Goal: Task Accomplishment & Management: Use online tool/utility

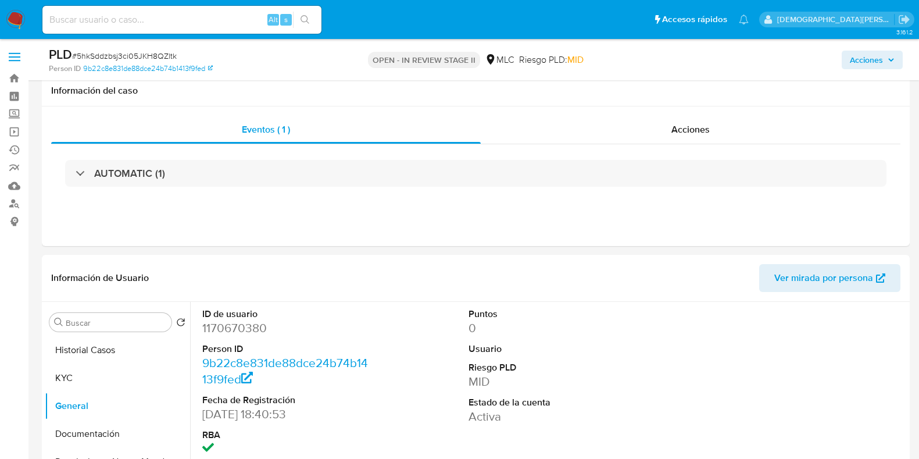
select select "10"
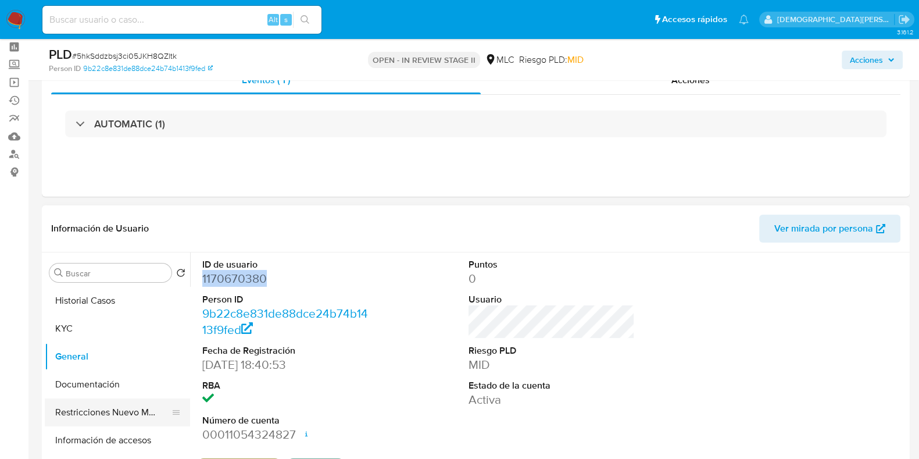
scroll to position [72, 0]
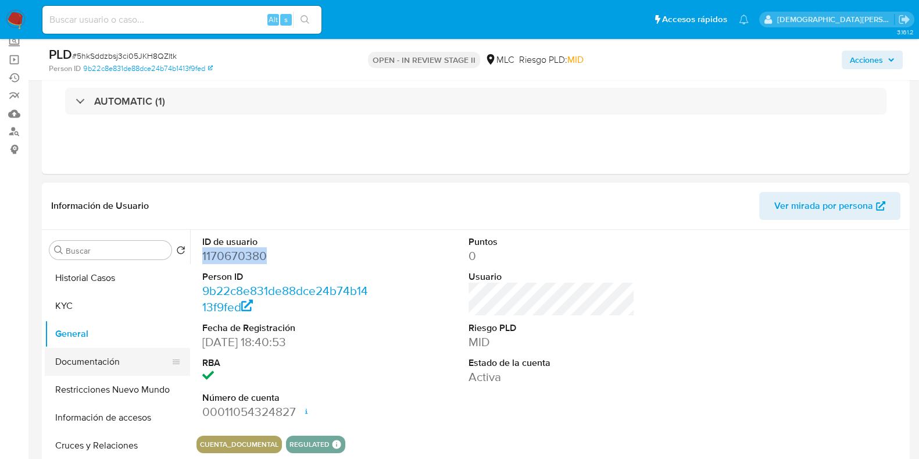
click at [97, 365] on button "Documentación" at bounding box center [113, 362] width 136 height 28
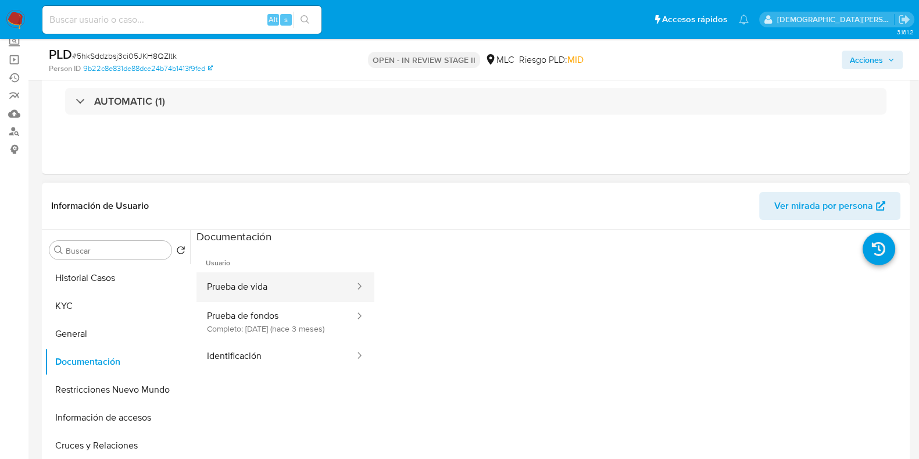
click at [248, 297] on button "Prueba de vida" at bounding box center [276, 287] width 159 height 30
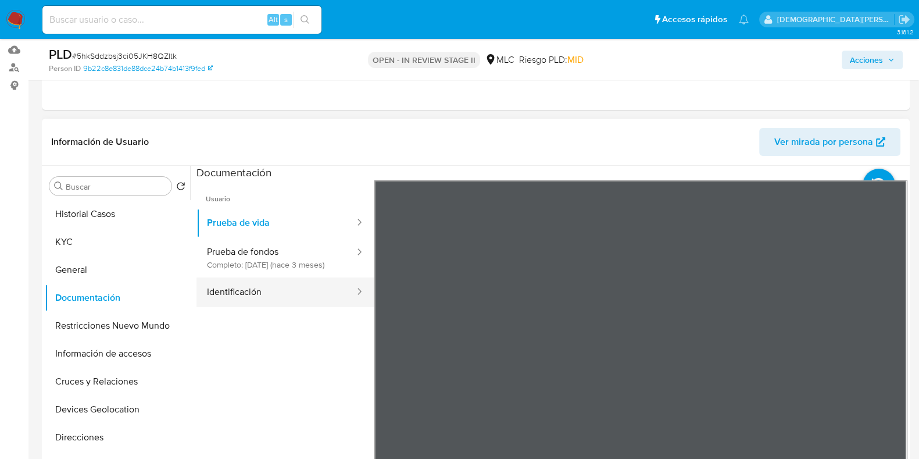
scroll to position [218, 0]
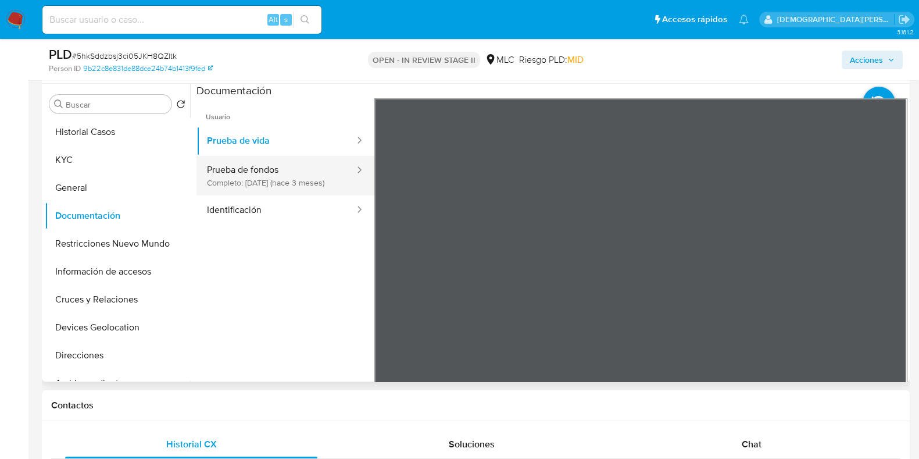
click at [322, 173] on button "Prueba de fondos Completo: 03/07/2025 (hace 3 meses)" at bounding box center [276, 176] width 159 height 40
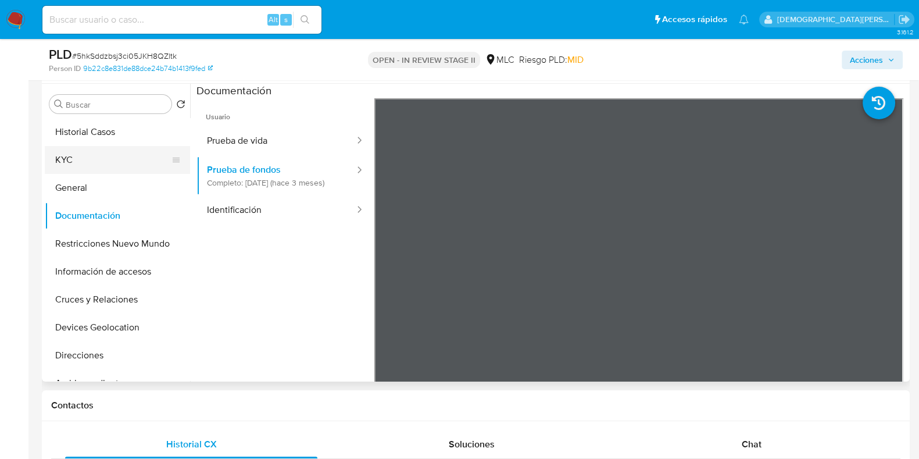
click at [127, 162] on button "KYC" at bounding box center [113, 160] width 136 height 28
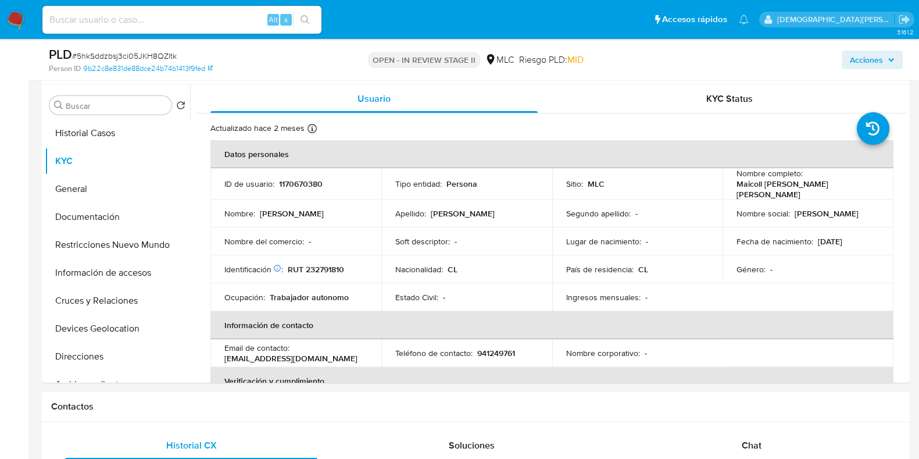
scroll to position [0, 0]
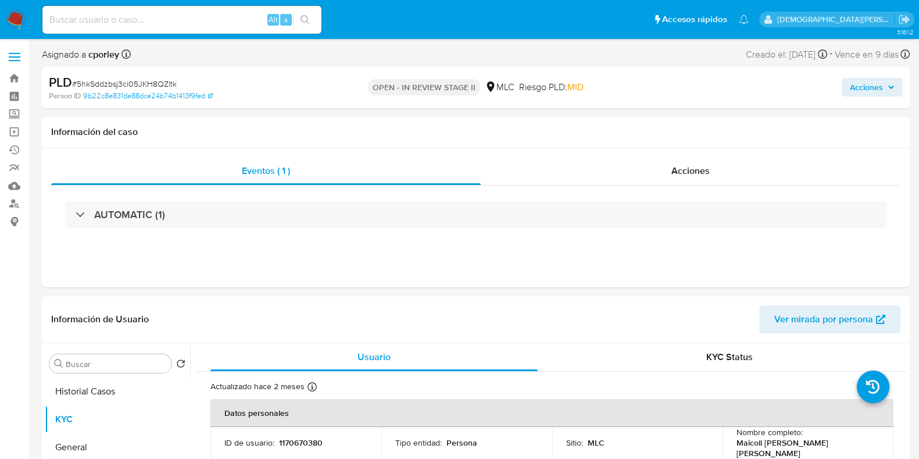
click at [870, 87] on span "Acciones" at bounding box center [866, 87] width 33 height 19
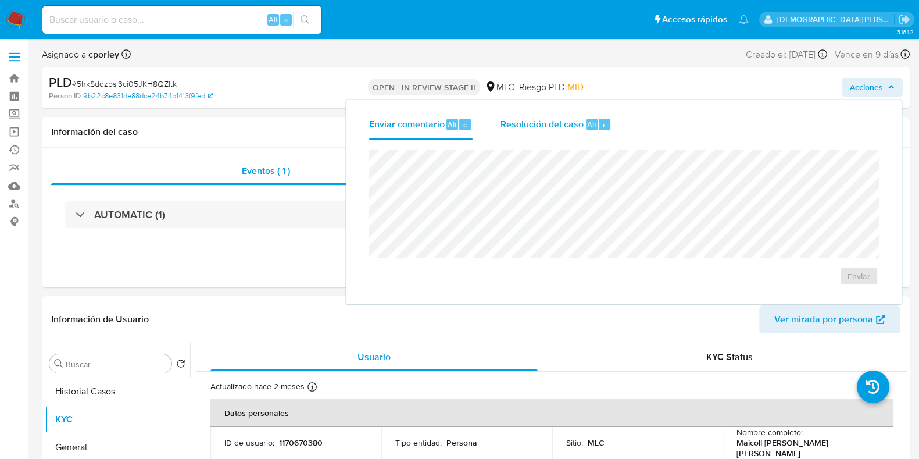
click at [543, 124] on span "Resolución del caso" at bounding box center [542, 123] width 83 height 13
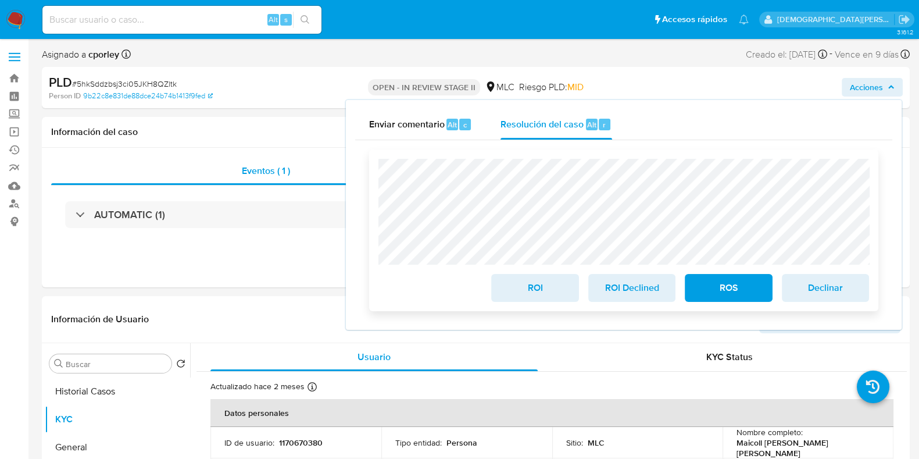
click at [523, 289] on span "ROI" at bounding box center [535, 288] width 57 height 26
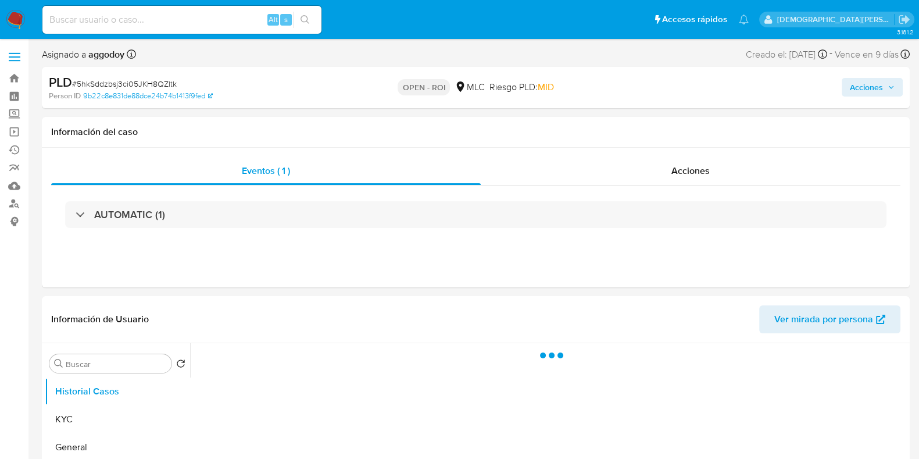
select select "10"
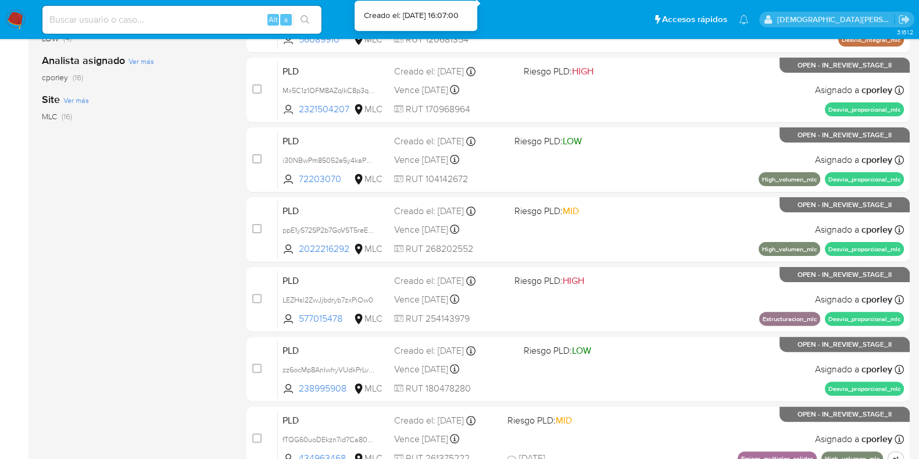
scroll to position [500, 0]
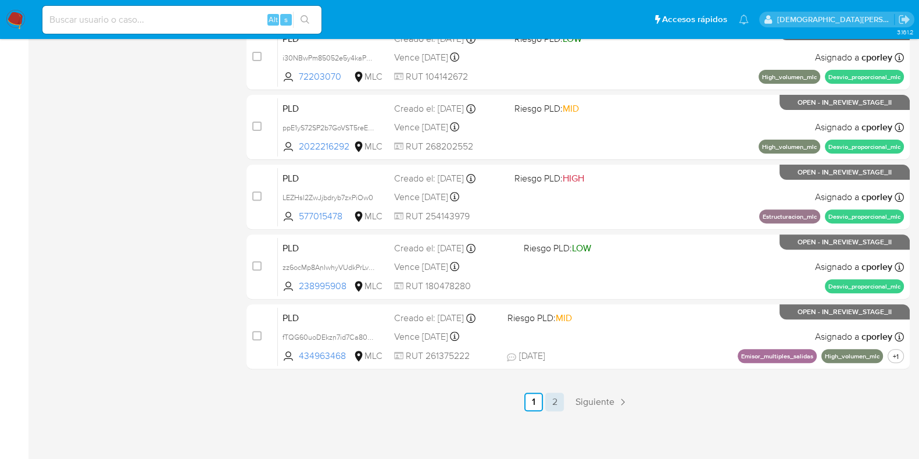
click at [552, 403] on link "2" at bounding box center [555, 402] width 19 height 19
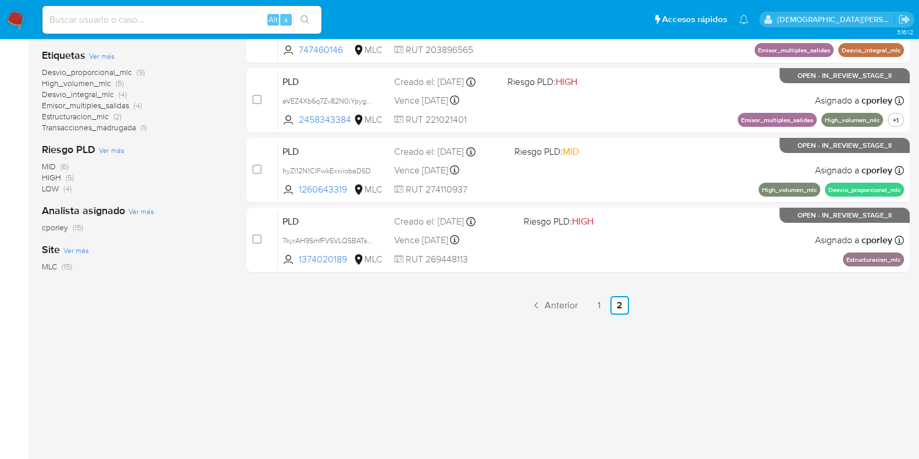
scroll to position [248, 0]
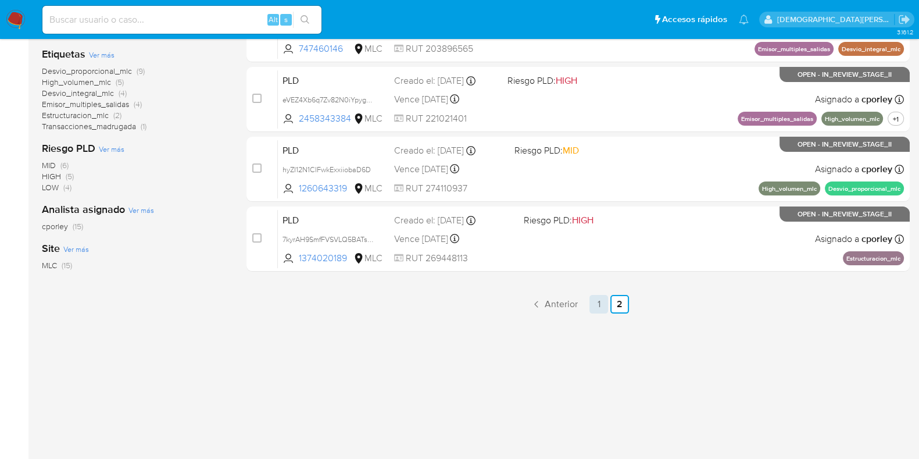
click at [591, 302] on link "1" at bounding box center [599, 304] width 19 height 19
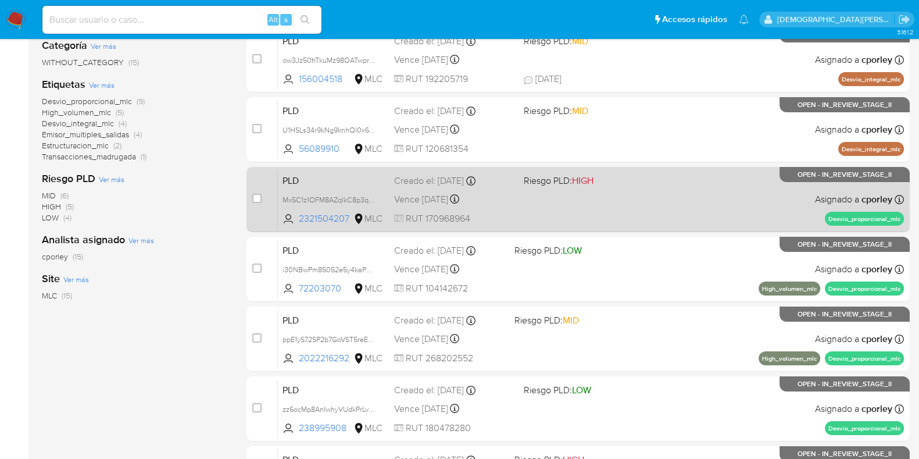
scroll to position [72, 0]
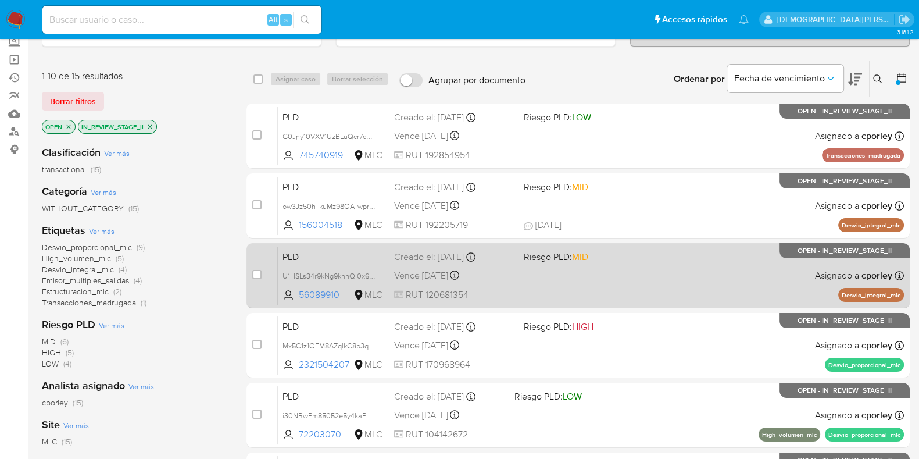
click at [572, 292] on div "PLD U1HSLs34r9kNg9knhQl0x6z3 56089910 MLC Riesgo PLD: MID Creado el: 12/07/2025…" at bounding box center [591, 275] width 626 height 59
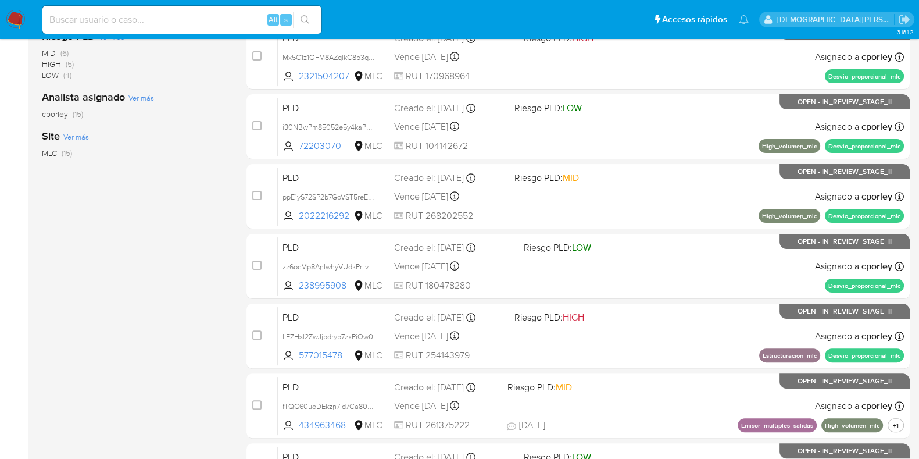
scroll to position [500, 0]
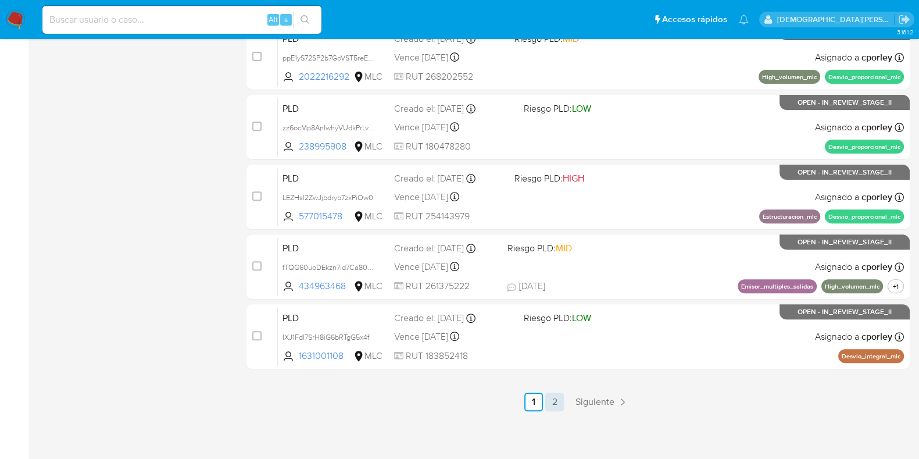
click at [562, 398] on link "2" at bounding box center [555, 402] width 19 height 19
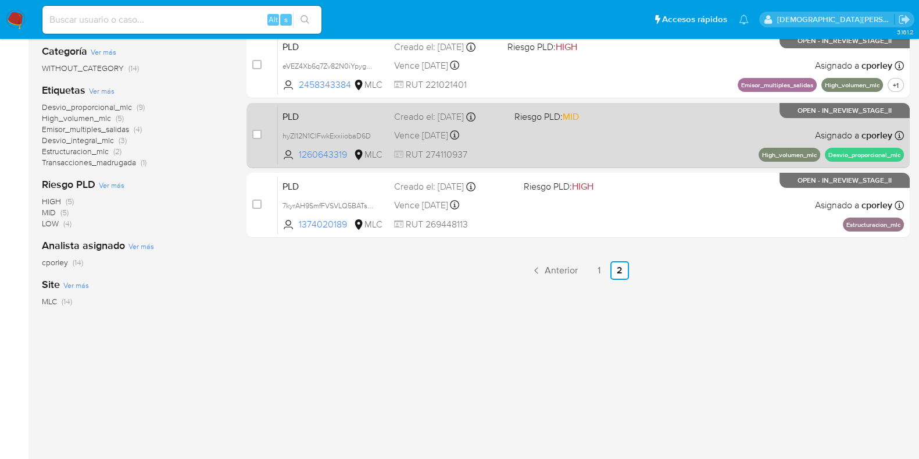
scroll to position [248, 0]
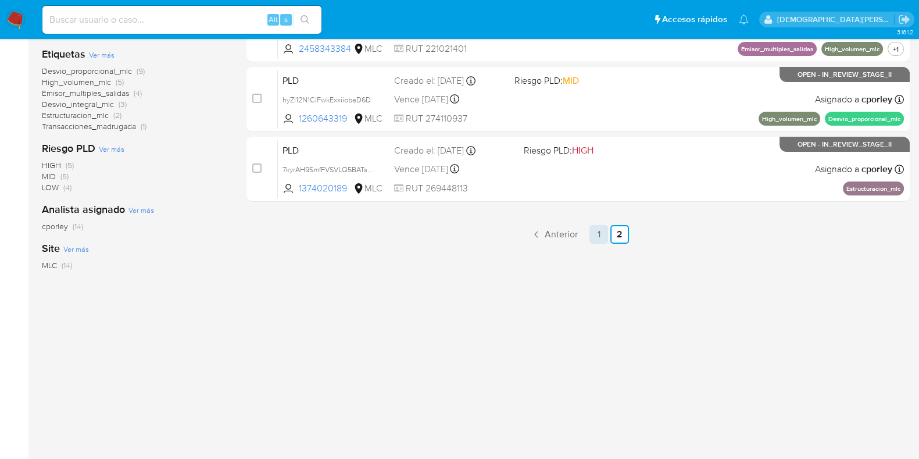
click at [603, 234] on link "1" at bounding box center [599, 234] width 19 height 19
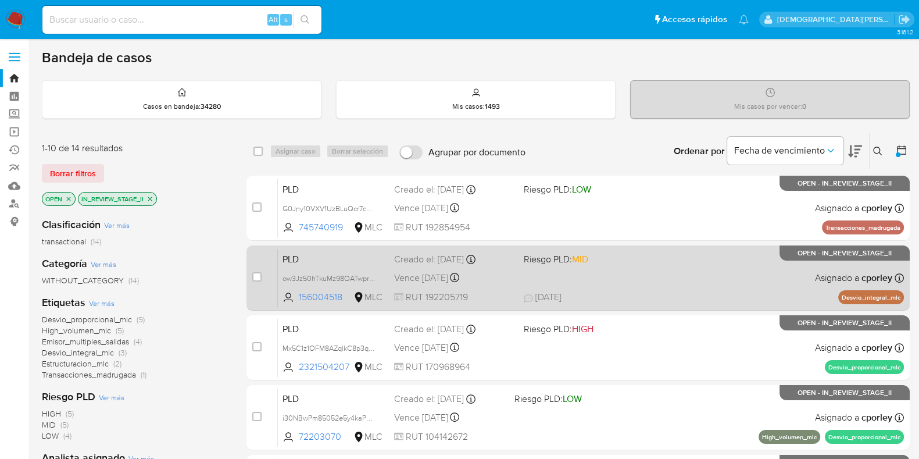
click at [640, 284] on div "PLD ow3Jz50hTkuMz98OATwpraSx 156004518 MLC Riesgo PLD: MID Creado el: 12/07/202…" at bounding box center [591, 277] width 626 height 59
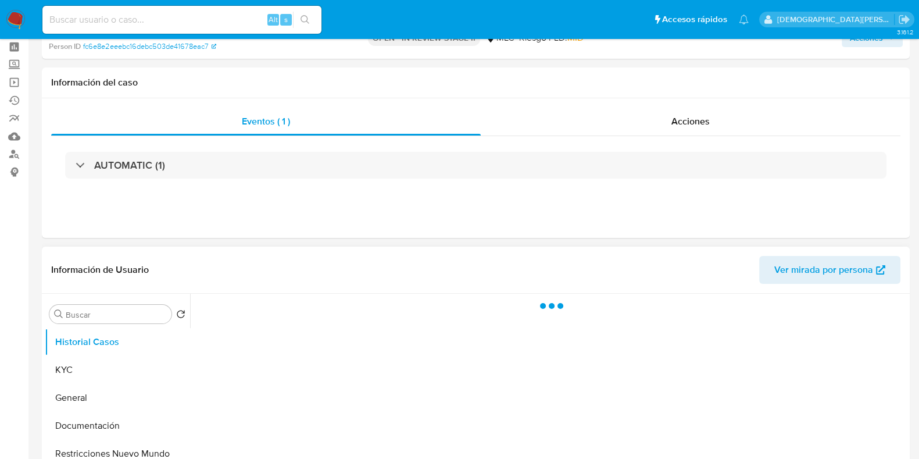
scroll to position [72, 0]
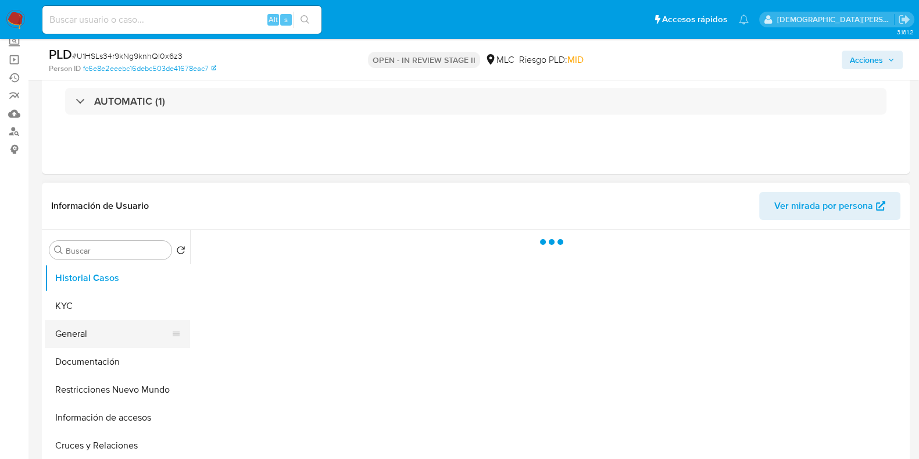
select select "10"
click at [85, 336] on button "General" at bounding box center [113, 334] width 136 height 28
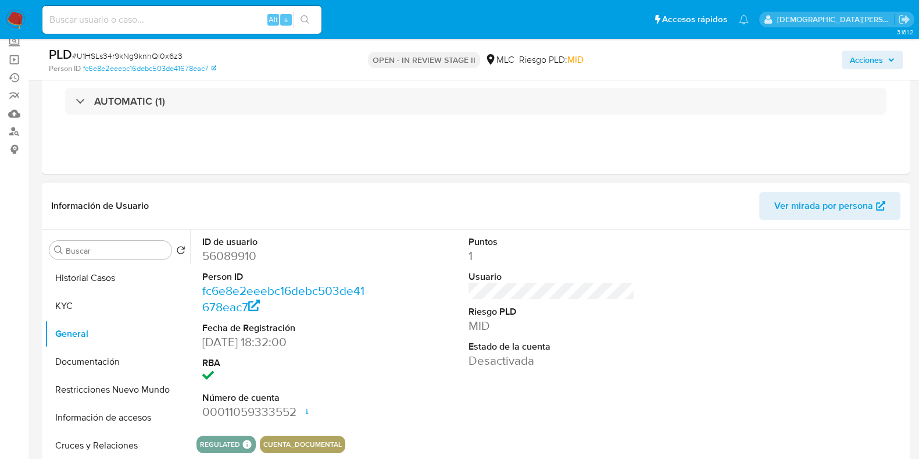
click at [219, 255] on dd "56089910" at bounding box center [285, 256] width 166 height 16
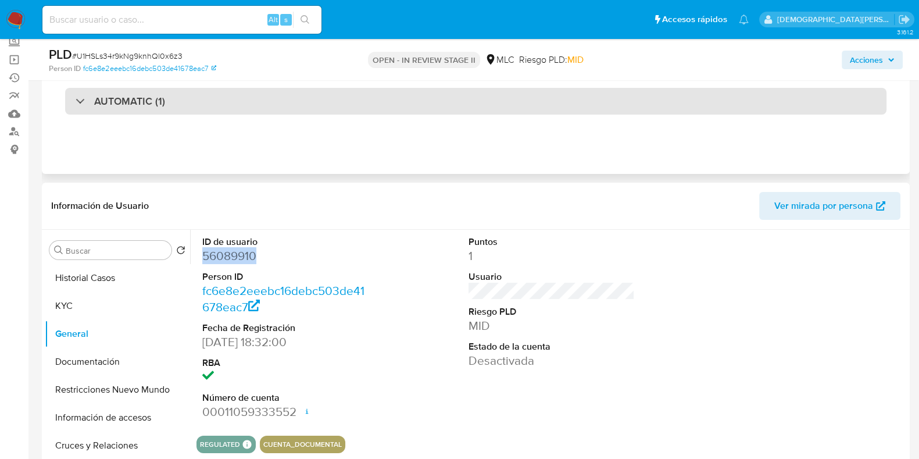
copy dd "56089910"
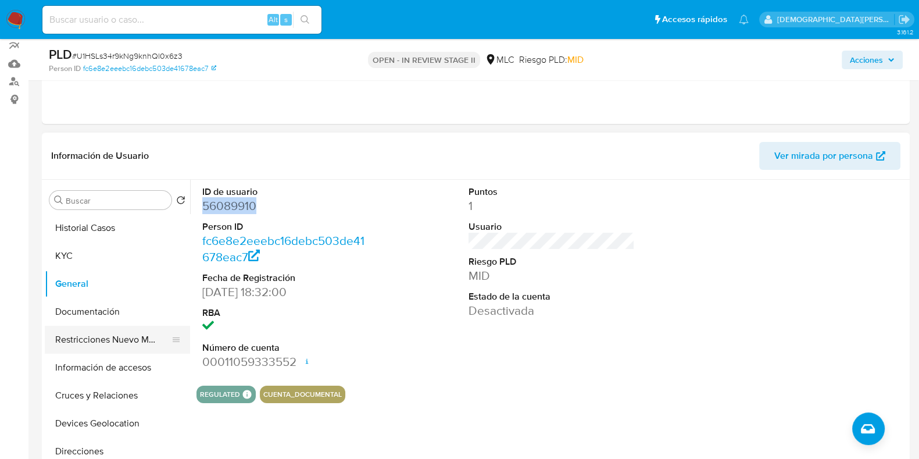
scroll to position [145, 0]
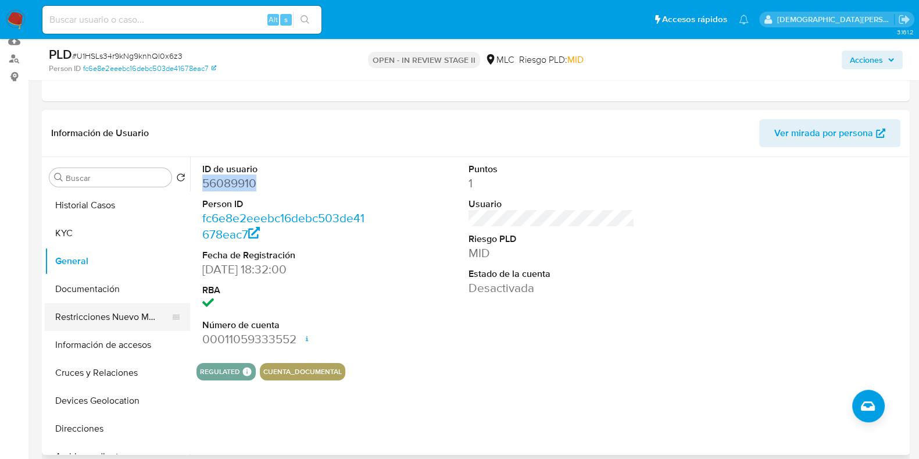
click at [117, 317] on button "Restricciones Nuevo Mundo" at bounding box center [113, 317] width 136 height 28
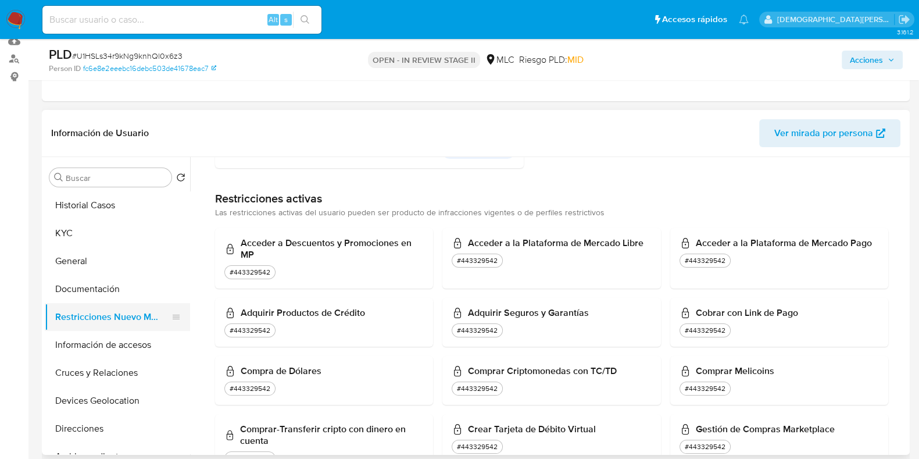
scroll to position [218, 0]
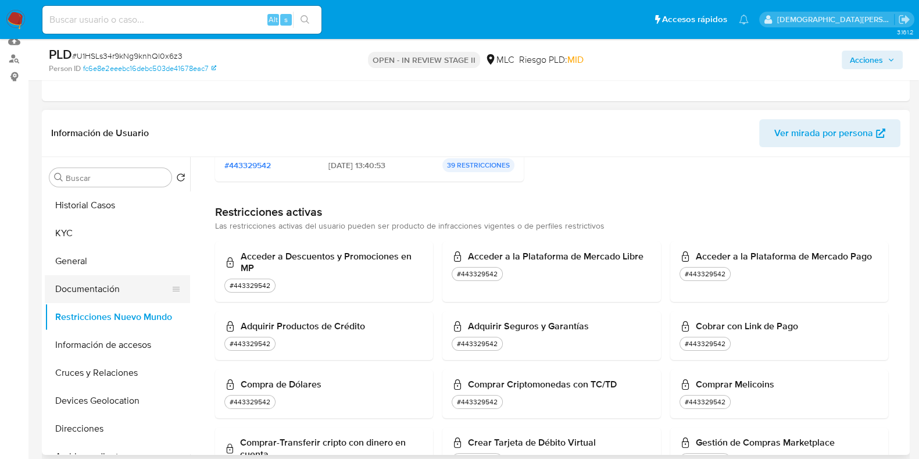
click at [82, 286] on button "Documentación" at bounding box center [113, 289] width 136 height 28
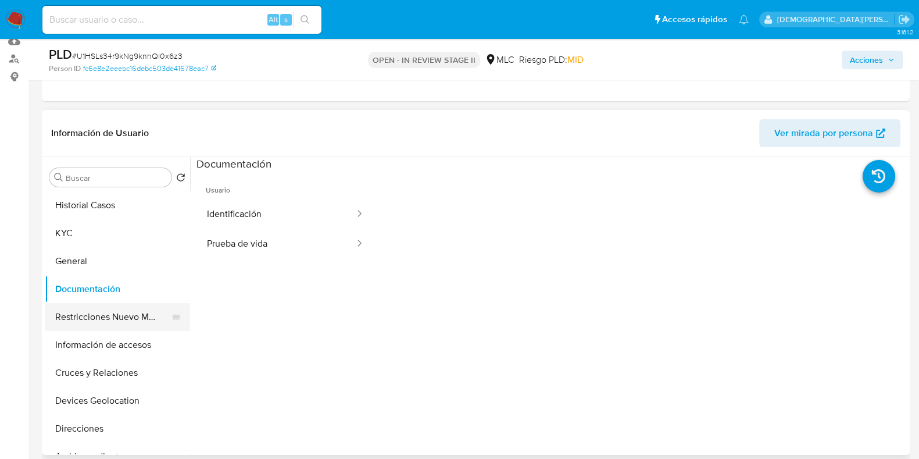
click at [119, 319] on button "Restricciones Nuevo Mundo" at bounding box center [113, 317] width 136 height 28
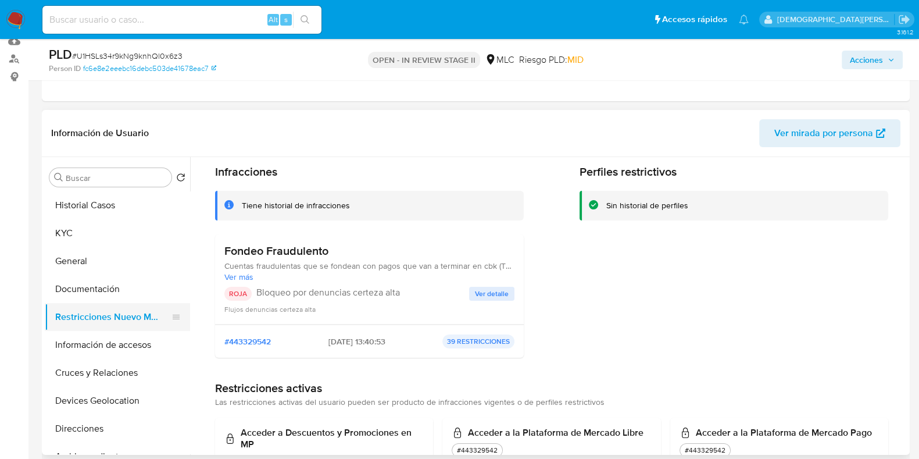
scroll to position [72, 0]
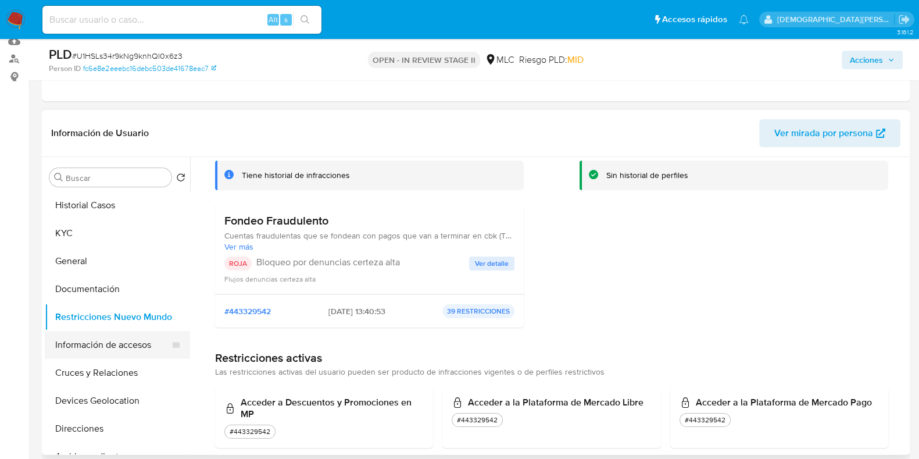
click at [104, 355] on button "Información de accesos" at bounding box center [113, 345] width 136 height 28
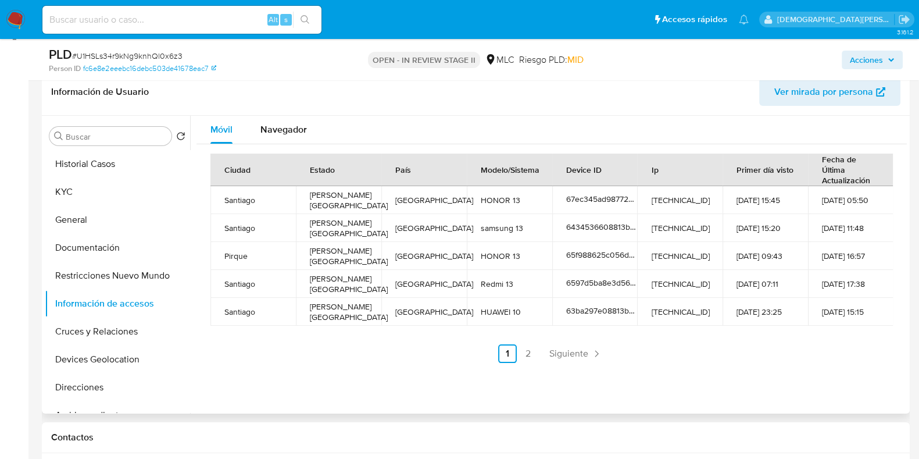
scroll to position [218, 0]
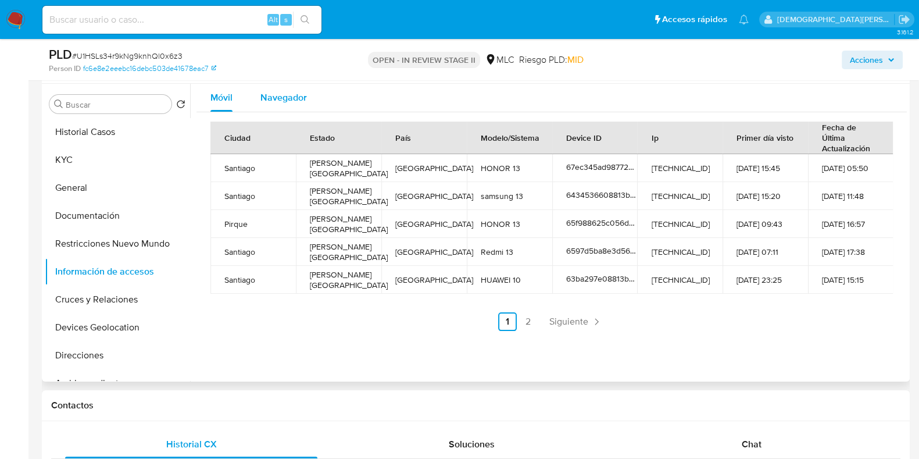
click at [290, 91] on span "Navegador" at bounding box center [284, 97] width 47 height 13
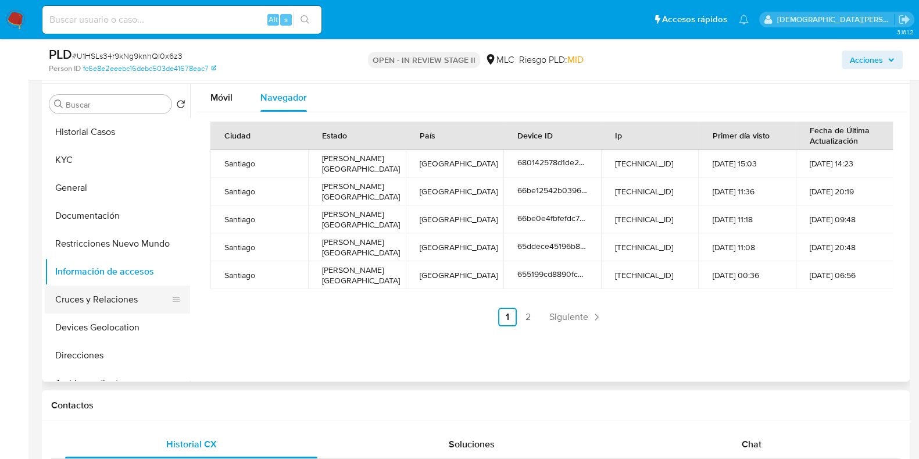
click at [108, 302] on button "Cruces y Relaciones" at bounding box center [113, 300] width 136 height 28
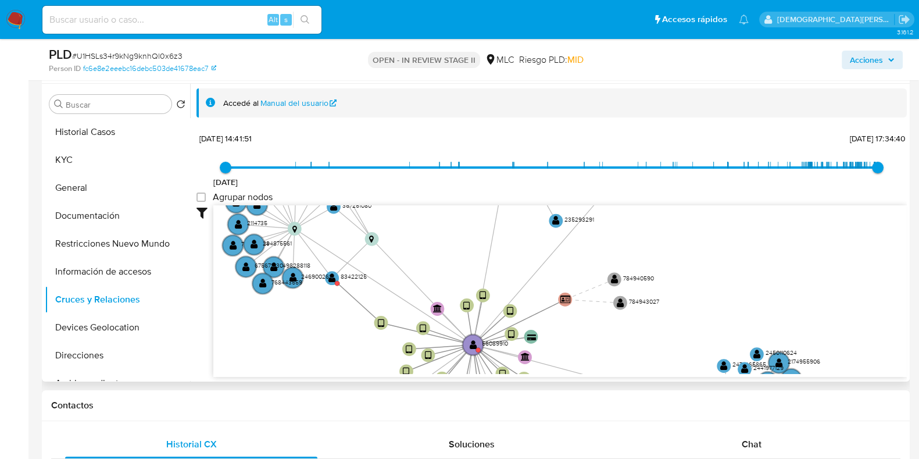
drag, startPoint x: 338, startPoint y: 294, endPoint x: 363, endPoint y: 300, distance: 26.4
click at [364, 300] on icon "device-63ba297e08813b0017121b4a  user-56089910  56089910 device-66be12542b039…" at bounding box center [560, 289] width 694 height 169
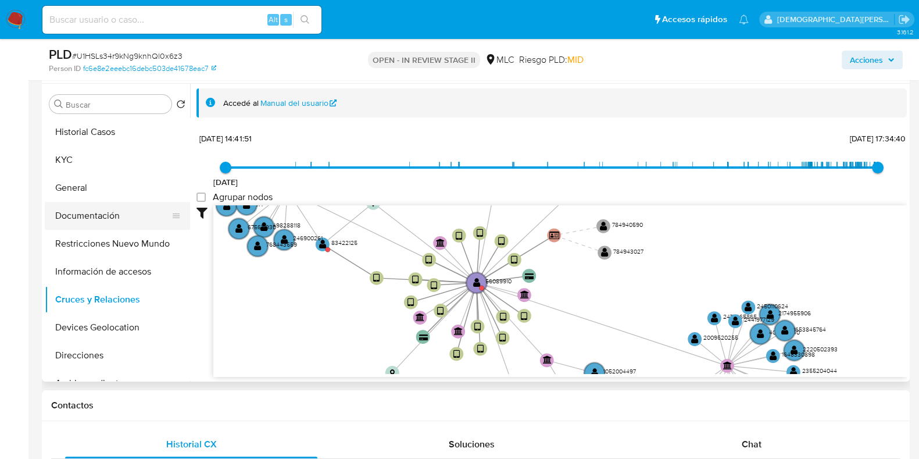
click at [81, 217] on button "Documentación" at bounding box center [113, 216] width 136 height 28
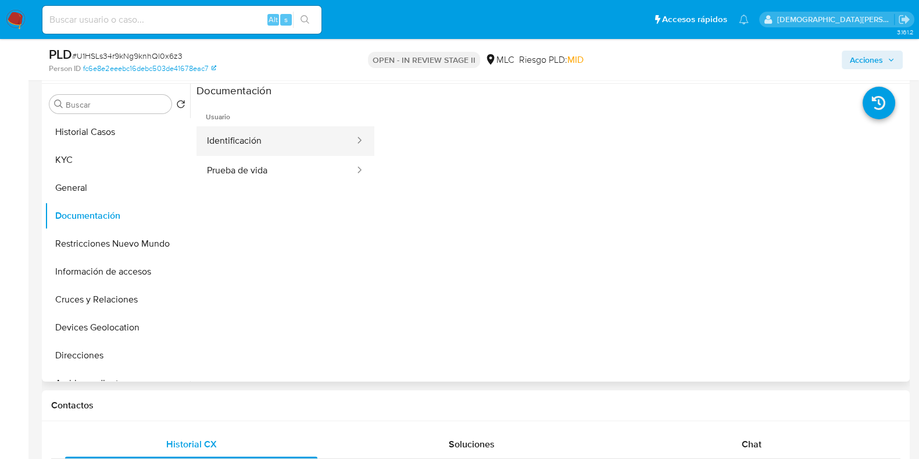
click at [313, 138] on button "Identificación" at bounding box center [276, 141] width 159 height 30
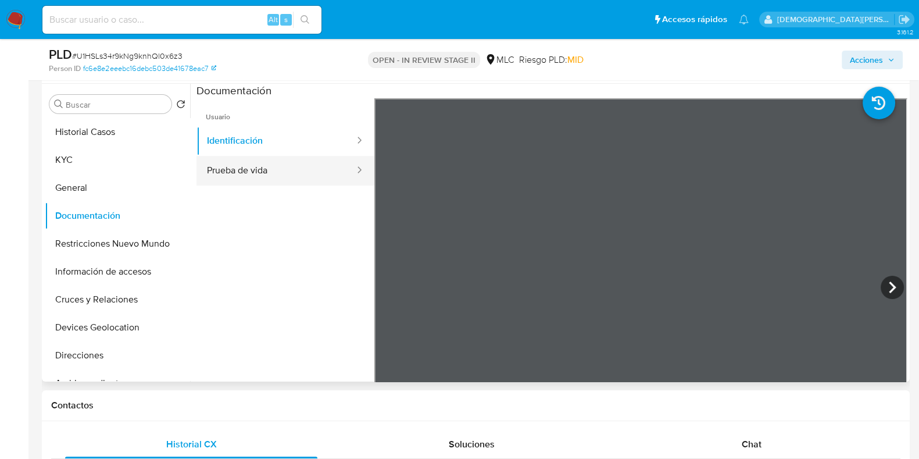
click at [304, 167] on button "Prueba de vida" at bounding box center [276, 171] width 159 height 30
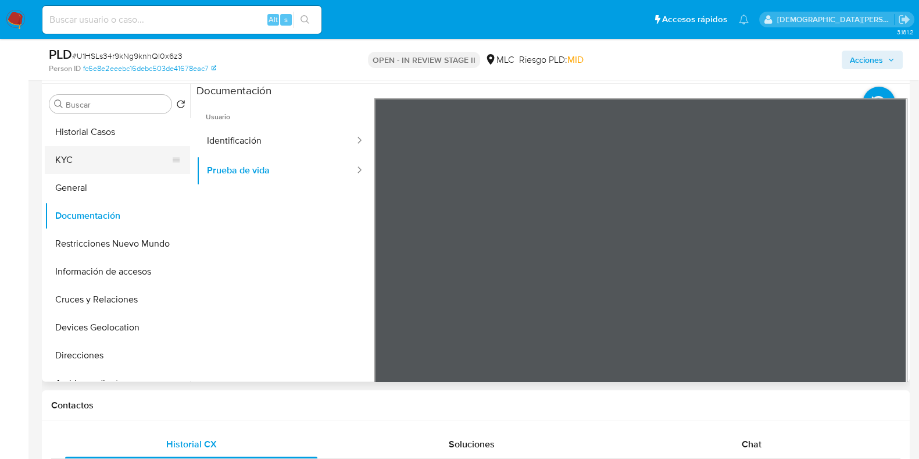
click at [124, 155] on button "KYC" at bounding box center [113, 160] width 136 height 28
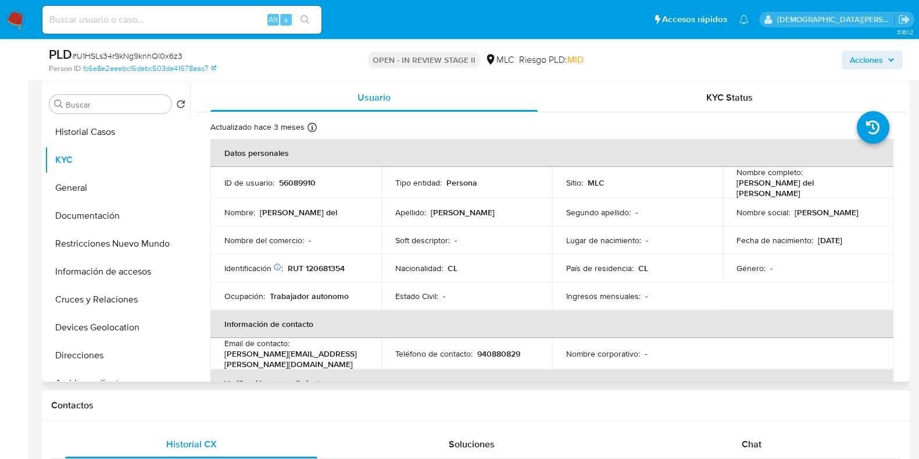
drag, startPoint x: 870, startPoint y: 186, endPoint x: 740, endPoint y: 183, distance: 130.3
click at [730, 186] on td "Nombre completo : Ingrid del Carmen Tapia Marmolejo" at bounding box center [808, 182] width 171 height 31
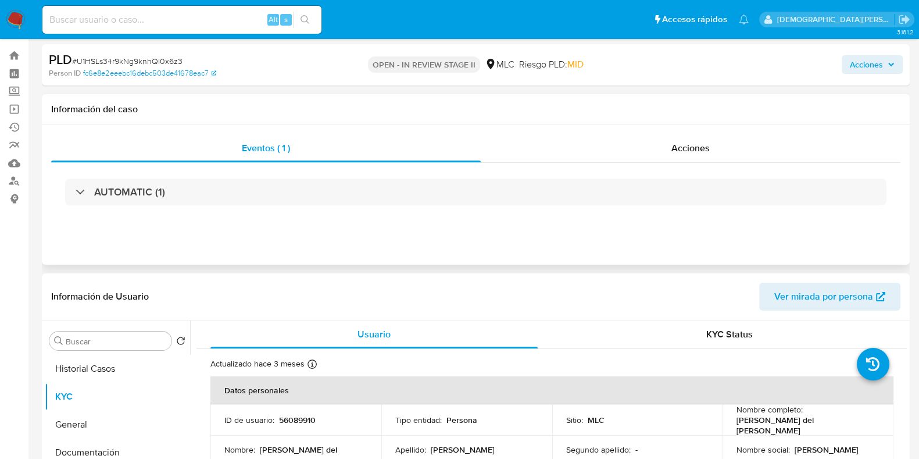
scroll to position [0, 0]
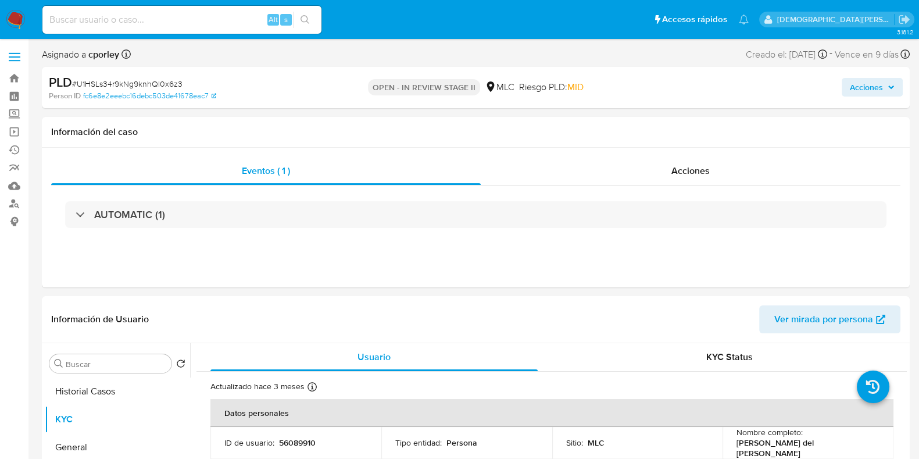
click at [857, 82] on span "Acciones" at bounding box center [866, 87] width 33 height 19
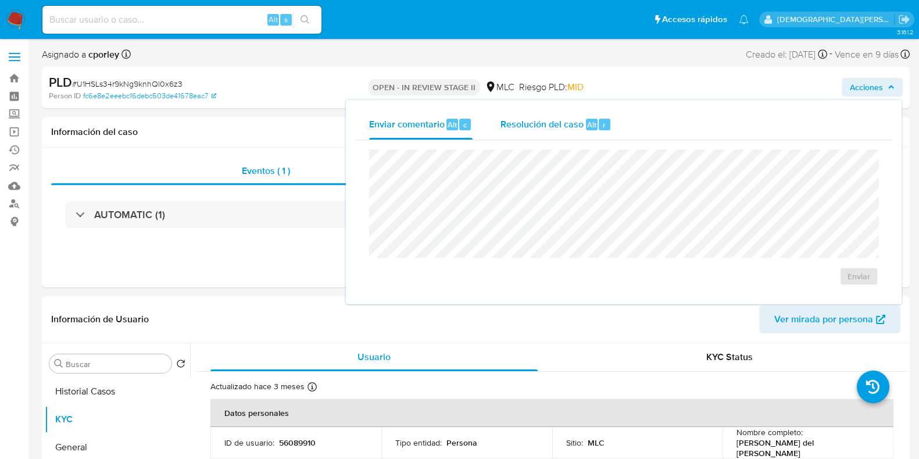
click at [526, 130] on span "Resolución del caso" at bounding box center [542, 123] width 83 height 13
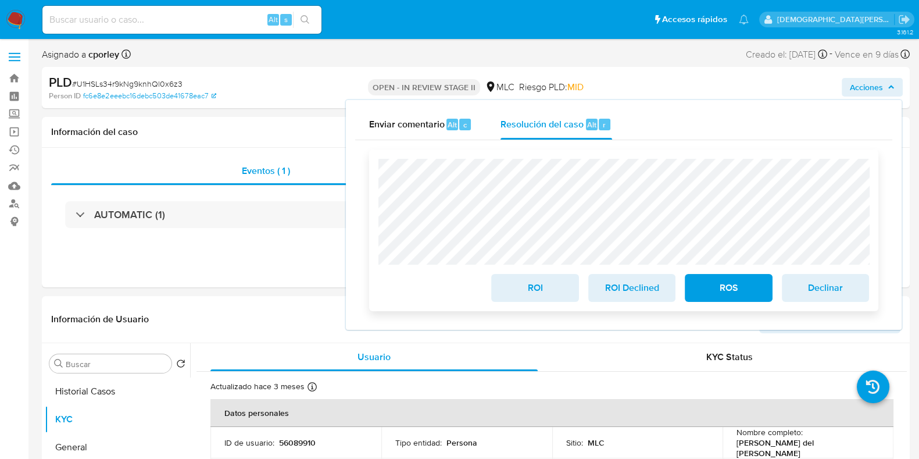
click at [715, 291] on span "ROS" at bounding box center [728, 288] width 57 height 26
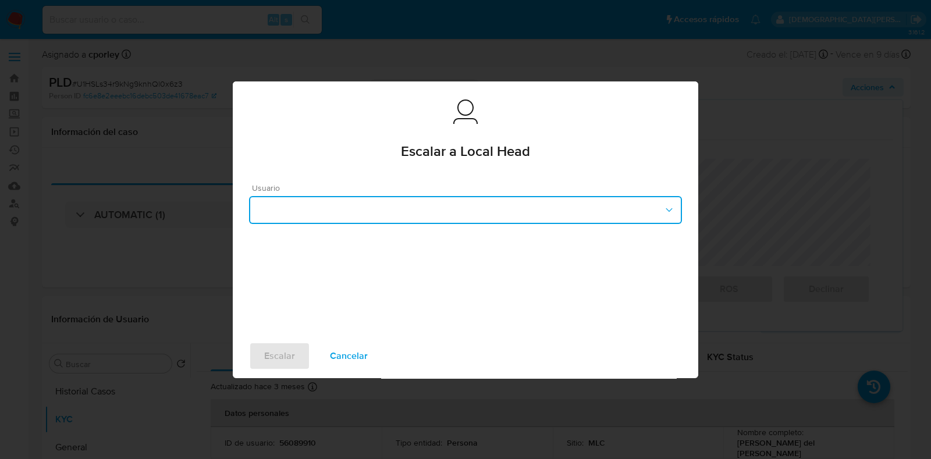
click at [420, 220] on button "button" at bounding box center [465, 210] width 433 height 28
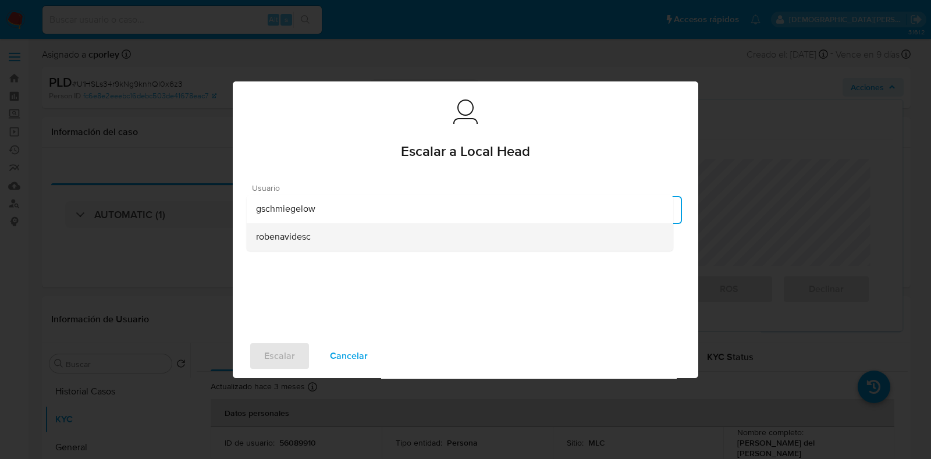
click at [329, 243] on div "robenavidesc" at bounding box center [460, 237] width 408 height 28
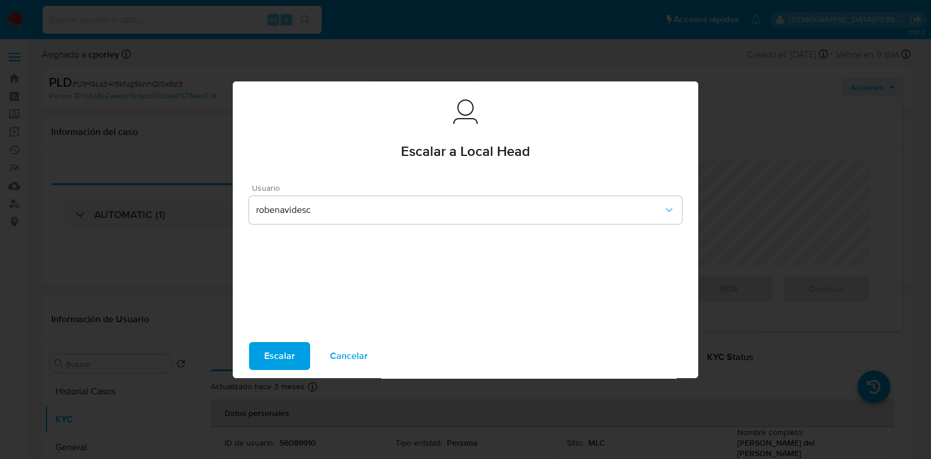
click at [253, 348] on button "Escalar" at bounding box center [279, 356] width 61 height 28
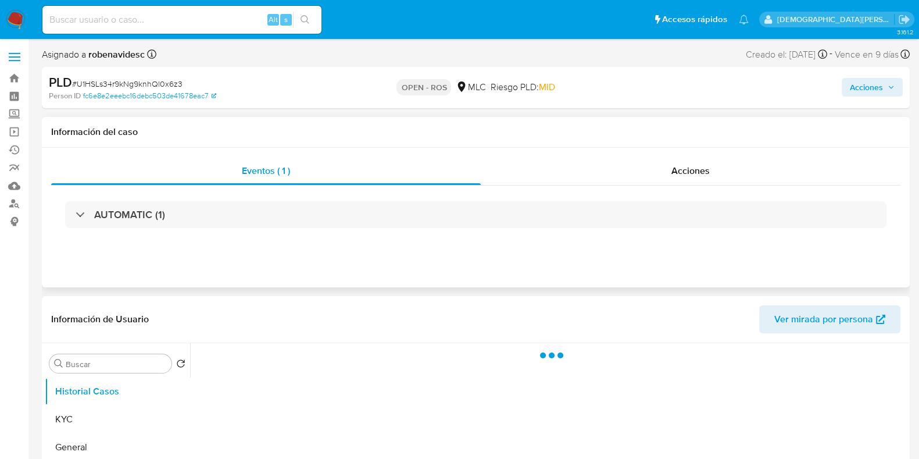
select select "10"
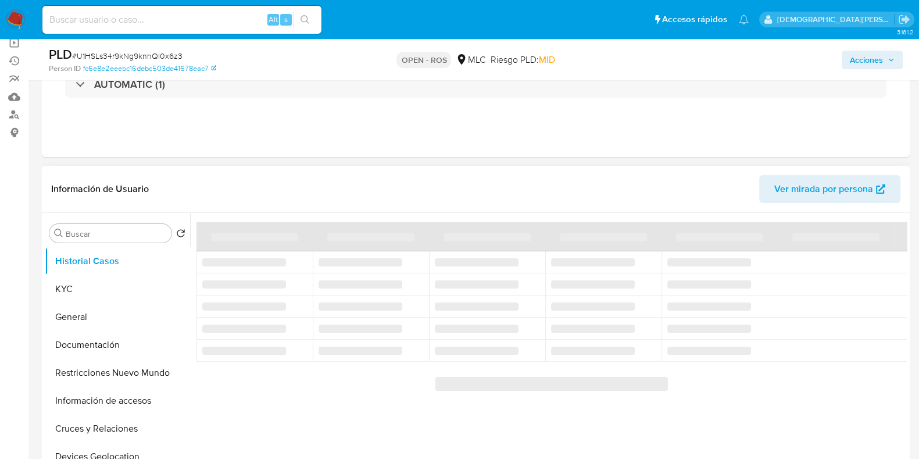
scroll to position [218, 0]
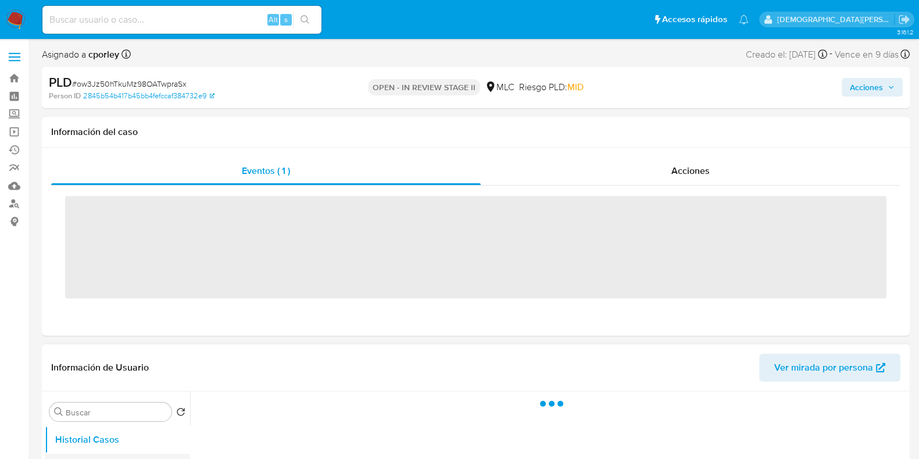
scroll to position [145, 0]
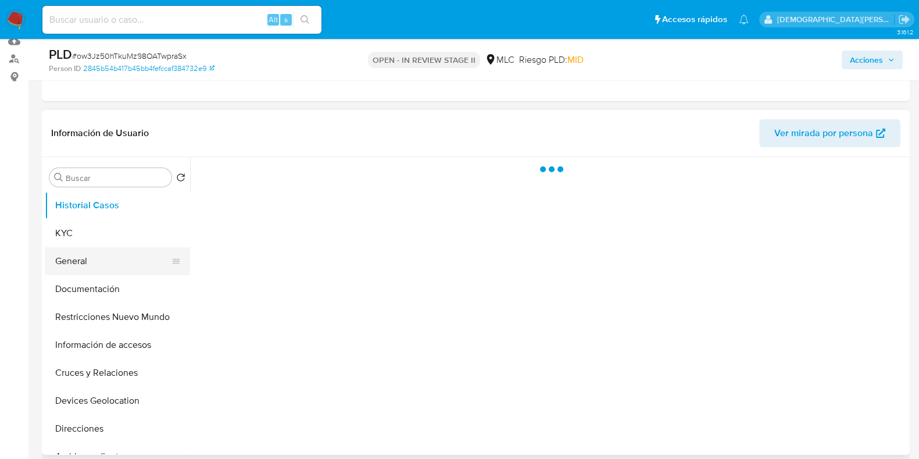
click at [95, 258] on button "General" at bounding box center [113, 261] width 136 height 28
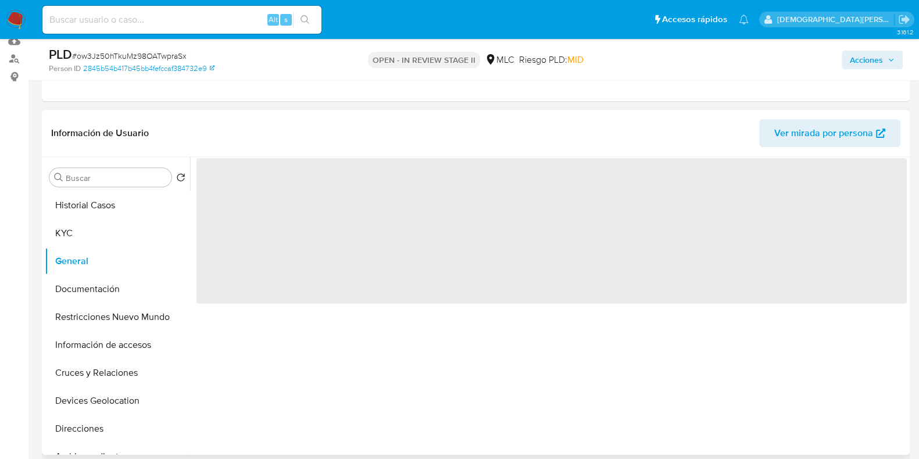
select select "10"
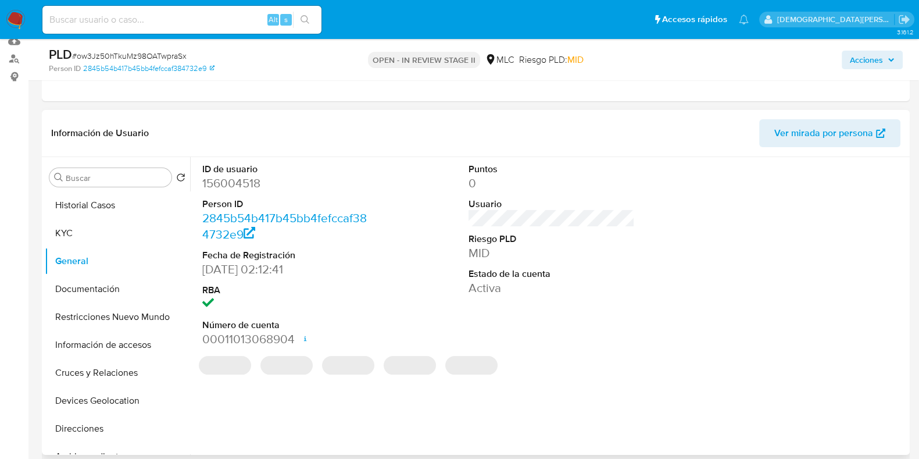
click at [245, 181] on dd "156004518" at bounding box center [285, 183] width 166 height 16
copy dd "156004518"
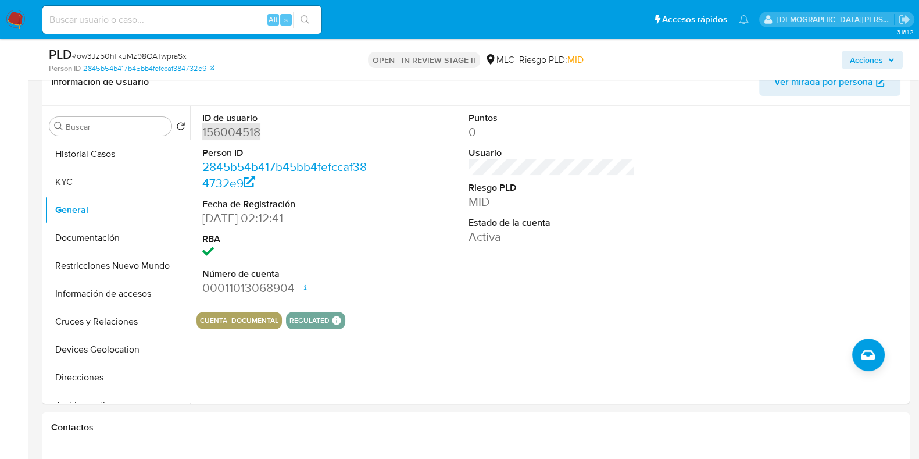
scroll to position [218, 0]
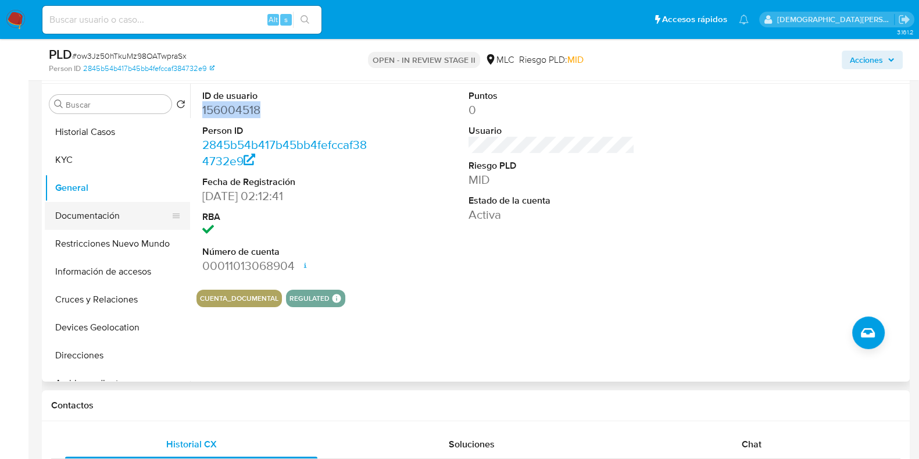
click at [114, 213] on button "Documentación" at bounding box center [113, 216] width 136 height 28
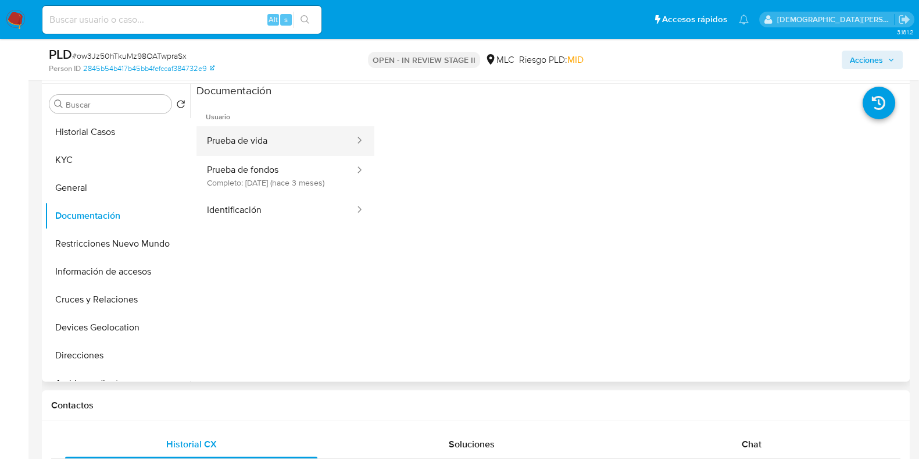
click at [313, 141] on button "Prueba de vida" at bounding box center [276, 141] width 159 height 30
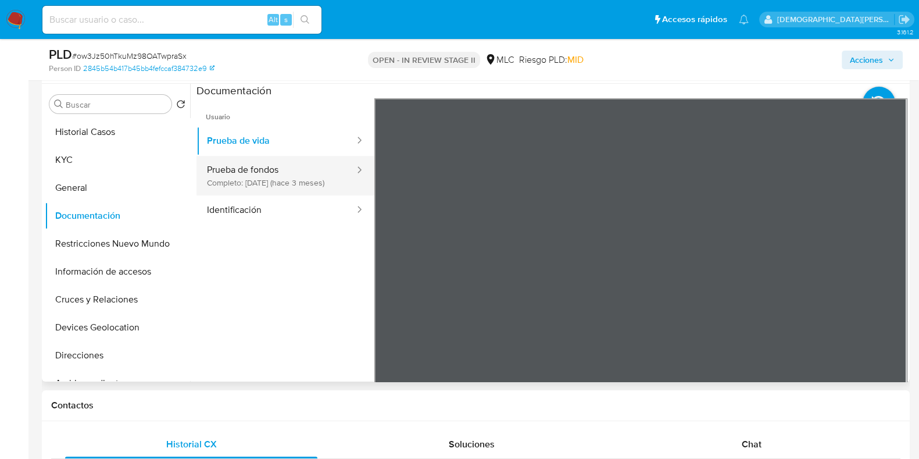
click at [291, 179] on button "Prueba de fondos Completo: [DATE] (hace 3 meses)" at bounding box center [276, 176] width 159 height 40
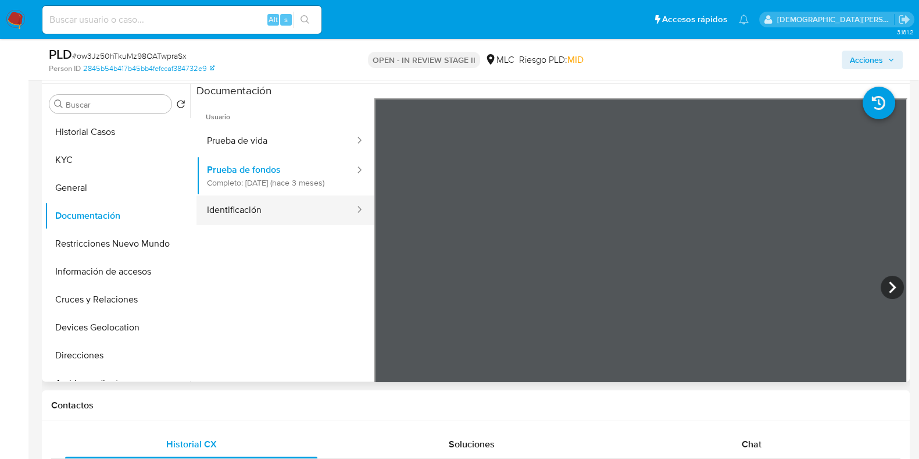
click at [239, 218] on button "Identificación" at bounding box center [276, 210] width 159 height 30
click at [886, 288] on icon at bounding box center [892, 287] width 23 height 23
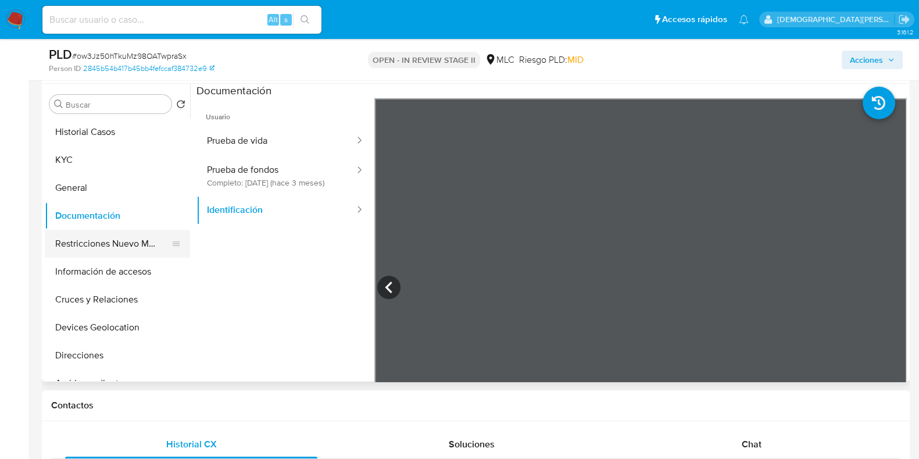
click at [91, 245] on button "Restricciones Nuevo Mundo" at bounding box center [113, 244] width 136 height 28
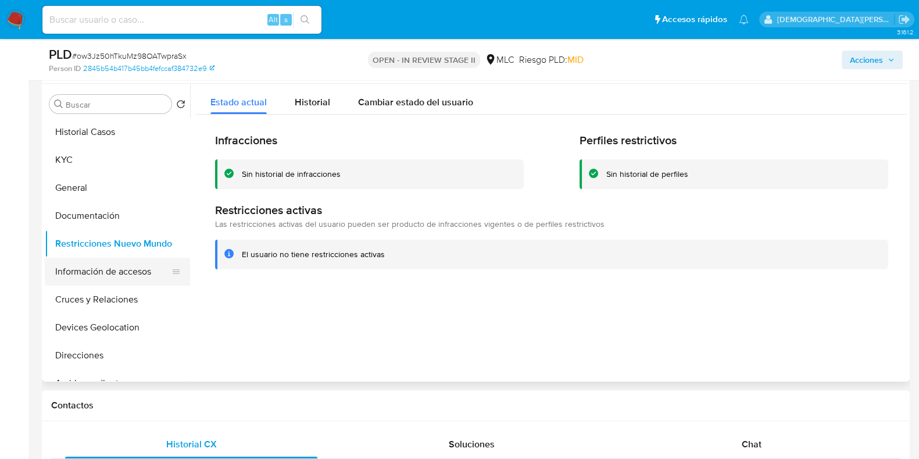
click at [108, 276] on button "Información de accesos" at bounding box center [113, 272] width 136 height 28
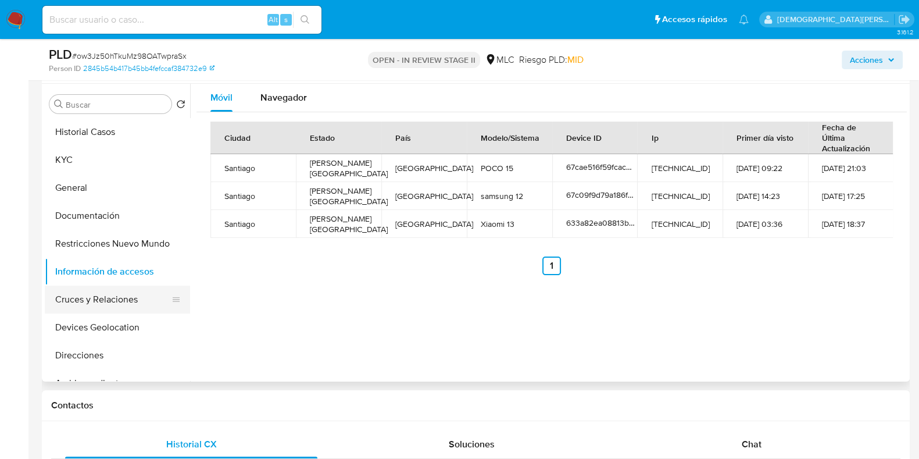
click at [102, 306] on button "Cruces y Relaciones" at bounding box center [113, 300] width 136 height 28
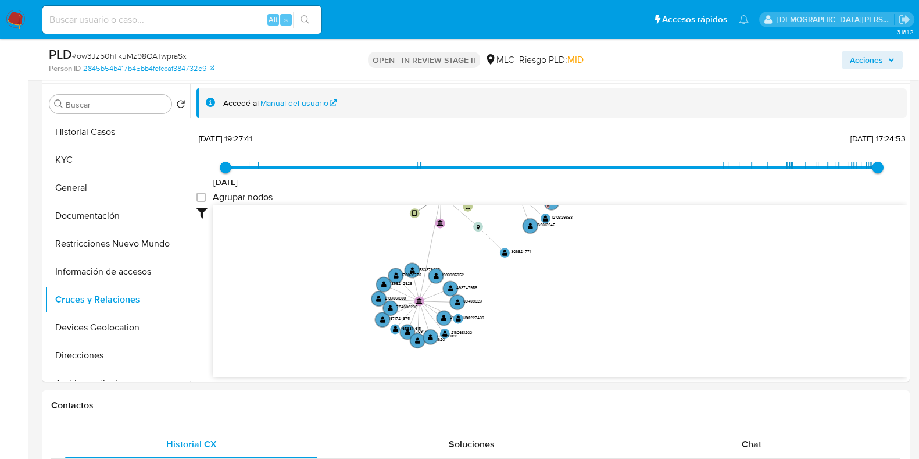
drag, startPoint x: 345, startPoint y: 261, endPoint x: 343, endPoint y: 251, distance: 10.7
click at [343, 251] on icon "user-156004518  156004518 device-633a82ea08813b0018a78e94  device-6330c6d7088…" at bounding box center [560, 289] width 694 height 169
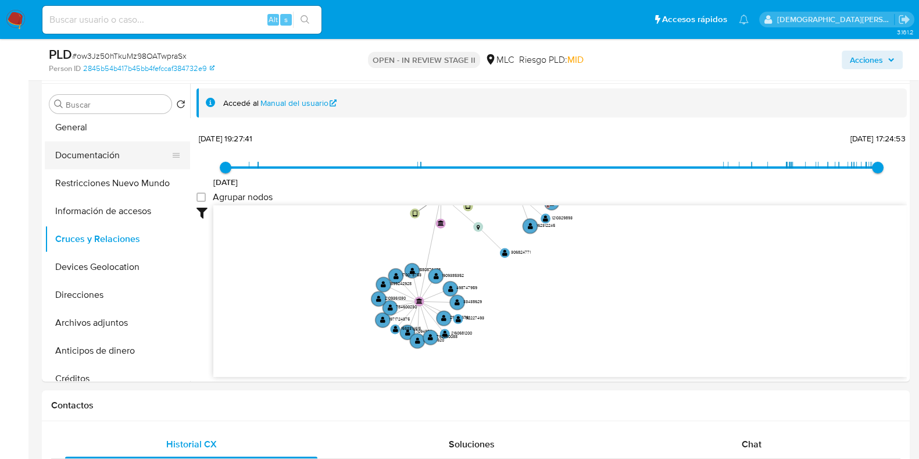
scroll to position [145, 0]
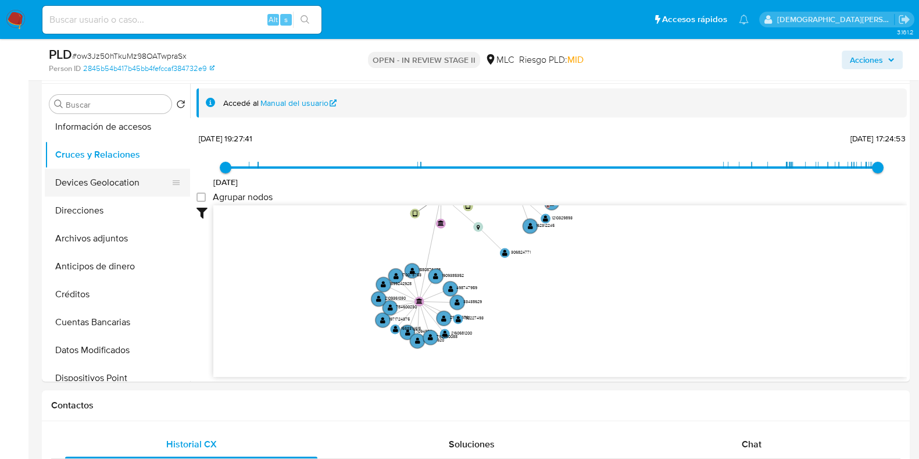
click at [113, 187] on button "Devices Geolocation" at bounding box center [113, 183] width 136 height 28
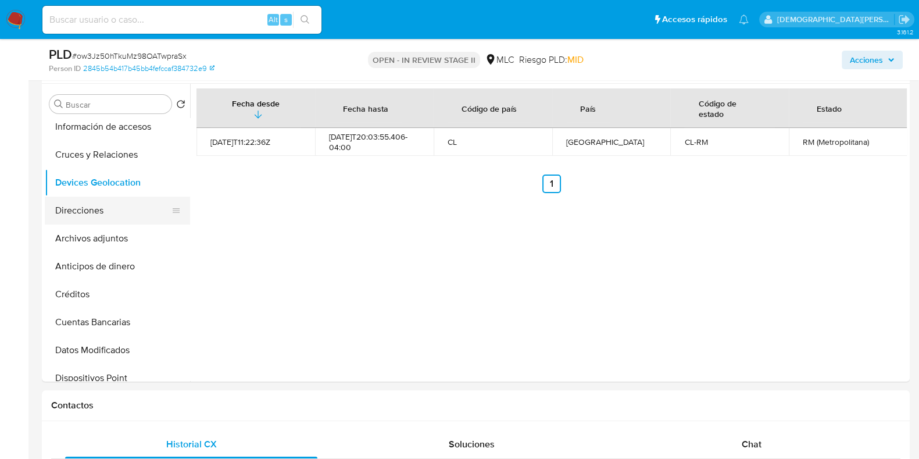
click at [116, 216] on button "Direcciones" at bounding box center [113, 211] width 136 height 28
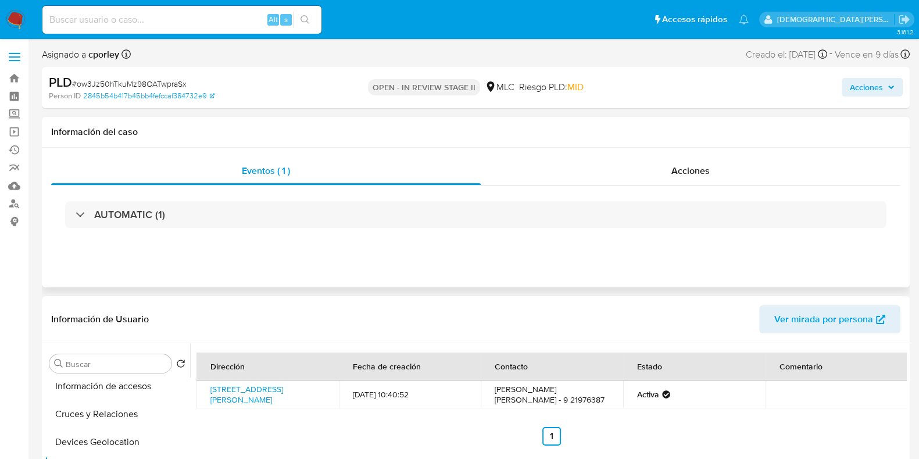
scroll to position [218, 0]
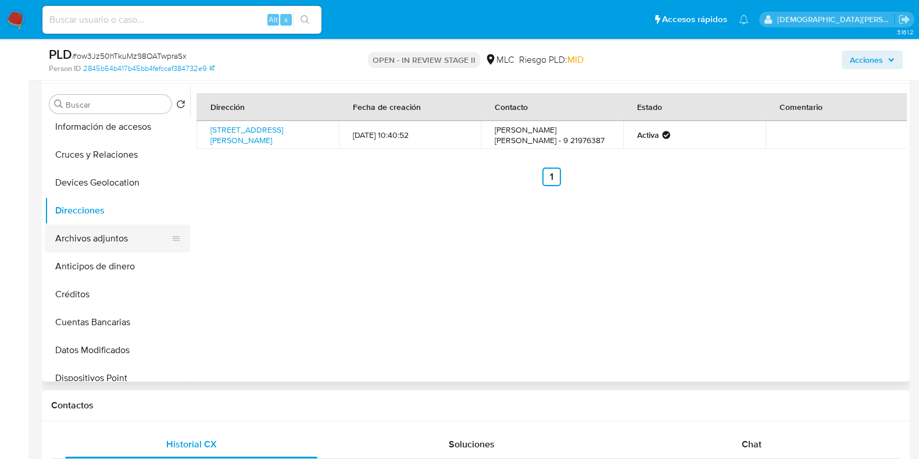
click at [105, 244] on button "Archivos adjuntos" at bounding box center [113, 238] width 136 height 28
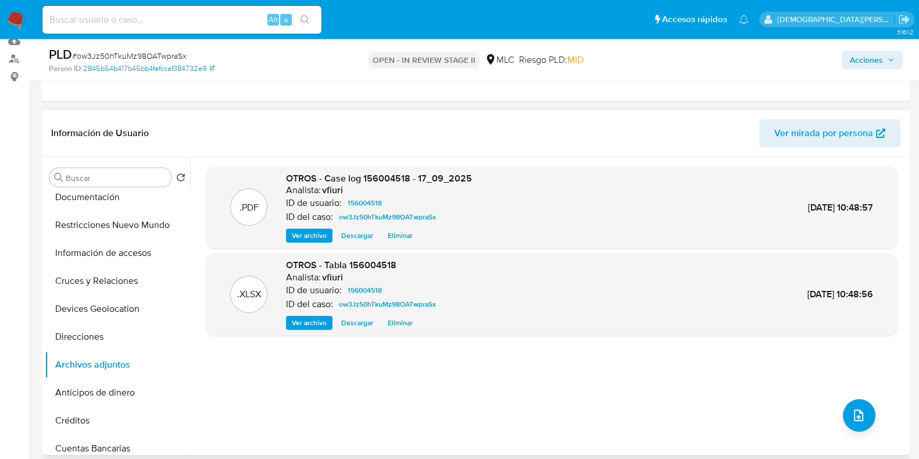
scroll to position [0, 0]
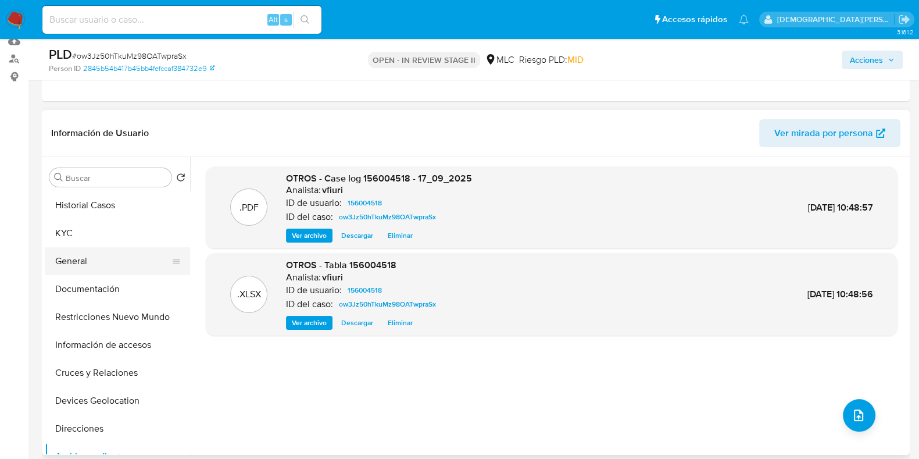
click at [105, 259] on button "General" at bounding box center [113, 261] width 136 height 28
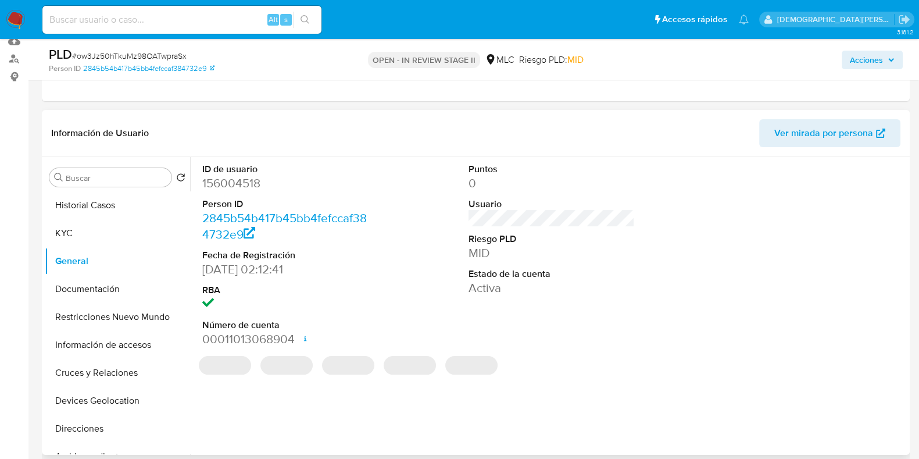
click at [238, 186] on dd "156004518" at bounding box center [285, 183] width 166 height 16
copy dd "156004518"
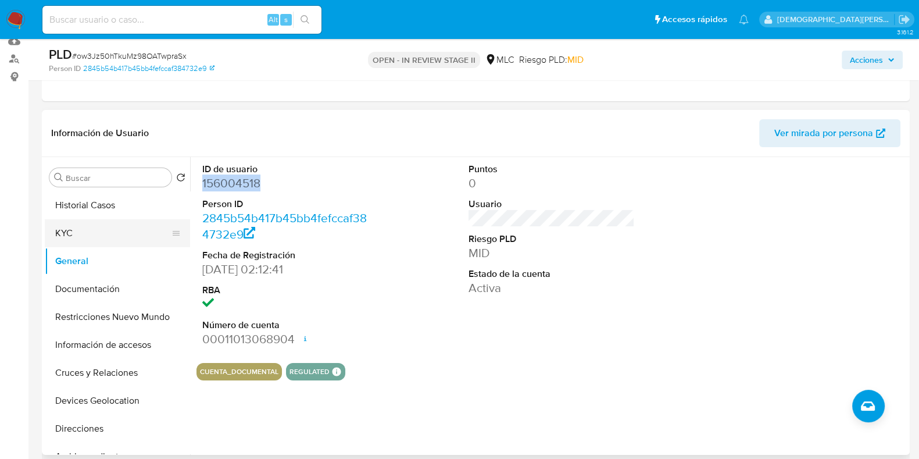
click at [84, 228] on button "KYC" at bounding box center [113, 233] width 136 height 28
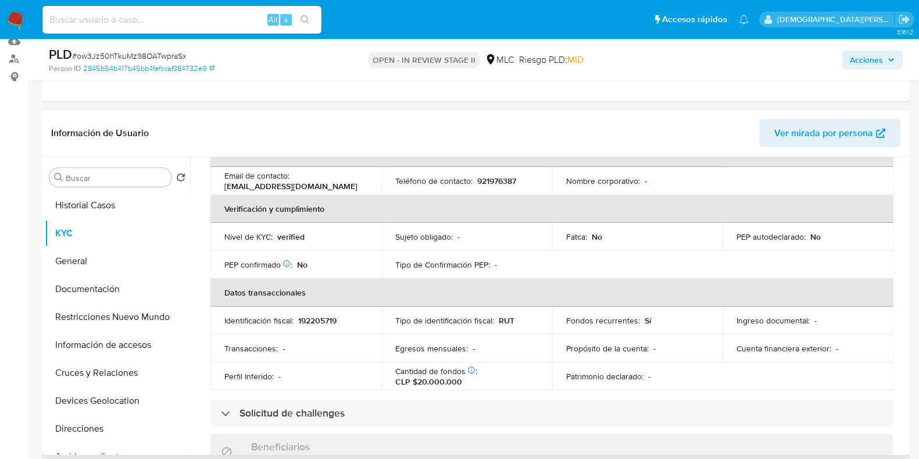
scroll to position [290, 0]
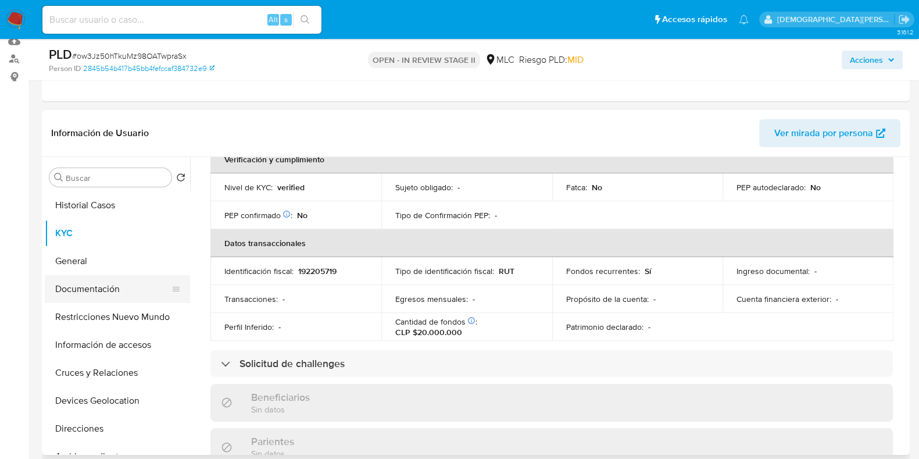
click at [115, 297] on button "Documentación" at bounding box center [113, 289] width 136 height 28
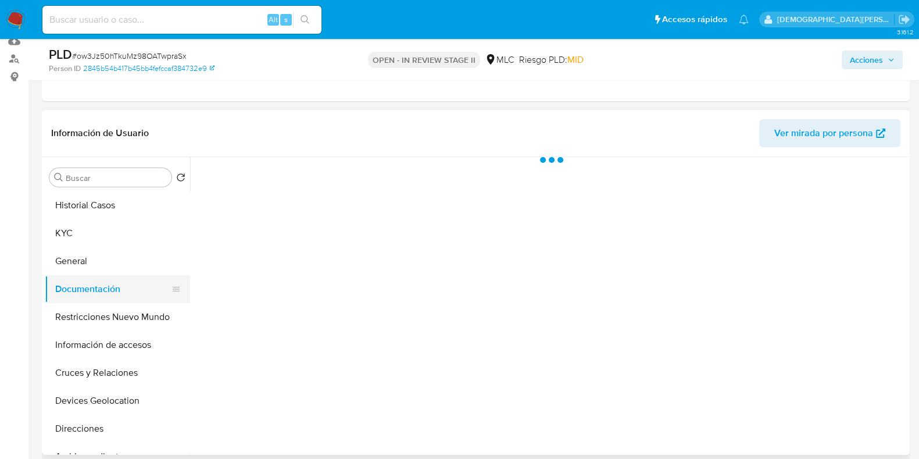
scroll to position [0, 0]
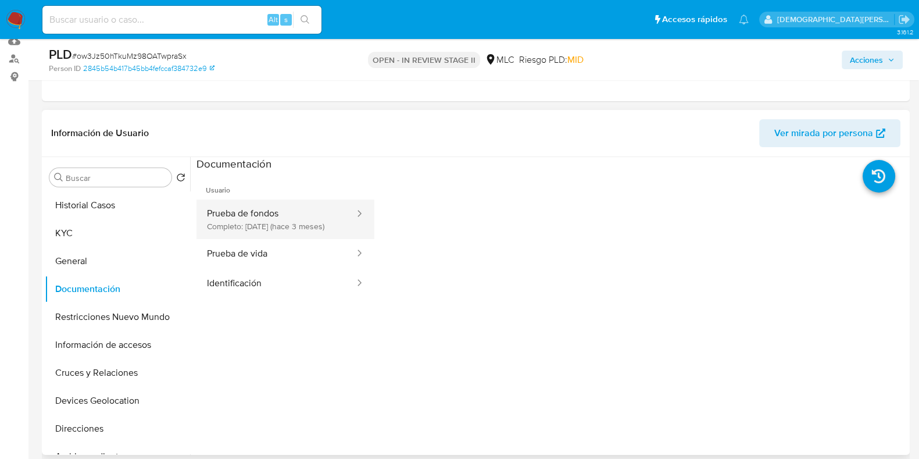
click at [266, 219] on button "Prueba de fondos Completo: 07/07/2025 (hace 3 meses)" at bounding box center [276, 219] width 159 height 40
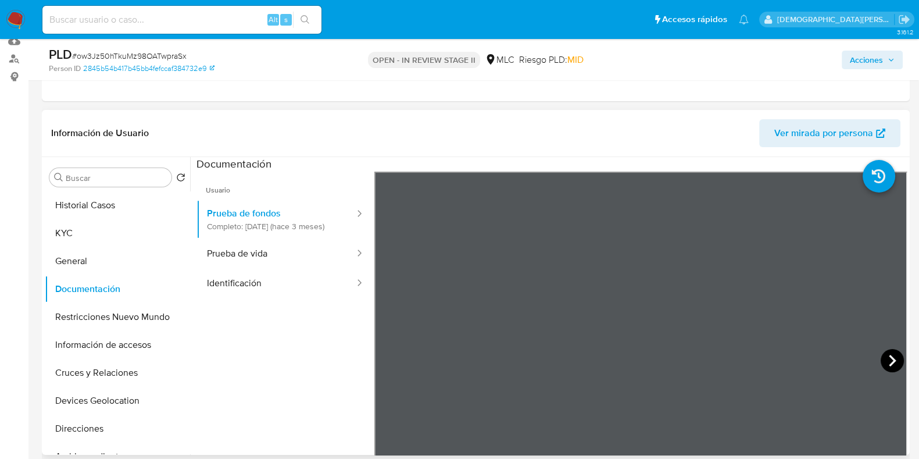
click at [890, 368] on icon at bounding box center [892, 360] width 23 height 23
click at [890, 359] on icon at bounding box center [892, 361] width 7 height 12
click at [881, 364] on icon at bounding box center [892, 360] width 23 height 23
click at [355, 265] on button "Prueba de vida" at bounding box center [276, 254] width 159 height 30
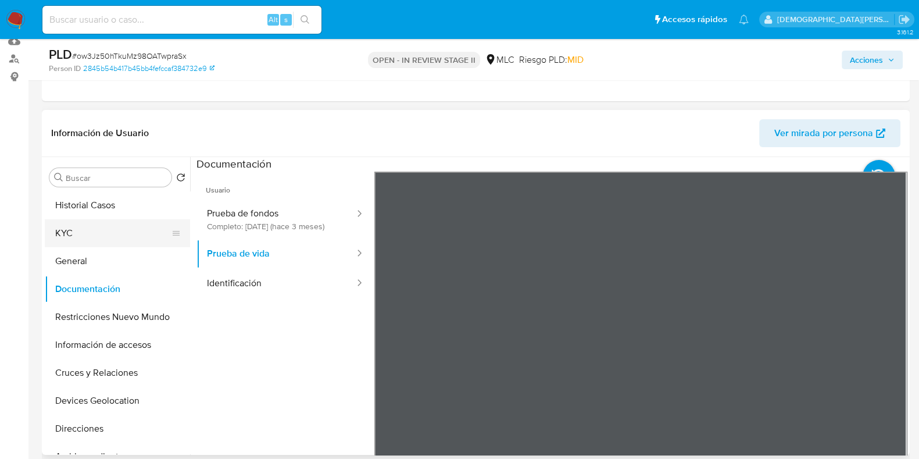
click at [101, 229] on button "KYC" at bounding box center [113, 233] width 136 height 28
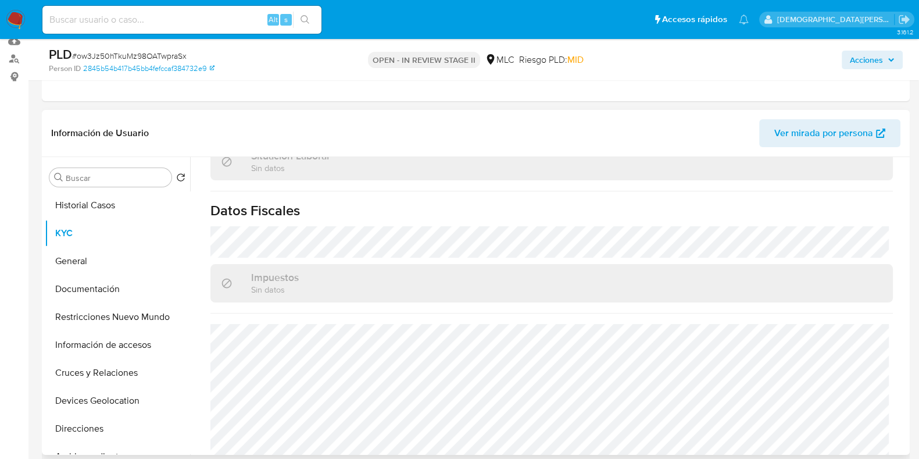
scroll to position [641, 0]
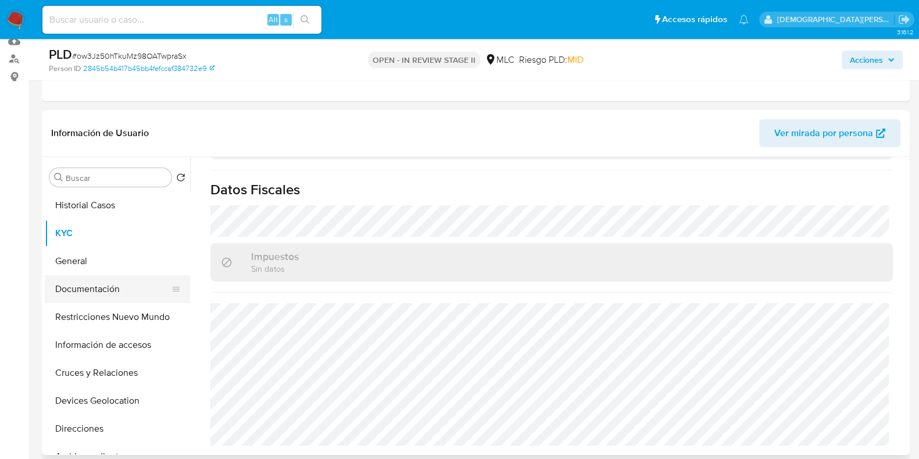
click at [75, 281] on button "Documentación" at bounding box center [113, 289] width 136 height 28
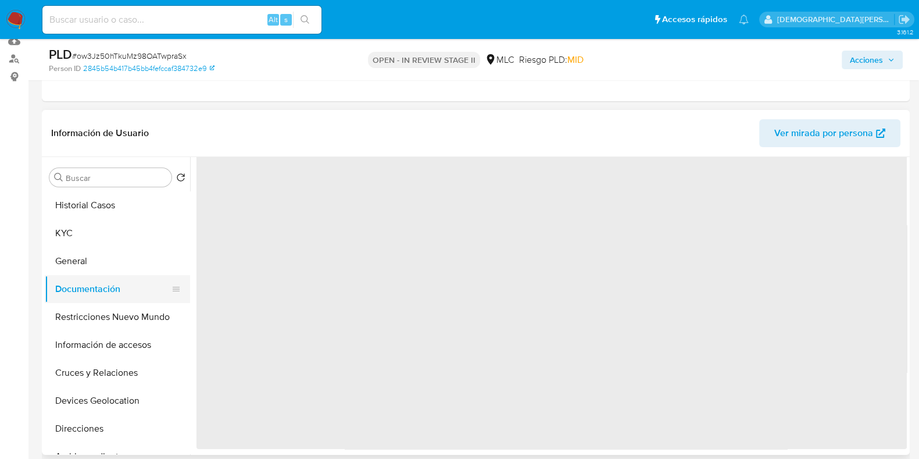
scroll to position [0, 0]
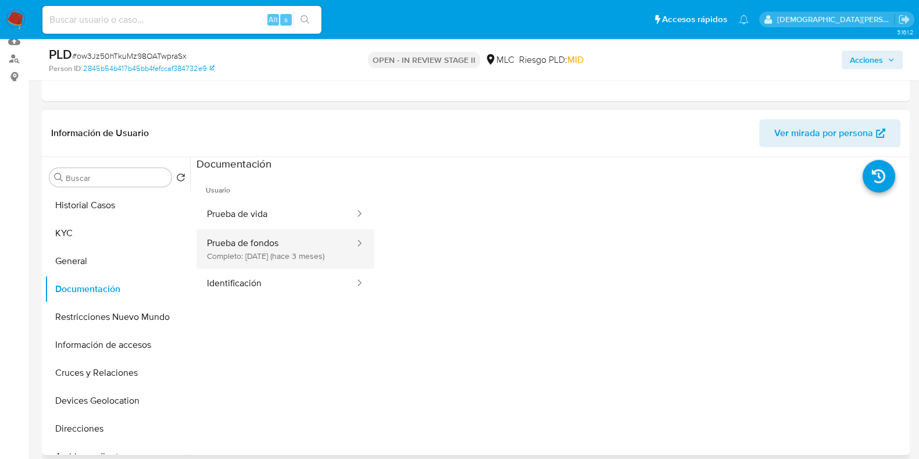
click at [294, 240] on button "Prueba de fondos Completo: 07/07/2025 (hace 3 meses)" at bounding box center [276, 249] width 159 height 40
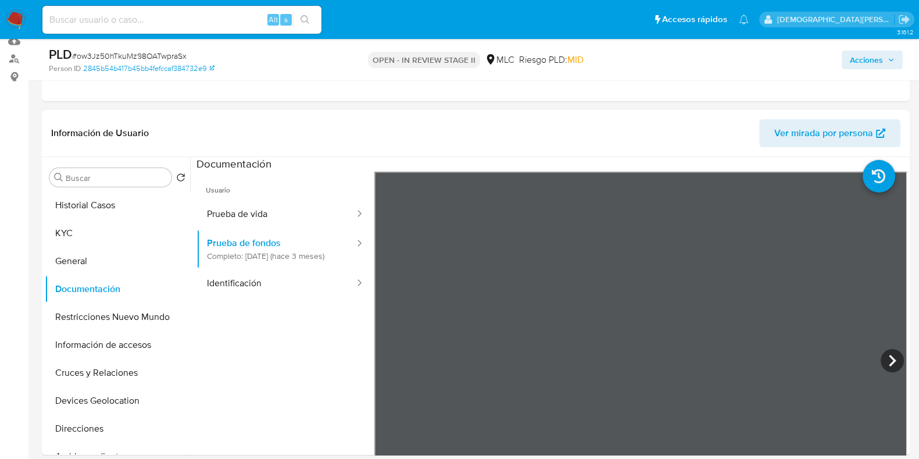
click at [860, 58] on span "Acciones" at bounding box center [866, 60] width 33 height 19
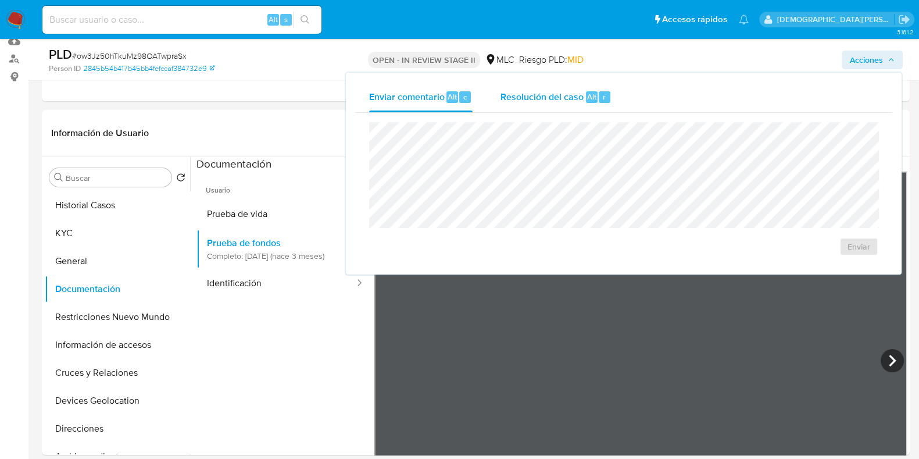
click at [577, 92] on span "Resolución del caso" at bounding box center [542, 96] width 83 height 13
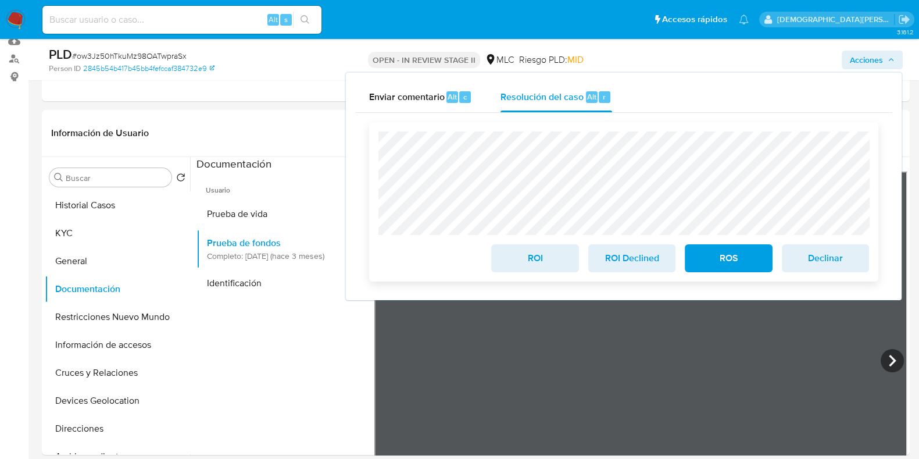
click at [531, 257] on span "ROI" at bounding box center [535, 258] width 57 height 26
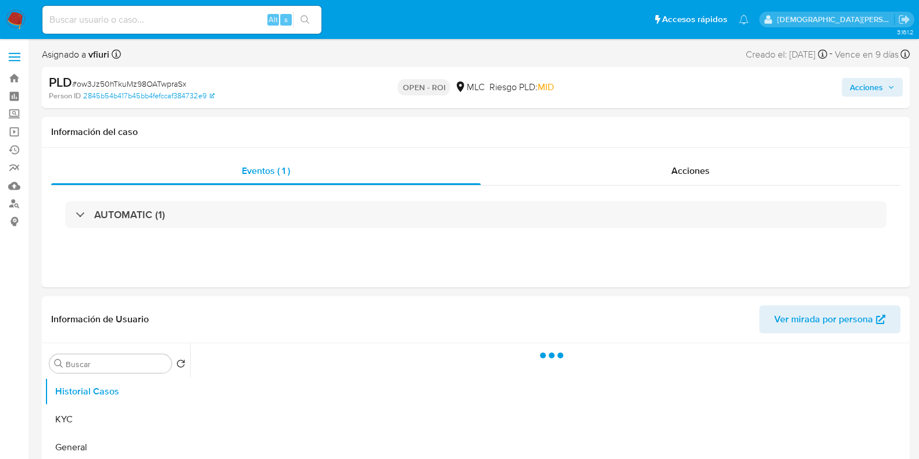
select select "10"
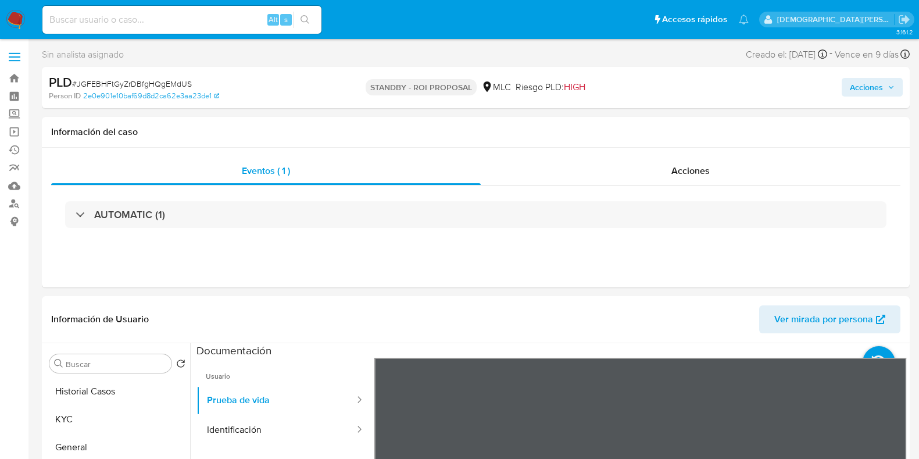
select select "10"
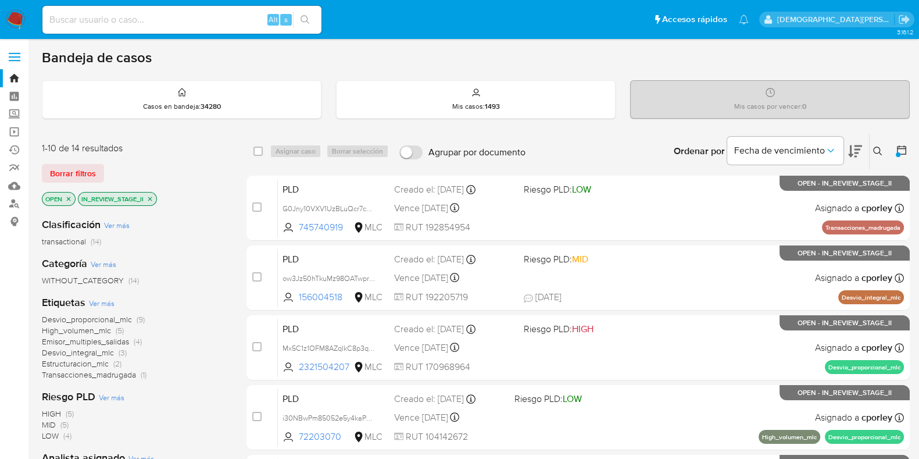
click at [148, 198] on icon "close-filter" at bounding box center [150, 198] width 7 height 7
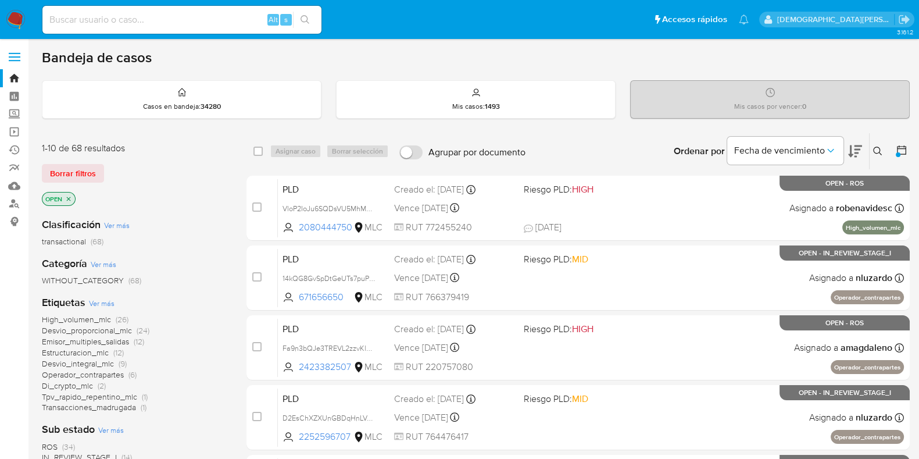
click at [67, 197] on icon "close-filter" at bounding box center [68, 198] width 7 height 7
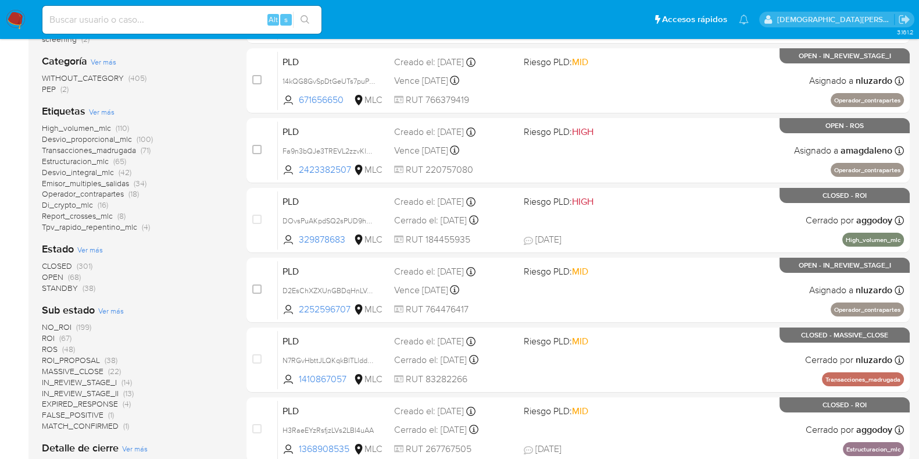
scroll to position [218, 0]
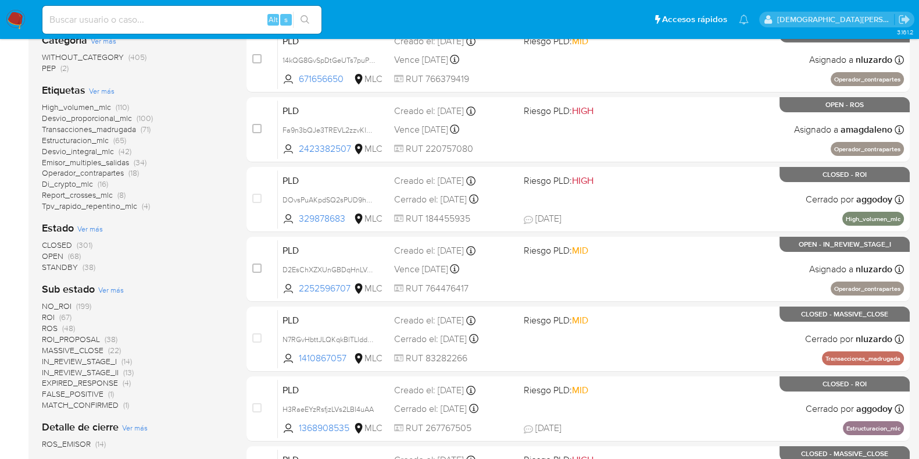
click at [46, 330] on span "ROS" at bounding box center [50, 328] width 16 height 12
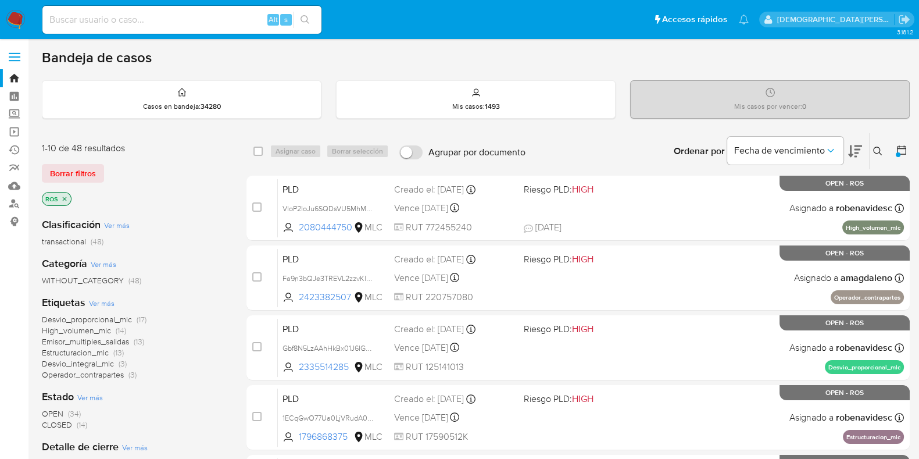
click at [65, 197] on icon "close-filter" at bounding box center [65, 199] width 4 height 4
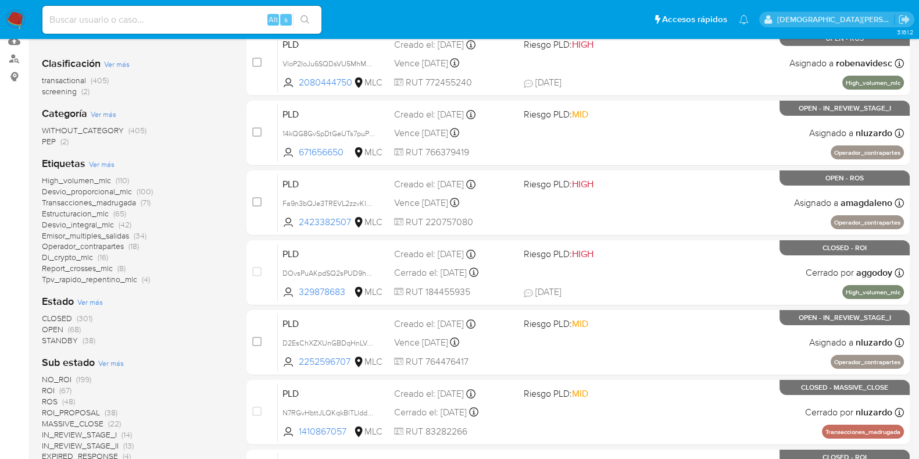
scroll to position [218, 0]
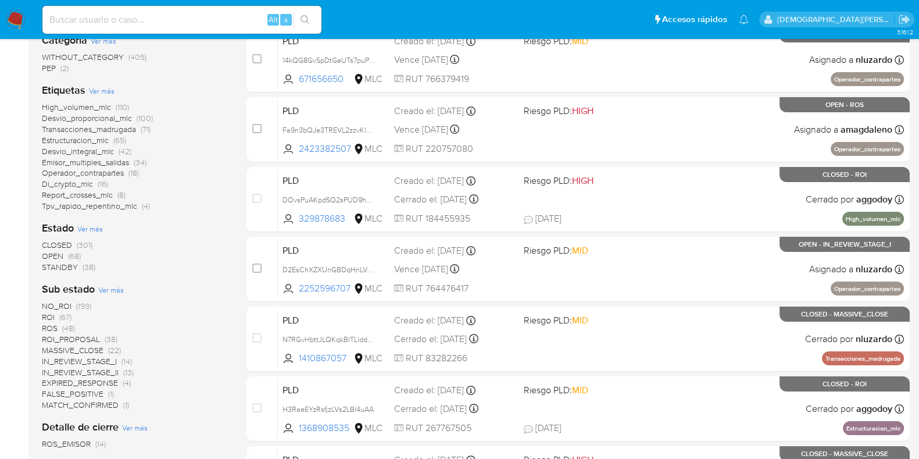
click at [94, 337] on span "ROI_PROPOSAL" at bounding box center [71, 339] width 58 height 12
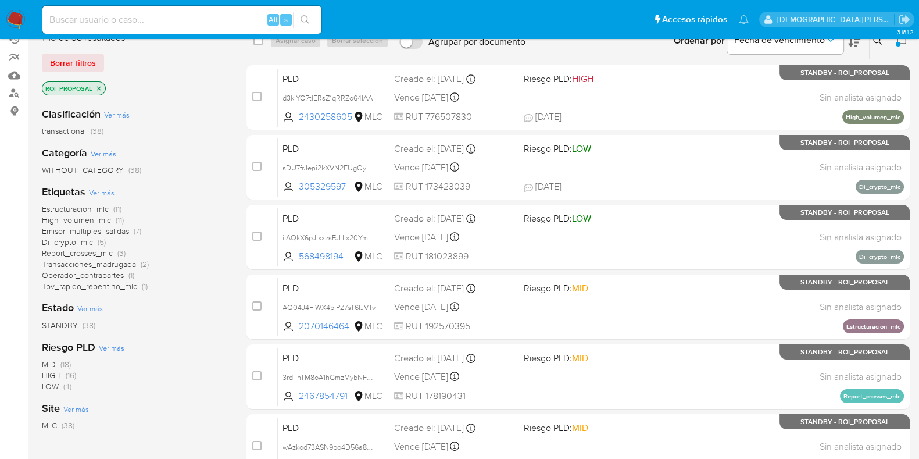
scroll to position [72, 0]
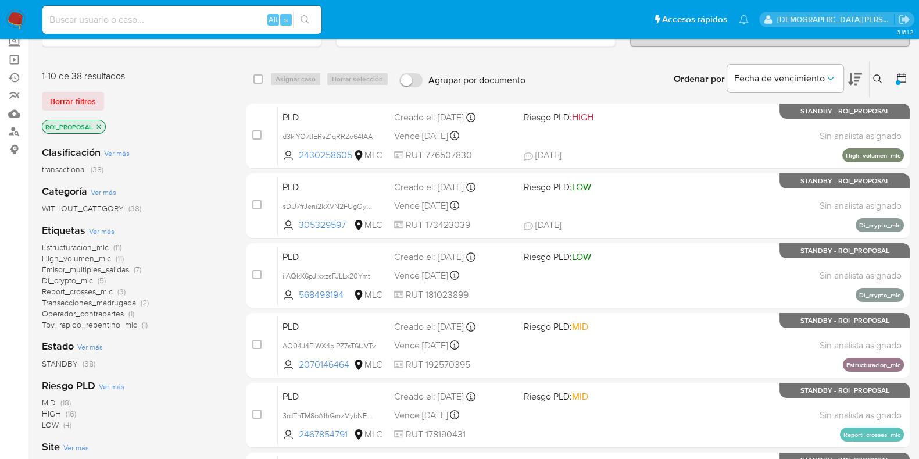
click at [98, 123] on icon "close-filter" at bounding box center [98, 126] width 7 height 7
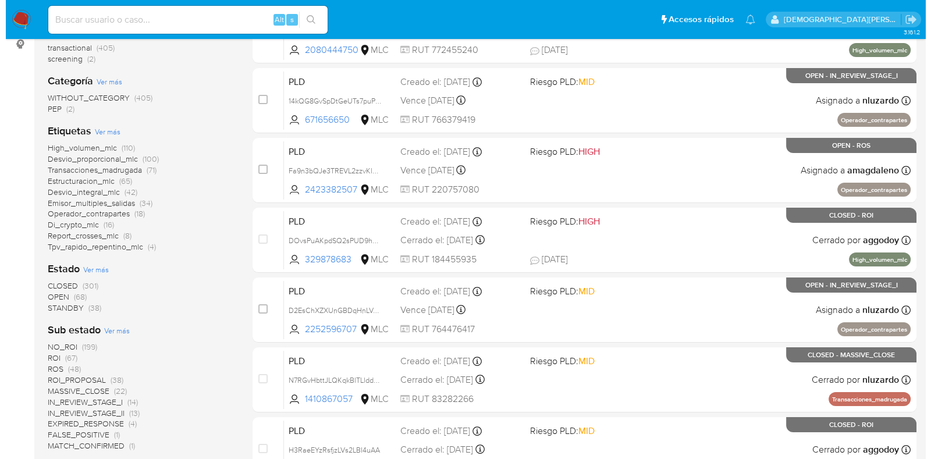
scroll to position [290, 0]
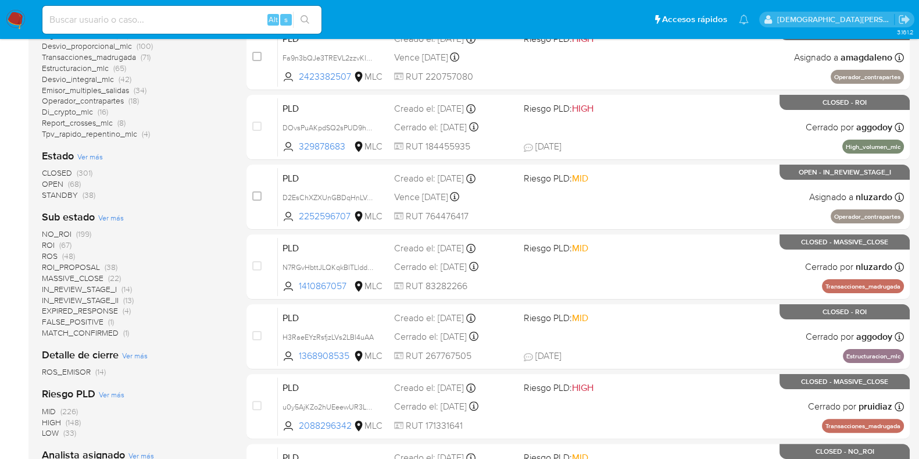
click at [99, 157] on span "Ver más" at bounding box center [90, 156] width 26 height 10
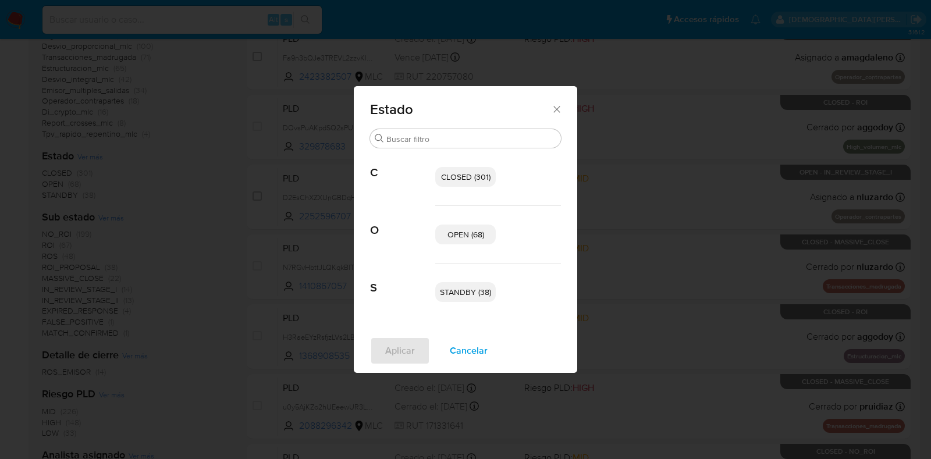
click at [457, 237] on span "OPEN (68)" at bounding box center [465, 235] width 37 height 12
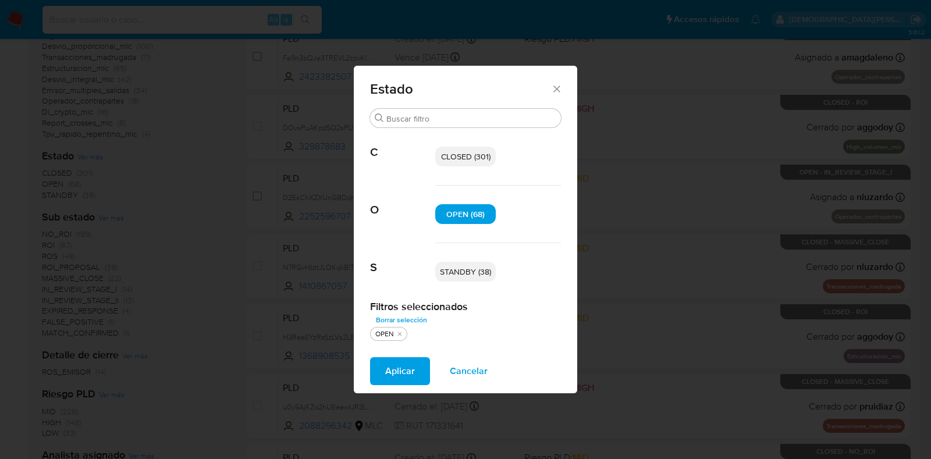
drag, startPoint x: 457, startPoint y: 266, endPoint x: 455, endPoint y: 277, distance: 10.6
click at [457, 266] on span "STANDBY (38)" at bounding box center [465, 272] width 51 height 12
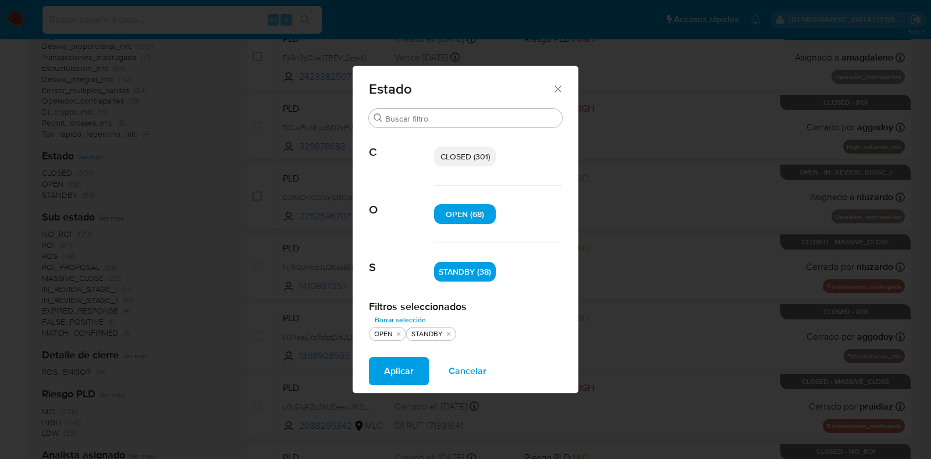
click at [396, 369] on span "Aplicar" at bounding box center [399, 371] width 30 height 26
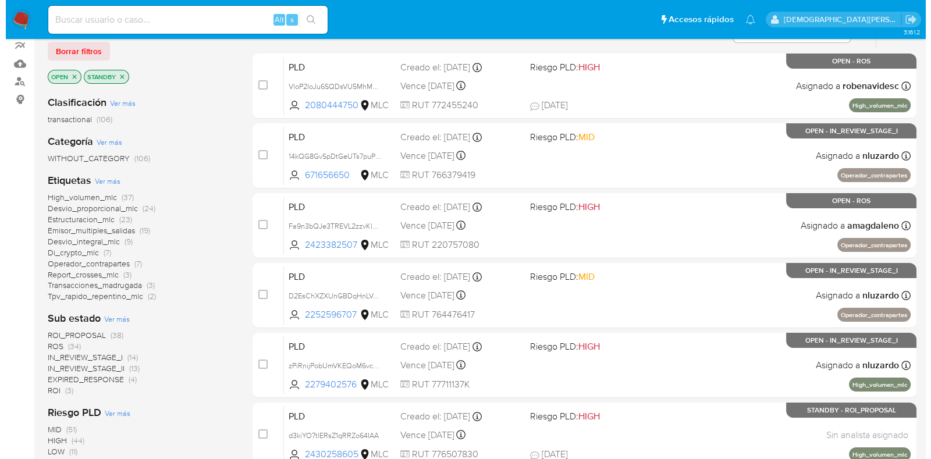
scroll to position [145, 0]
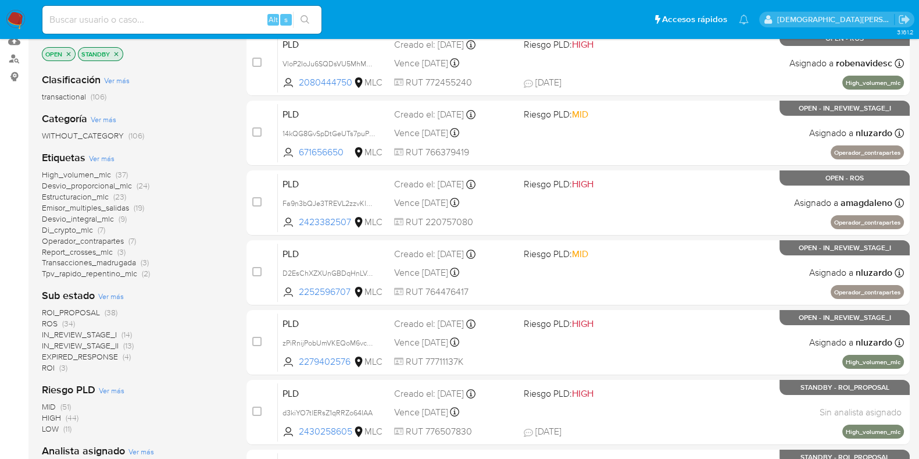
click at [118, 293] on span "Ver más" at bounding box center [111, 296] width 26 height 10
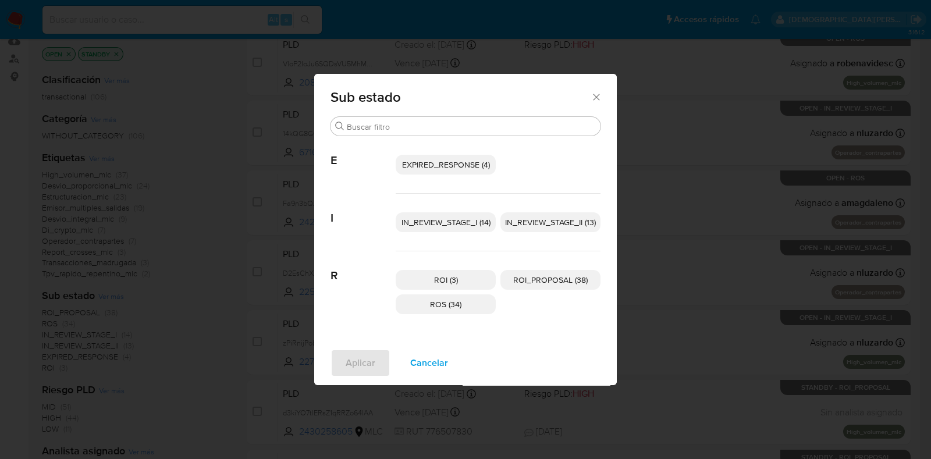
click at [464, 222] on span "IN_REVIEW_STAGE_I (14)" at bounding box center [445, 222] width 89 height 12
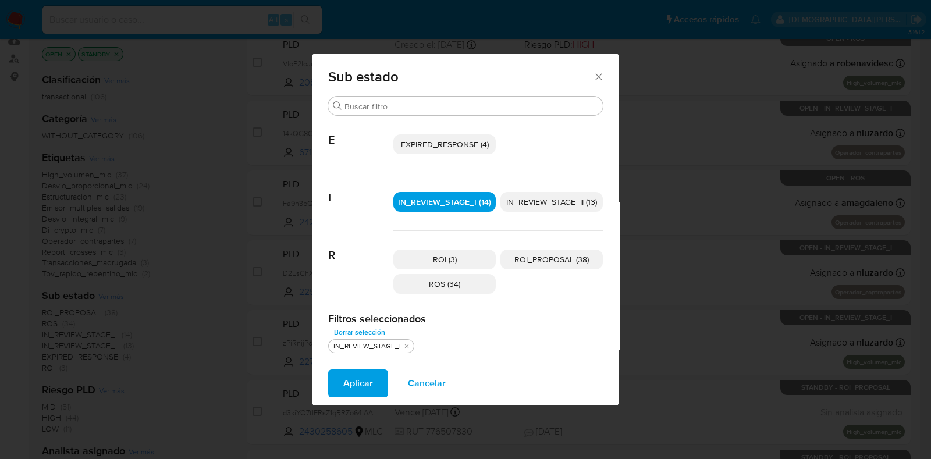
click at [449, 146] on span "EXPIRED_RESPONSE (4)" at bounding box center [445, 144] width 88 height 12
click at [360, 382] on span "Aplicar" at bounding box center [358, 383] width 30 height 26
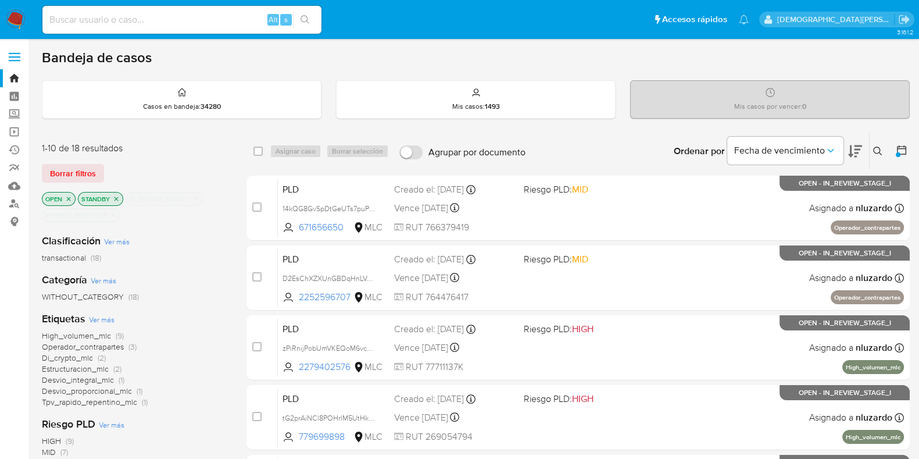
click at [113, 215] on icon "close-filter" at bounding box center [113, 215] width 7 height 7
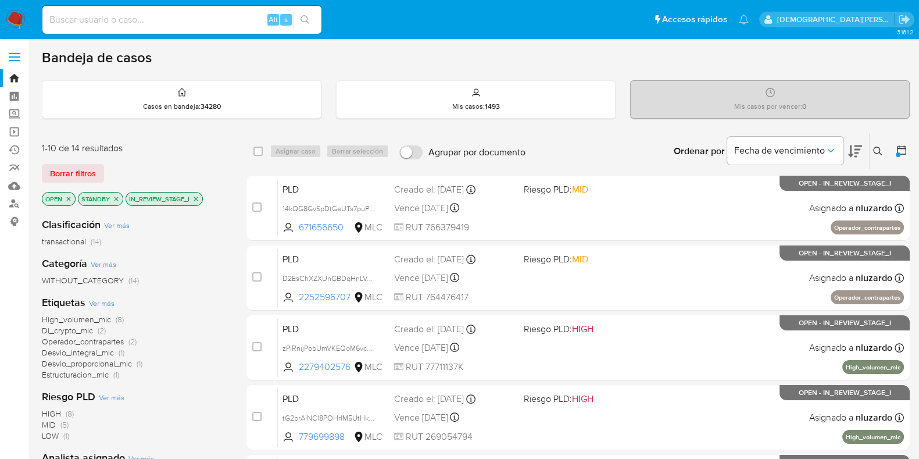
click at [197, 198] on icon "close-filter" at bounding box center [196, 199] width 4 height 4
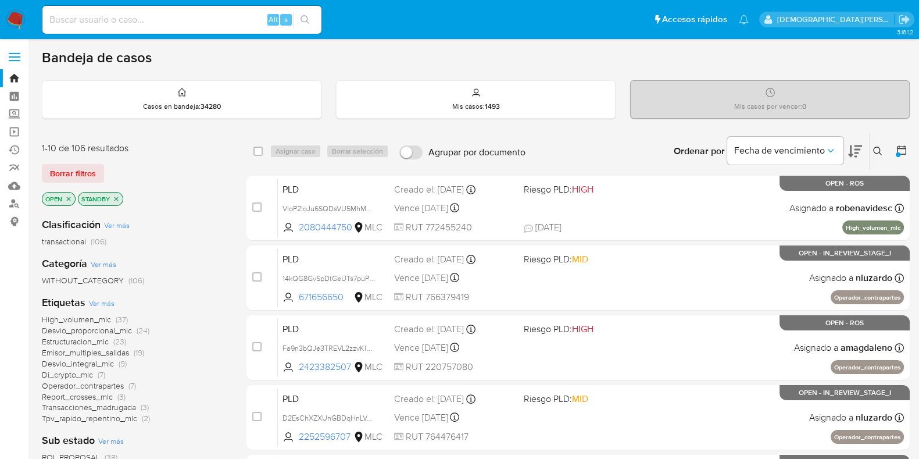
click at [120, 201] on p "STANDBY" at bounding box center [101, 198] width 44 height 13
click at [117, 199] on icon "close-filter" at bounding box center [116, 198] width 7 height 7
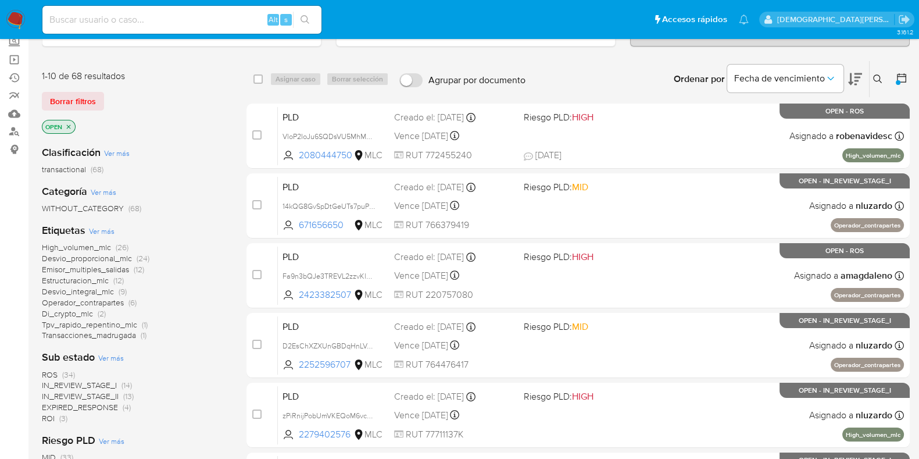
click at [98, 395] on span "IN_REVIEW_STAGE_II" at bounding box center [80, 396] width 77 height 12
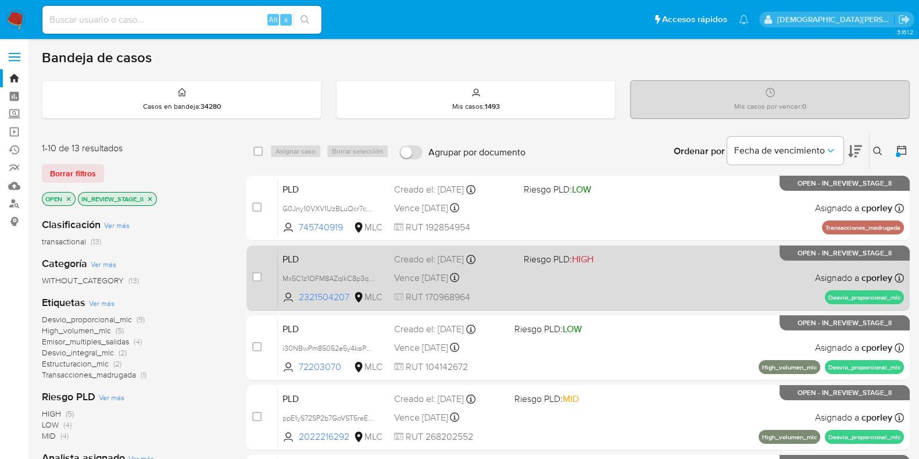
click at [614, 263] on span "Riesgo PLD: HIGH" at bounding box center [584, 258] width 120 height 15
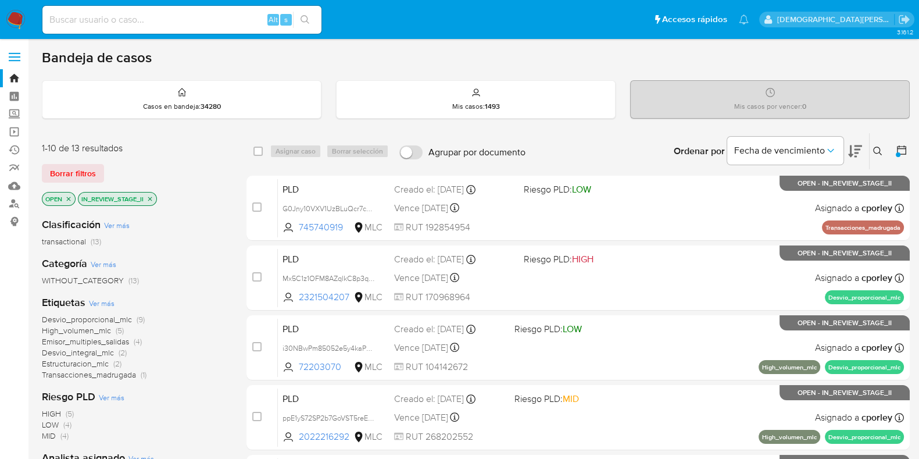
click at [149, 197] on icon "close-filter" at bounding box center [150, 199] width 4 height 4
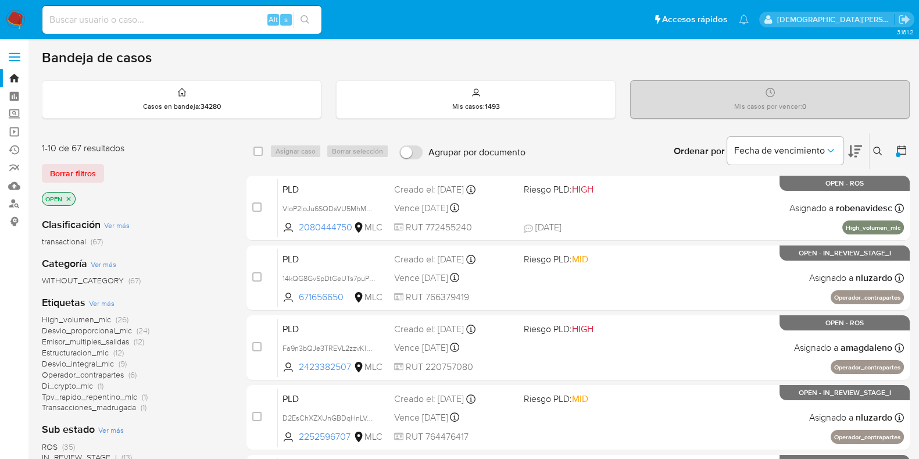
scroll to position [72, 0]
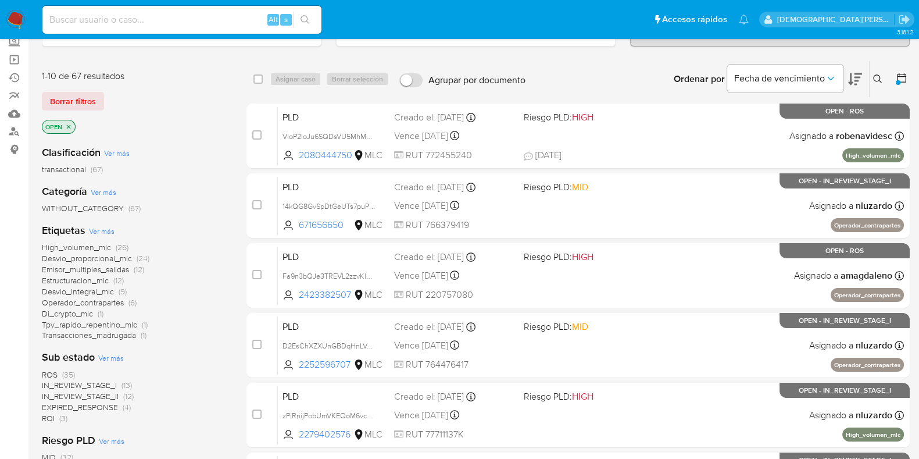
click at [95, 390] on span "IN_REVIEW_STAGE_II" at bounding box center [80, 396] width 77 height 12
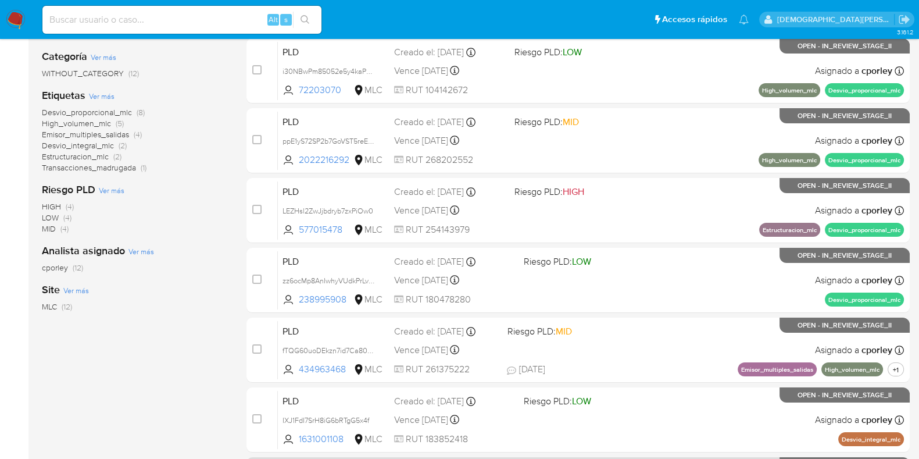
scroll to position [500, 0]
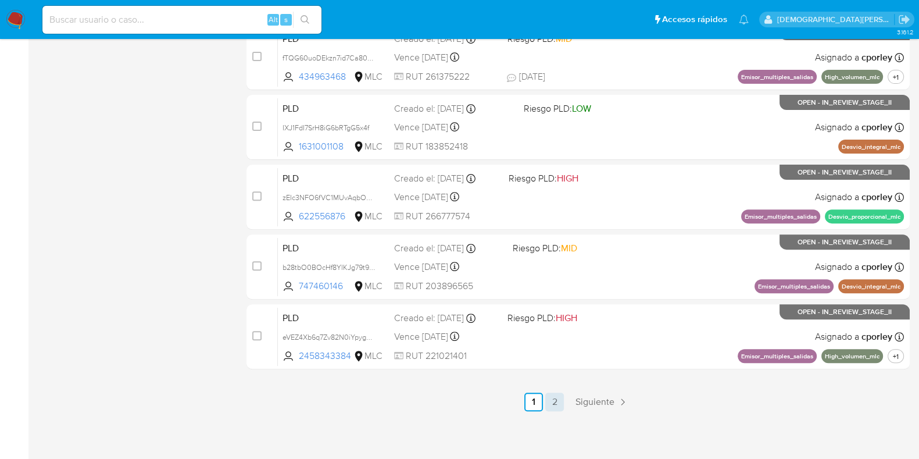
click at [552, 397] on link "2" at bounding box center [555, 402] width 19 height 19
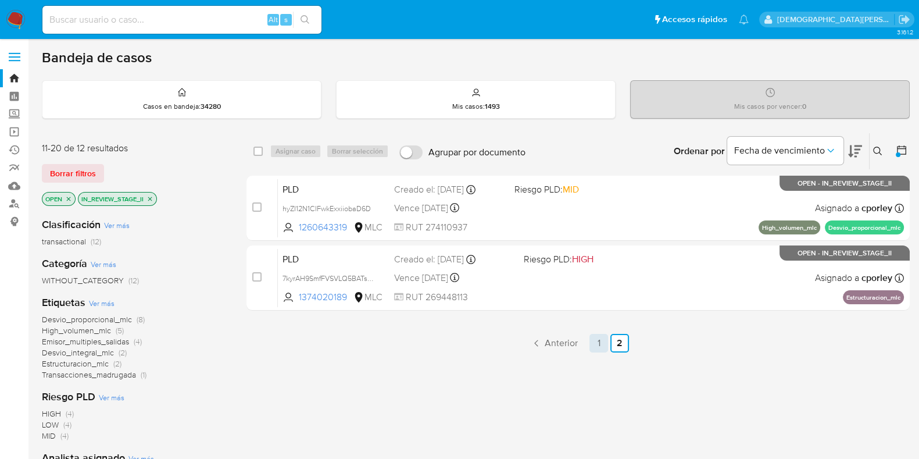
click at [596, 344] on link "1" at bounding box center [599, 343] width 19 height 19
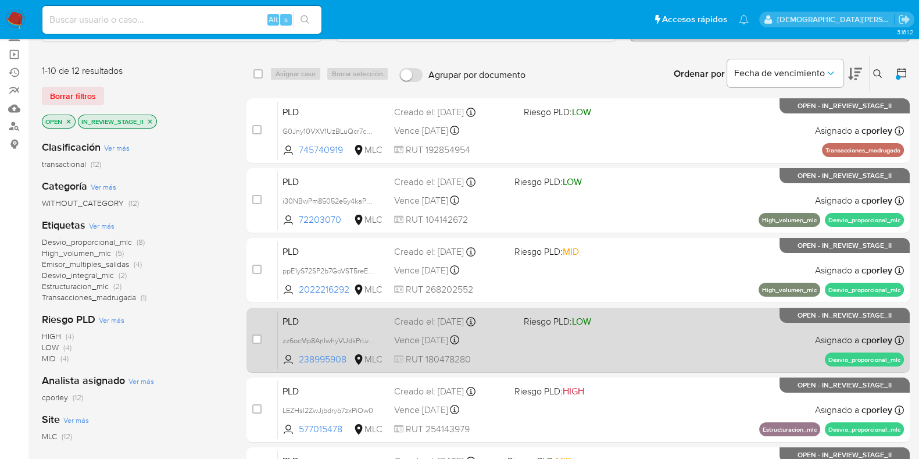
scroll to position [145, 0]
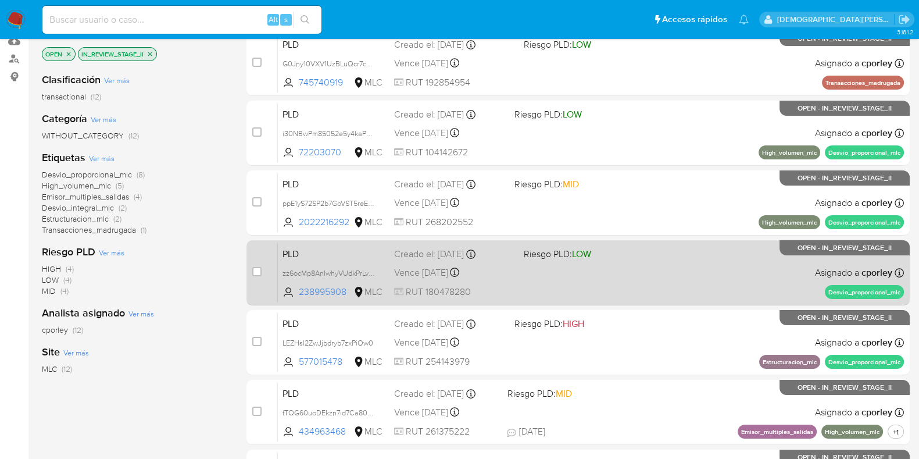
click at [557, 295] on div "PLD zz6ocMp8AnIwhyVUdkPrLva6 238995908 MLC Riesgo PLD: LOW Creado el: 12/07/202…" at bounding box center [591, 272] width 626 height 59
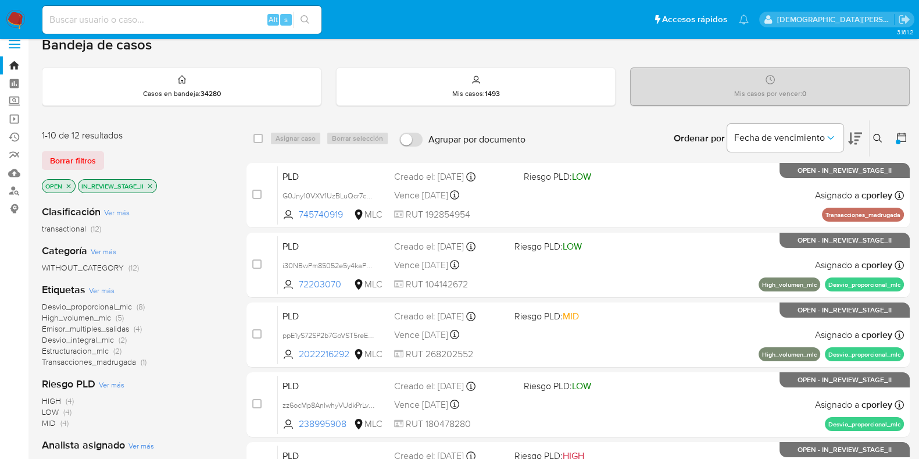
scroll to position [0, 0]
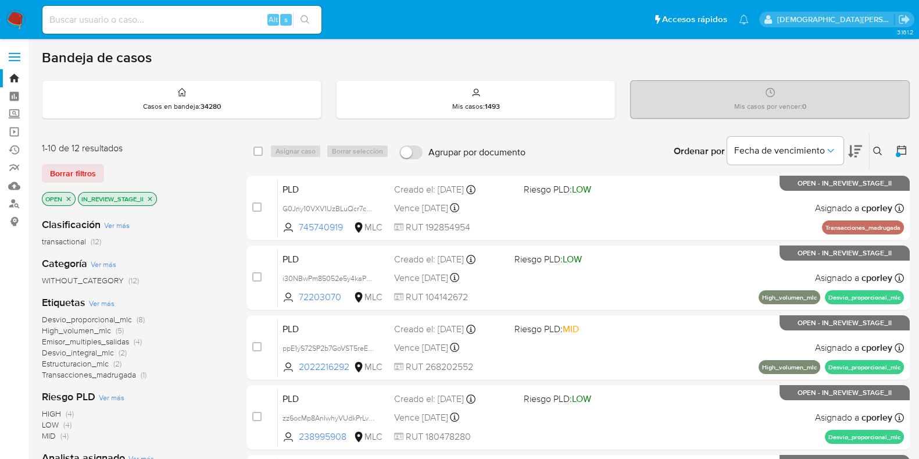
click at [152, 197] on icon "close-filter" at bounding box center [150, 199] width 4 height 4
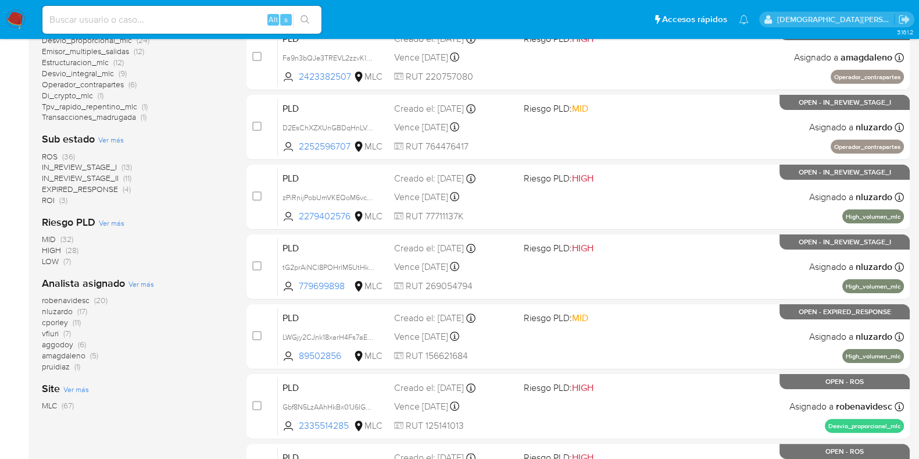
scroll to position [72, 0]
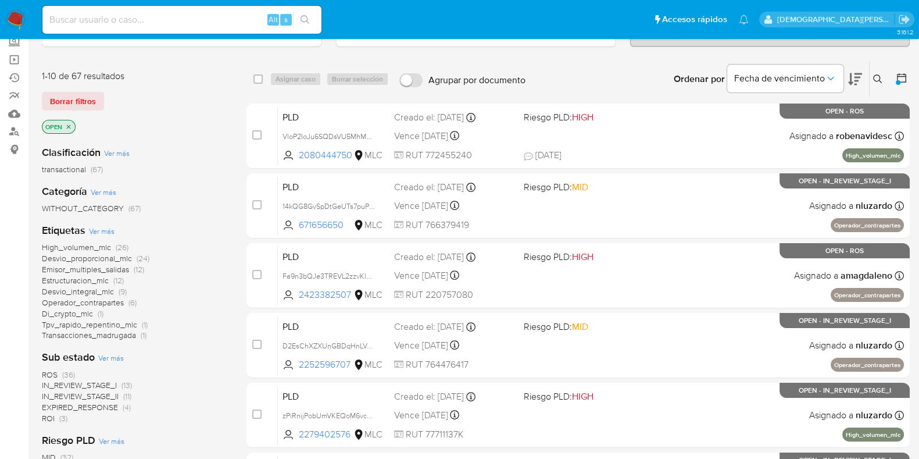
click at [69, 127] on icon "close-filter" at bounding box center [68, 126] width 7 height 7
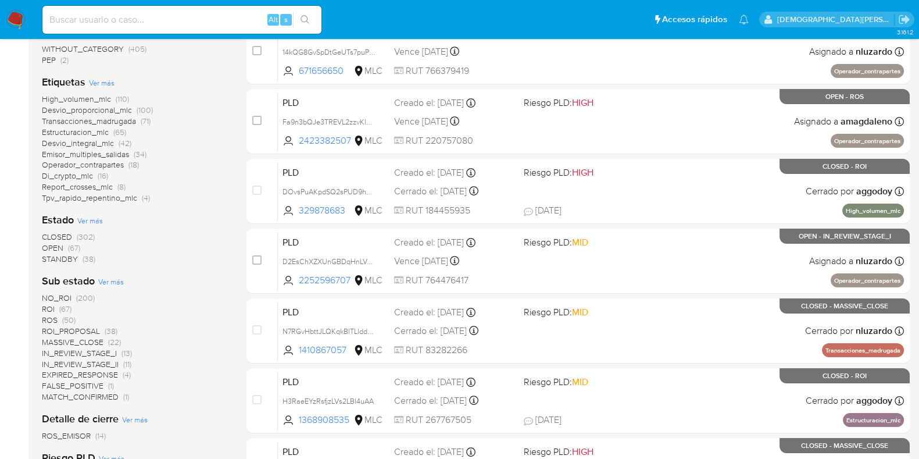
scroll to position [290, 0]
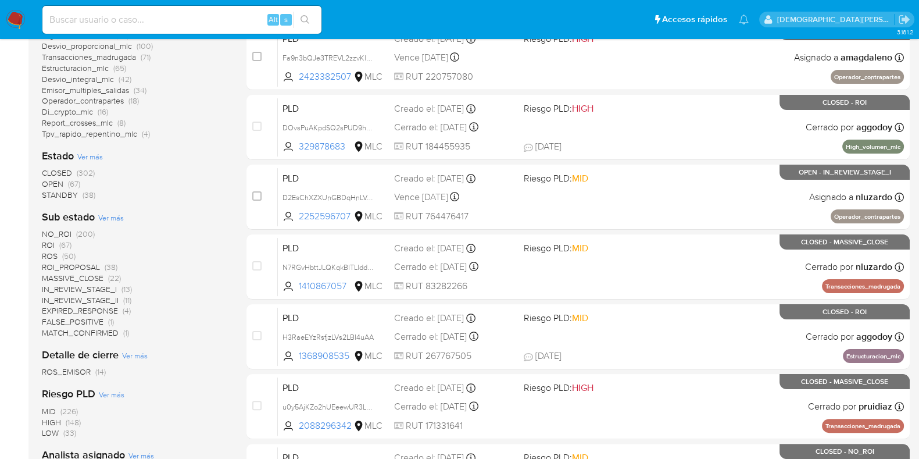
click at [55, 255] on span "ROS" at bounding box center [50, 256] width 16 height 12
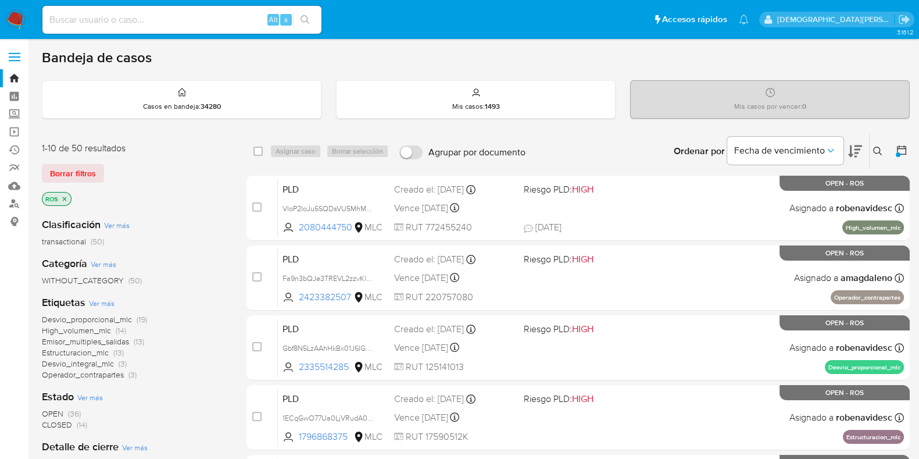
click at [65, 196] on icon "close-filter" at bounding box center [64, 198] width 7 height 7
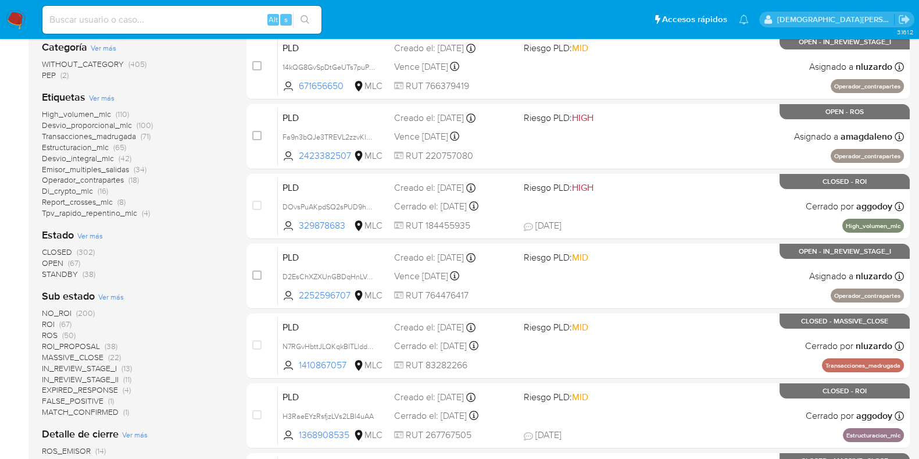
scroll to position [290, 0]
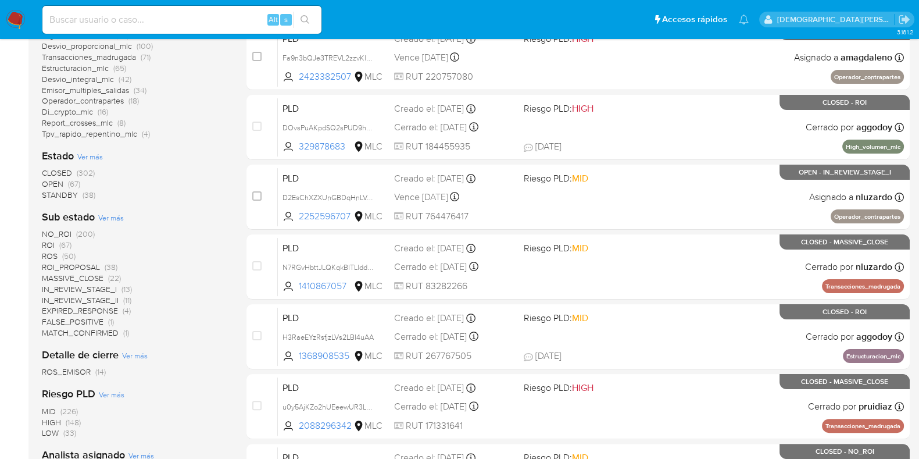
click at [81, 295] on span "IN_REVIEW_STAGE_II" at bounding box center [80, 300] width 77 height 12
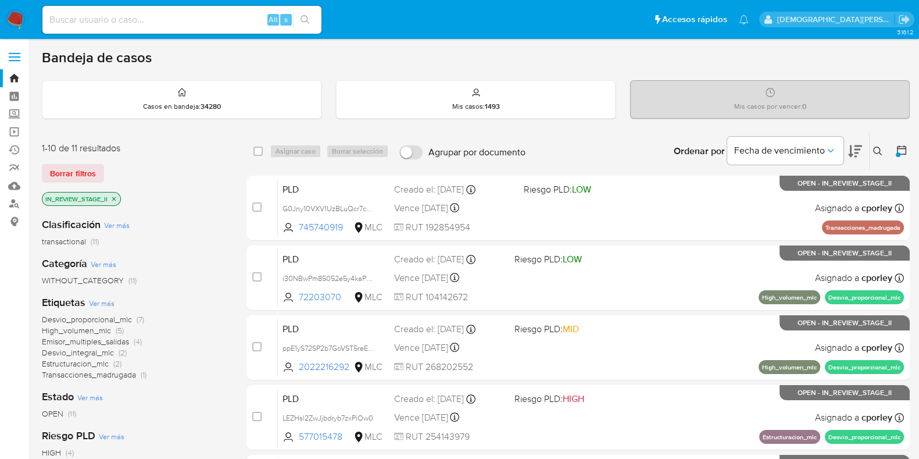
click at [113, 195] on icon "close-filter" at bounding box center [113, 198] width 7 height 7
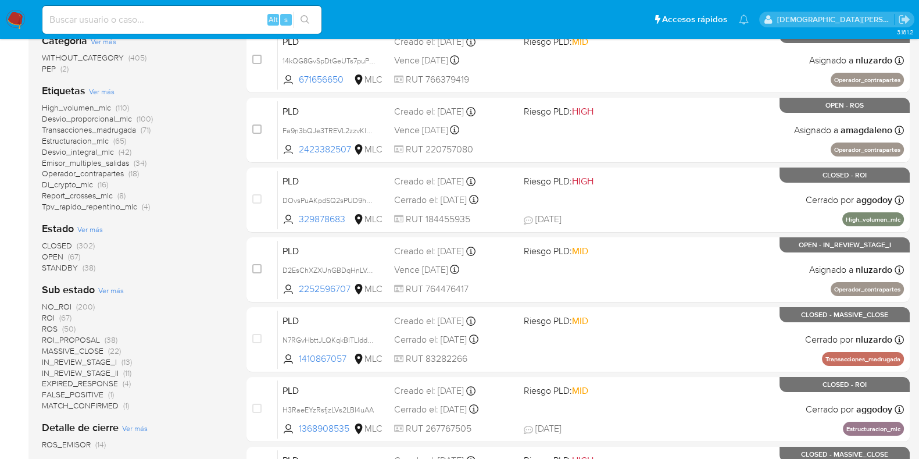
scroll to position [218, 0]
click at [78, 334] on span "ROI_PROPOSAL" at bounding box center [71, 339] width 58 height 12
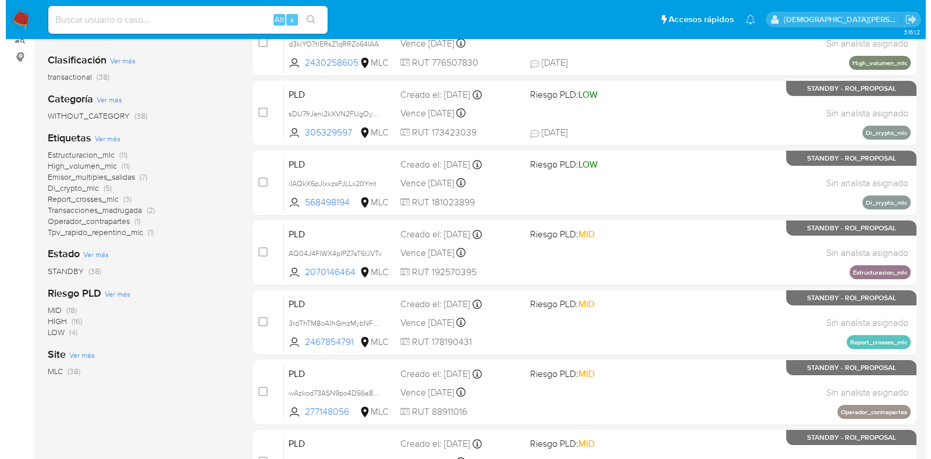
scroll to position [145, 0]
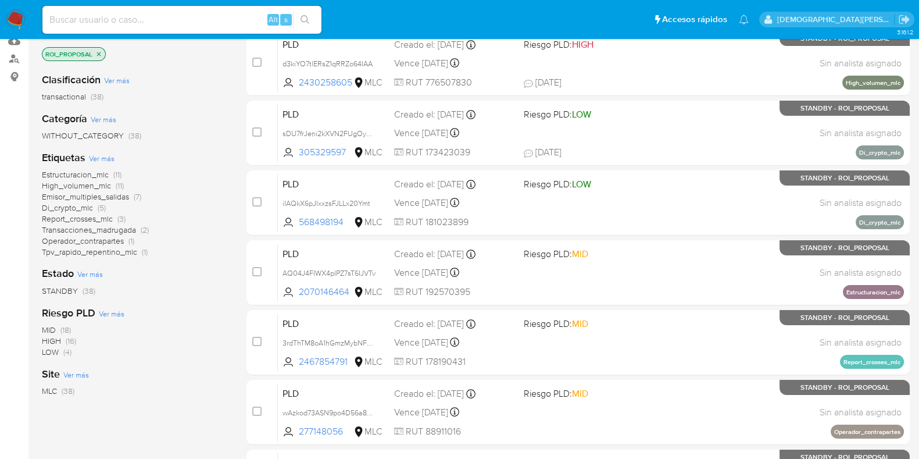
click at [109, 158] on span "Ver más" at bounding box center [102, 158] width 26 height 10
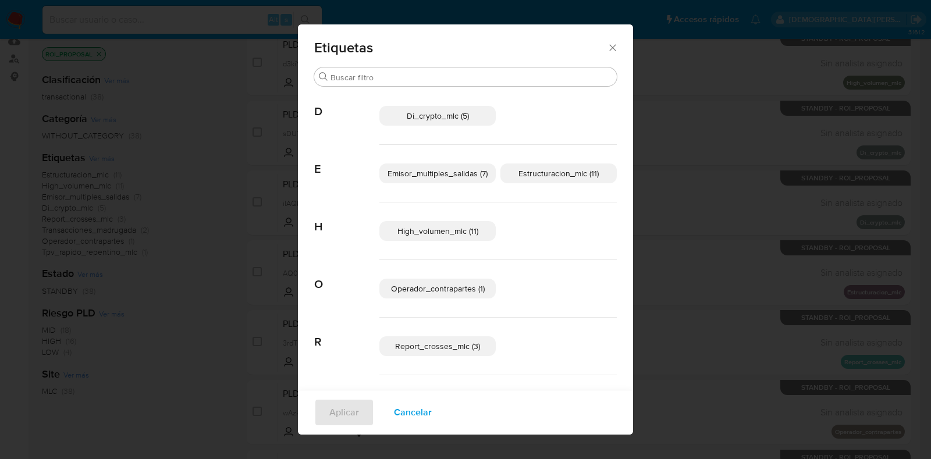
click at [436, 115] on span "Di_crypto_mlc (5)" at bounding box center [438, 116] width 62 height 12
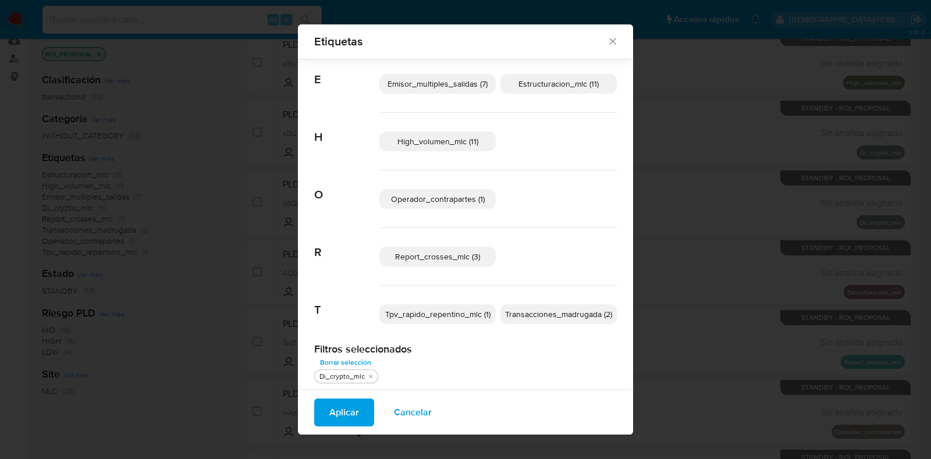
scroll to position [81, 0]
click at [536, 311] on span "Transacciones_madrugada (2)" at bounding box center [558, 314] width 107 height 12
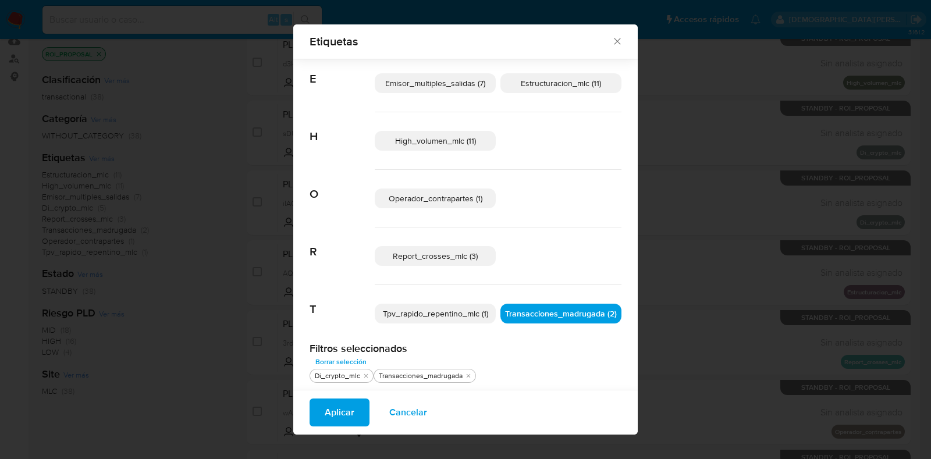
click at [440, 315] on span "Tpv_rapido_repentino_mlc (1)" at bounding box center [435, 314] width 105 height 12
click at [443, 199] on span "Operador_contrapartes (1)" at bounding box center [435, 198] width 94 height 12
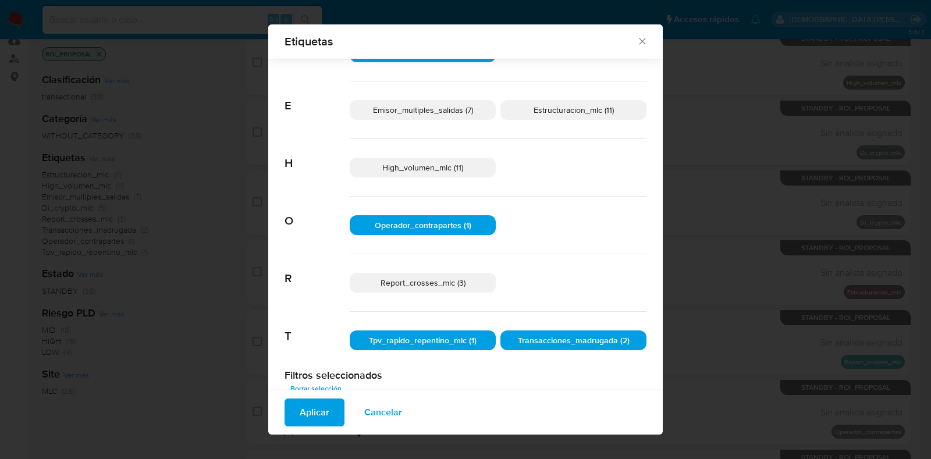
scroll to position [0, 0]
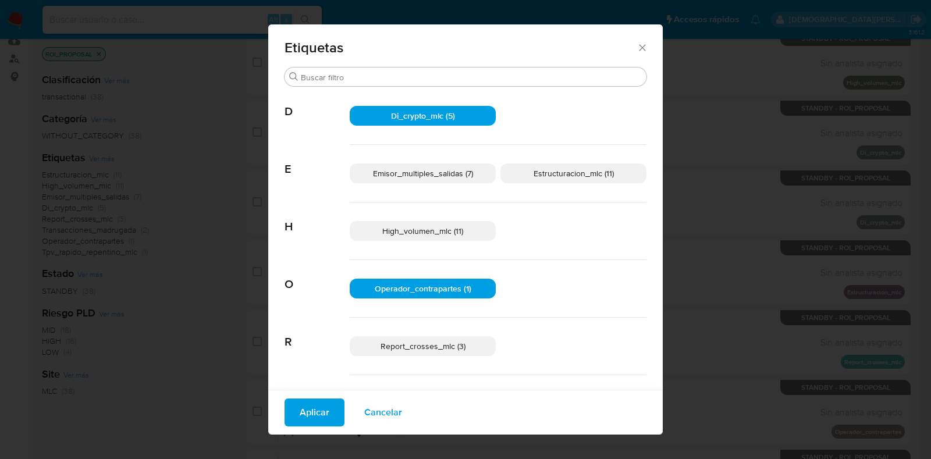
click at [307, 407] on span "Aplicar" at bounding box center [315, 413] width 30 height 26
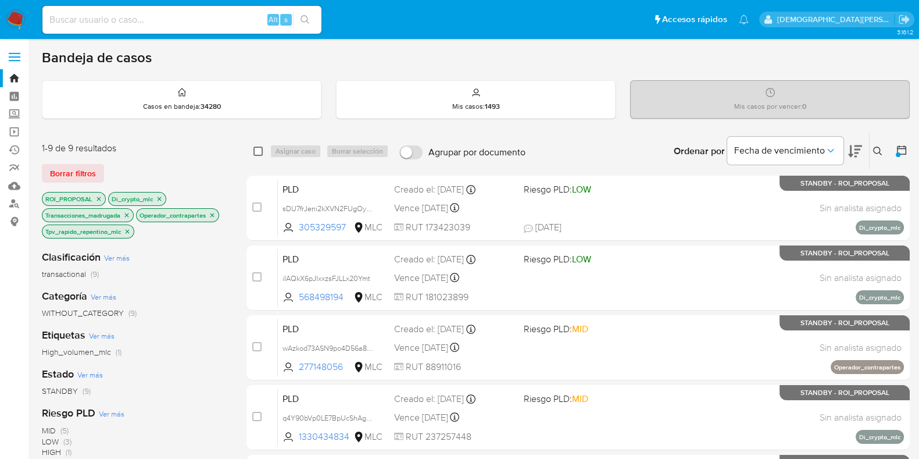
click at [256, 149] on input "checkbox" at bounding box center [258, 151] width 9 height 9
checkbox input "true"
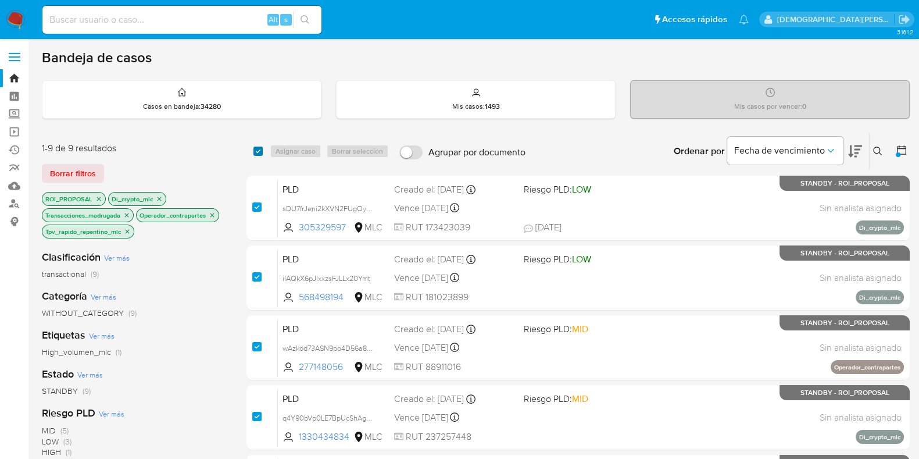
checkbox input "true"
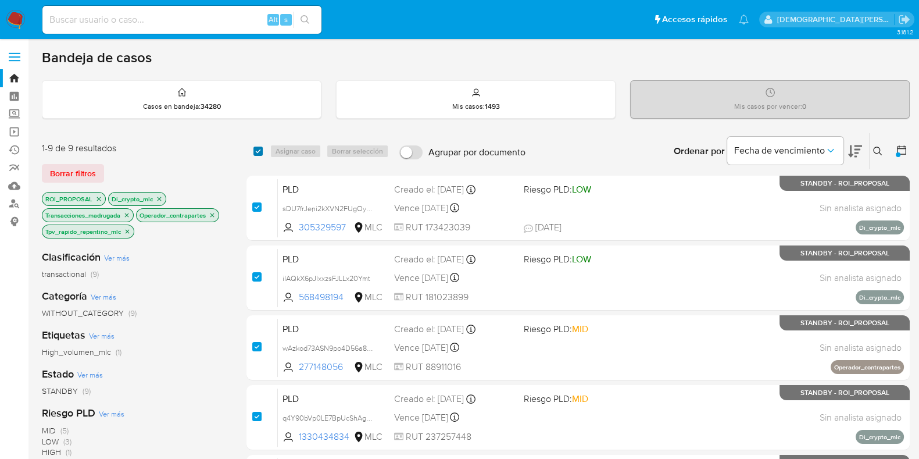
checkbox input "true"
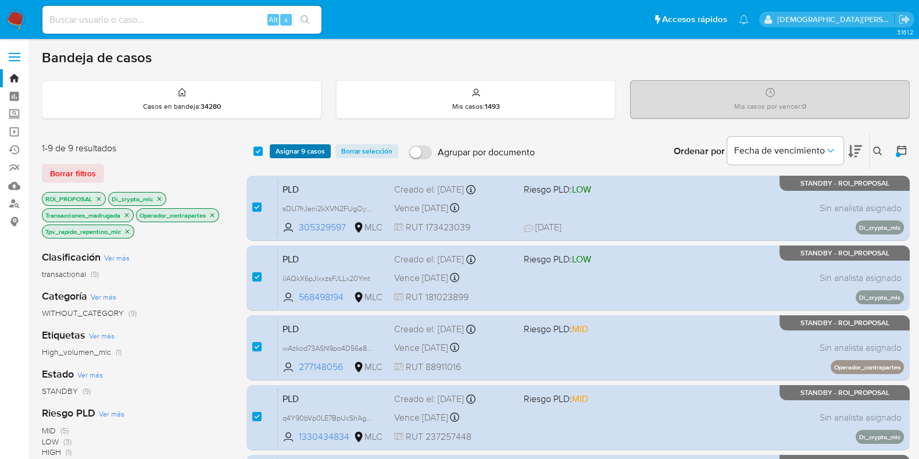
click at [297, 148] on span "Asignar 9 casos" at bounding box center [300, 151] width 49 height 12
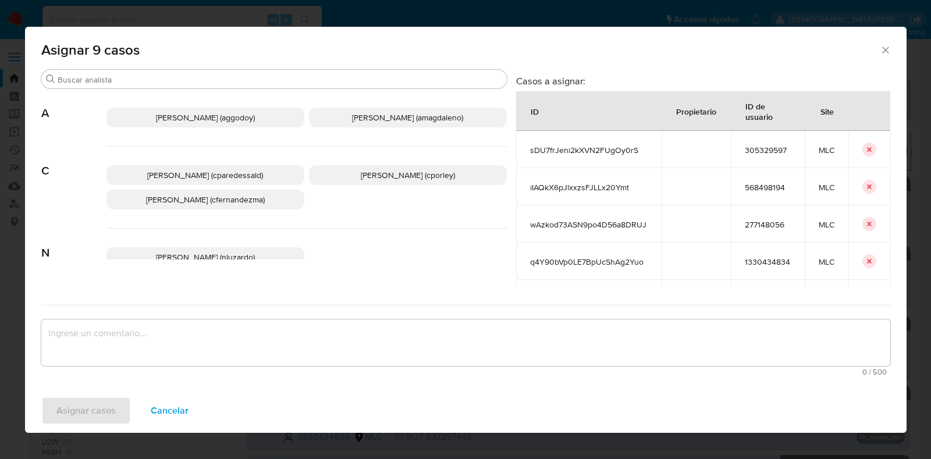
click at [370, 172] on span "Christian Porley (cporley)" at bounding box center [408, 175] width 94 height 12
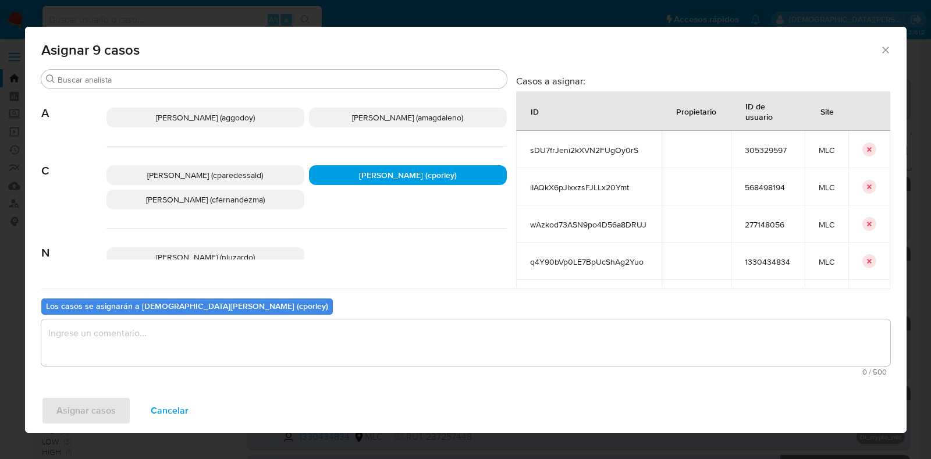
click at [329, 334] on textarea "assign-modal" at bounding box center [465, 342] width 849 height 47
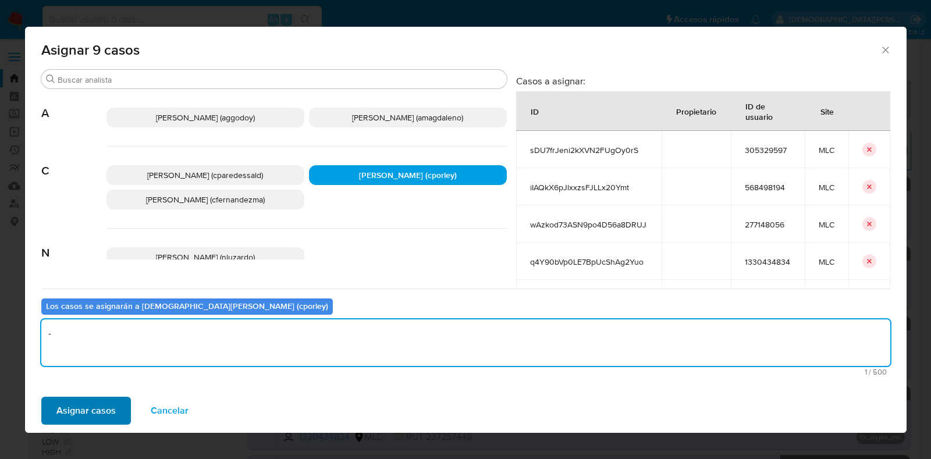
type textarea "-"
click at [74, 413] on span "Asignar casos" at bounding box center [85, 411] width 59 height 26
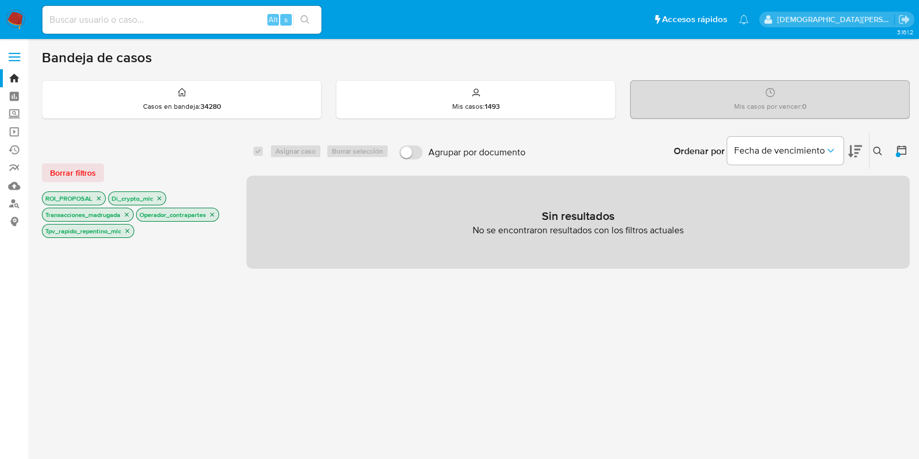
click at [128, 231] on icon "close-filter" at bounding box center [127, 230] width 7 height 7
click at [129, 214] on icon "close-filter" at bounding box center [127, 215] width 4 height 4
click at [119, 211] on icon "close-filter" at bounding box center [118, 214] width 7 height 7
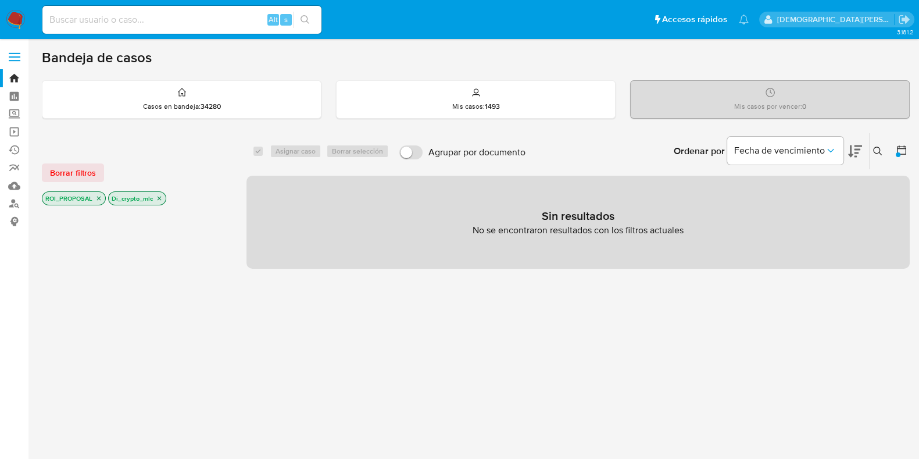
click at [158, 197] on icon "close-filter" at bounding box center [160, 199] width 4 height 4
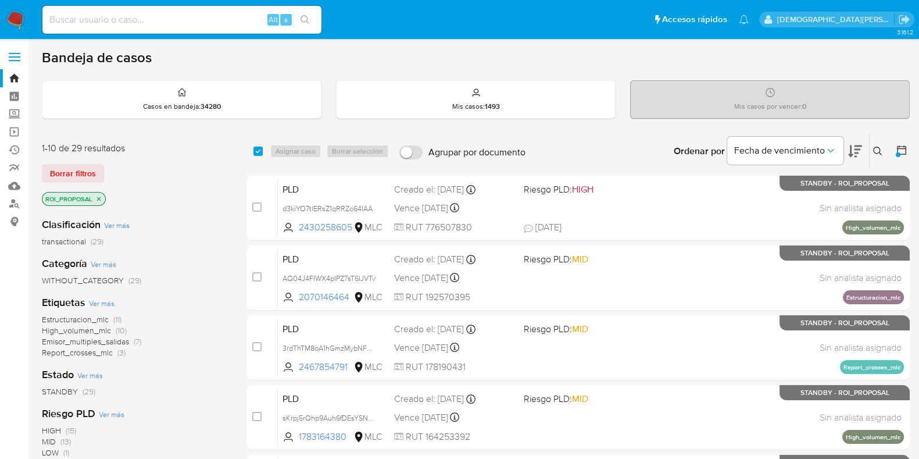
scroll to position [72, 0]
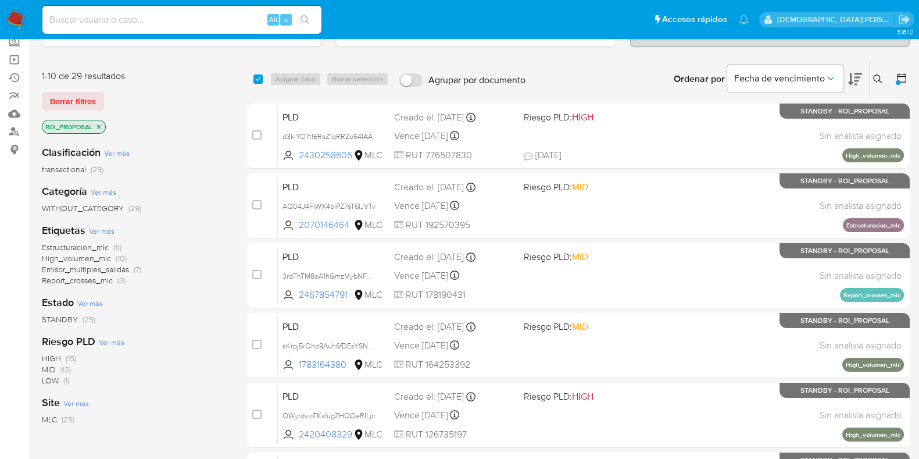
click at [101, 124] on icon "close-filter" at bounding box center [98, 126] width 7 height 7
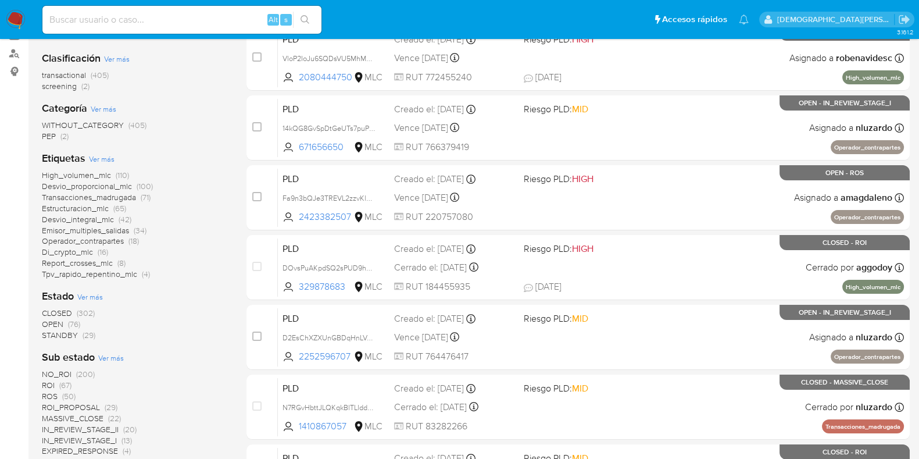
scroll to position [218, 0]
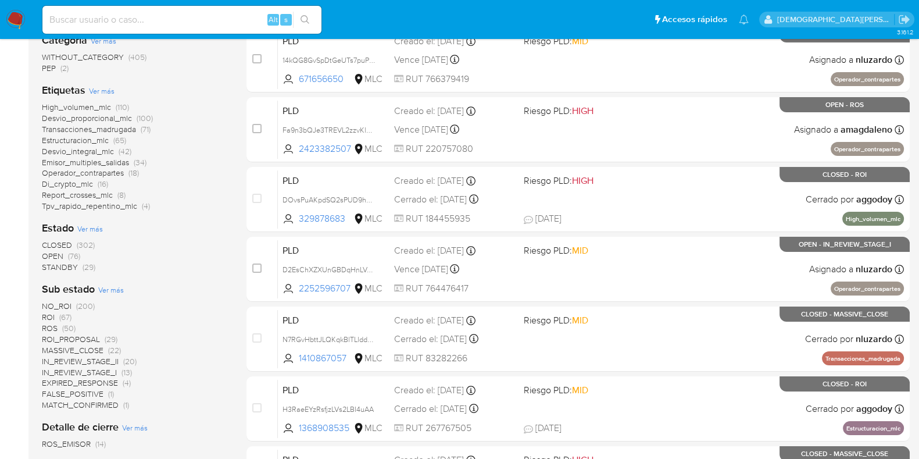
click at [77, 361] on span "IN_REVIEW_STAGE_II" at bounding box center [80, 361] width 77 height 12
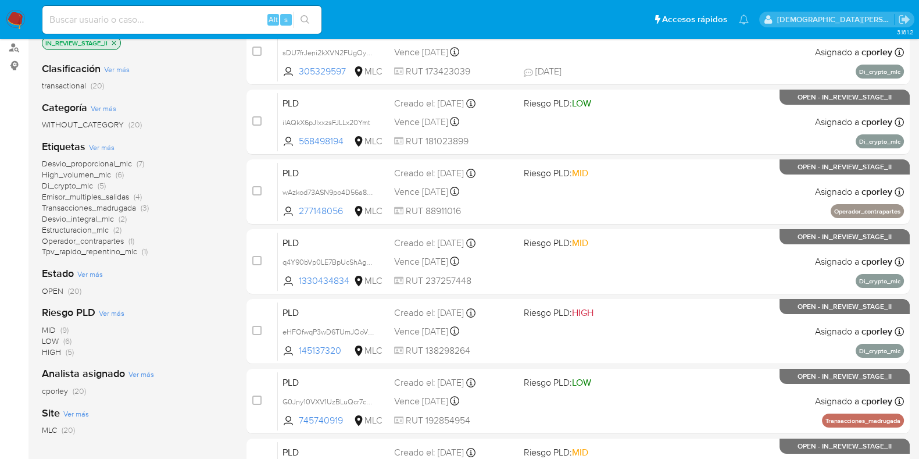
scroll to position [63, 0]
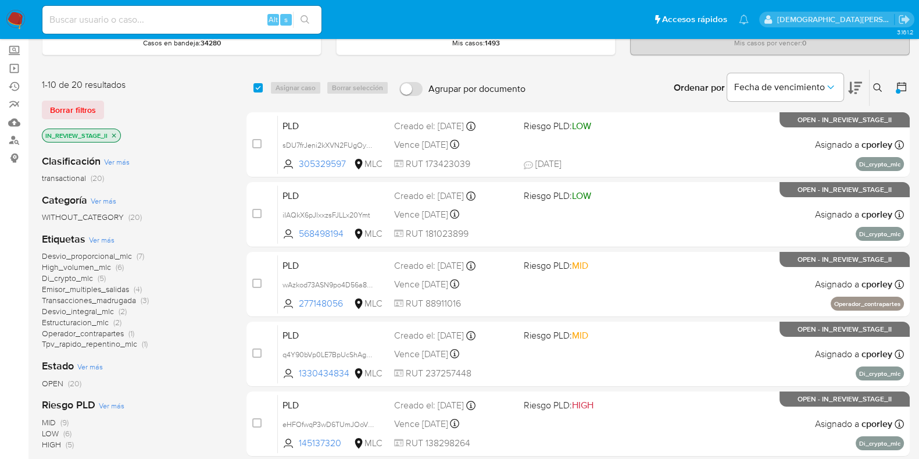
click at [115, 136] on icon "close-filter" at bounding box center [113, 135] width 7 height 7
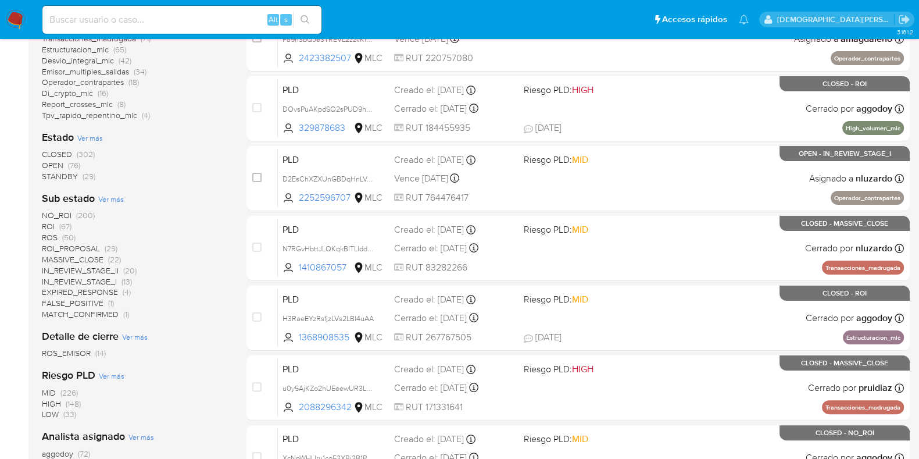
scroll to position [355, 0]
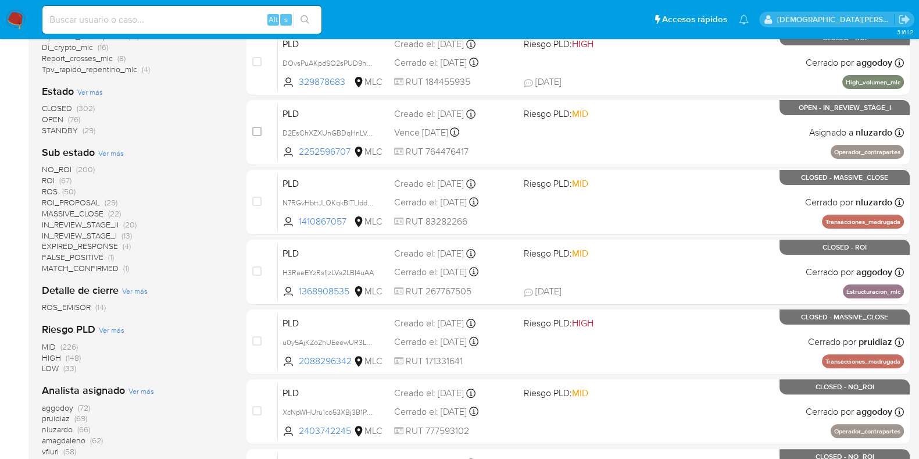
click at [102, 223] on span "IN_REVIEW_STAGE_II" at bounding box center [80, 225] width 77 height 12
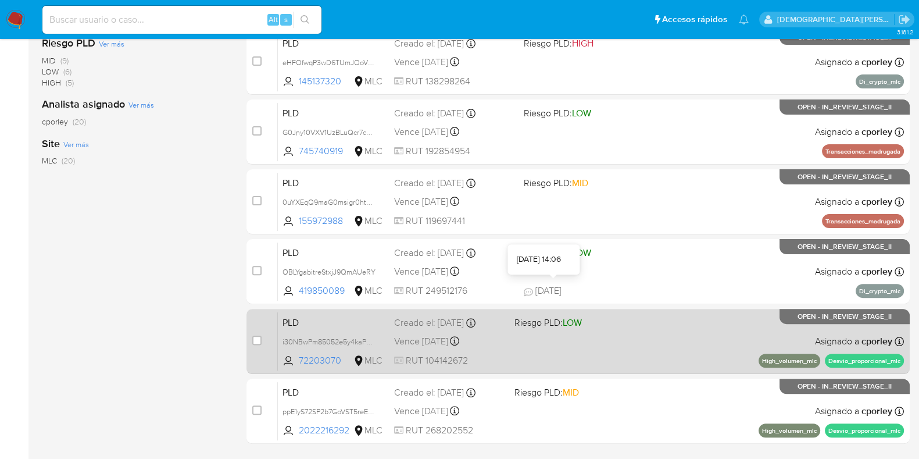
scroll to position [500, 0]
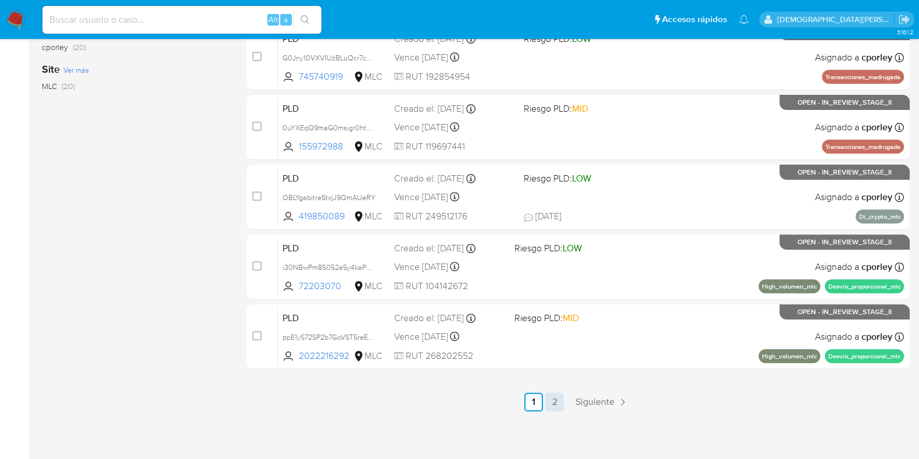
click at [557, 397] on link "2" at bounding box center [555, 402] width 19 height 19
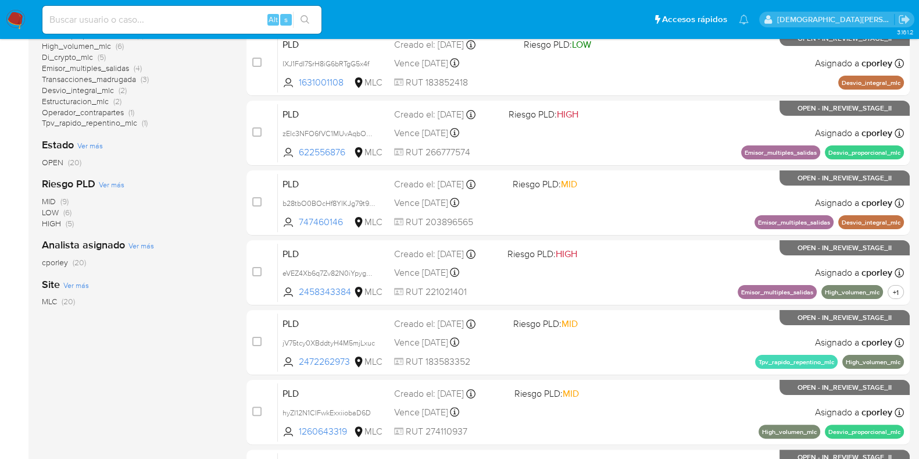
scroll to position [209, 0]
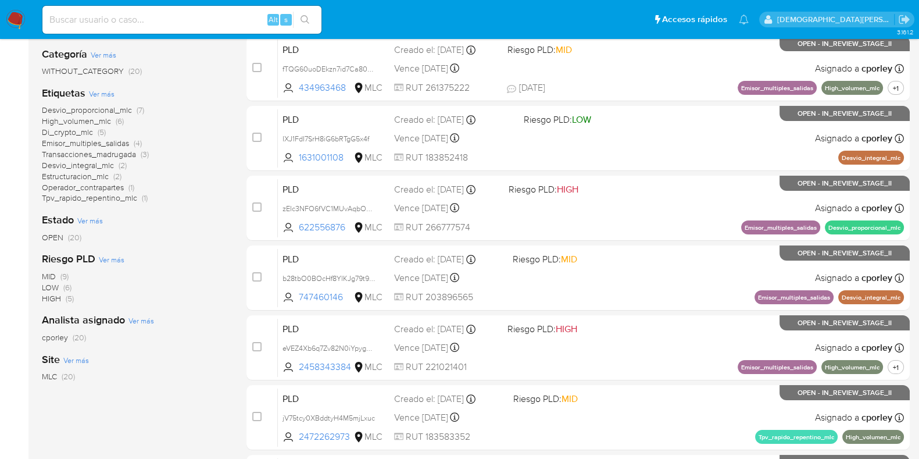
click at [95, 109] on span "Desvio_proporcional_mlc" at bounding box center [87, 110] width 90 height 12
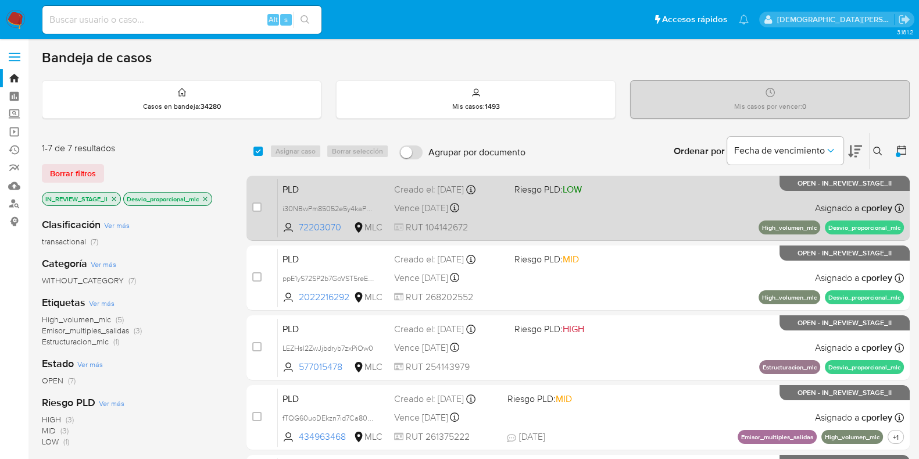
click at [604, 208] on span at bounding box center [569, 207] width 110 height 2
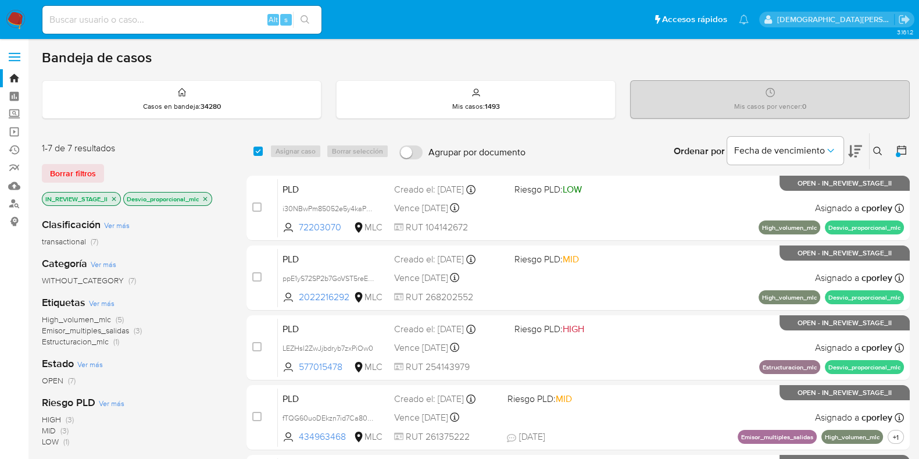
click at [206, 195] on icon "close-filter" at bounding box center [205, 198] width 7 height 7
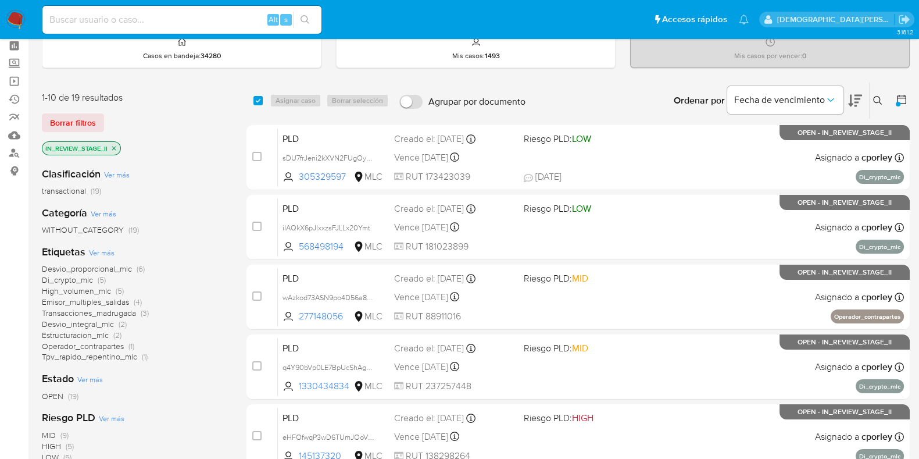
scroll to position [72, 0]
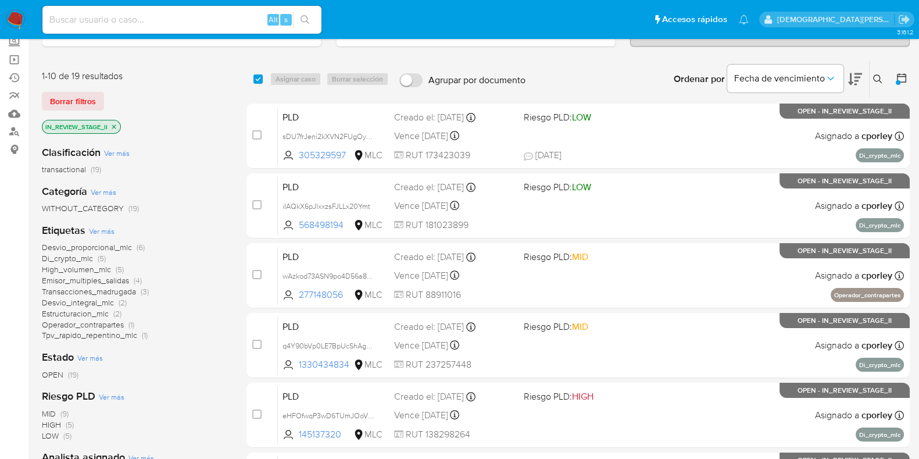
click at [109, 331] on span "Tpv_rapido_repentino_mlc" at bounding box center [89, 335] width 95 height 12
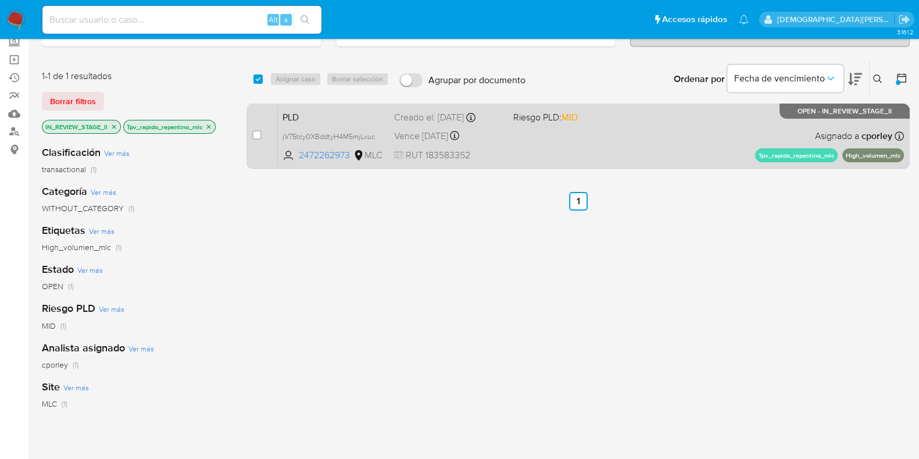
click at [639, 156] on div "PLD jV75tcy0XBddtyH4M5mjLxuc 2472262973 MLC Riesgo PLD: MID Creado el: 12/07/20…" at bounding box center [591, 135] width 626 height 59
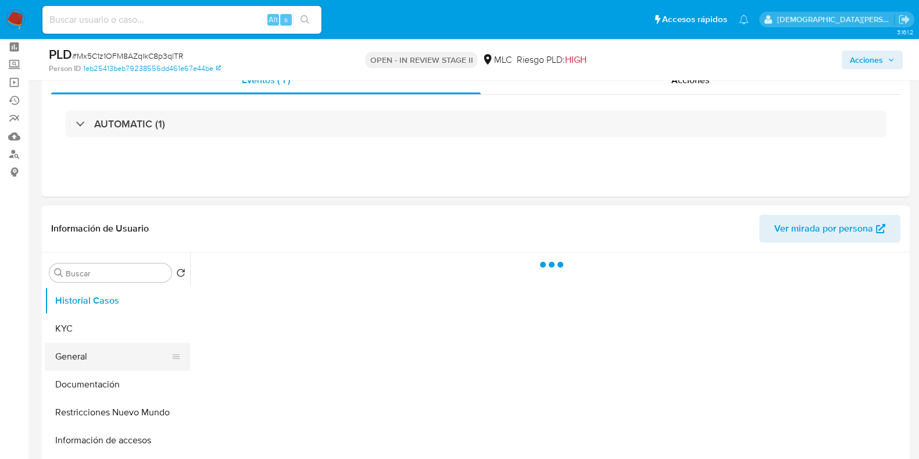
scroll to position [72, 0]
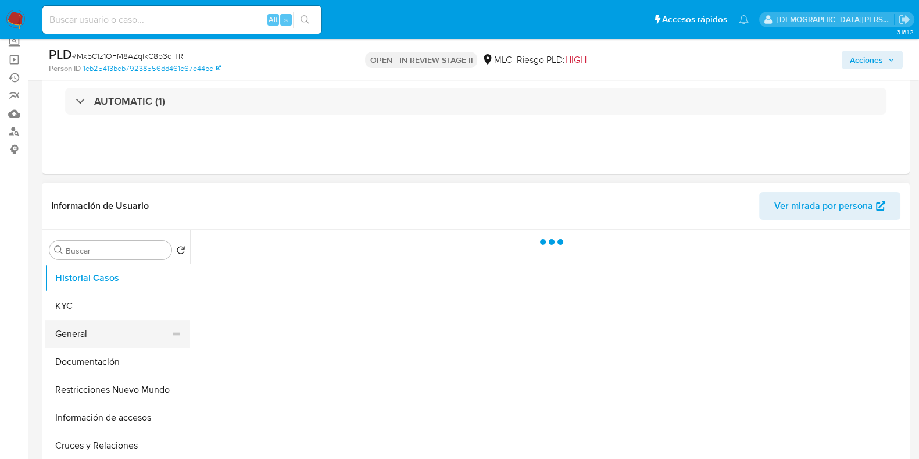
click at [100, 332] on button "General" at bounding box center [113, 334] width 136 height 28
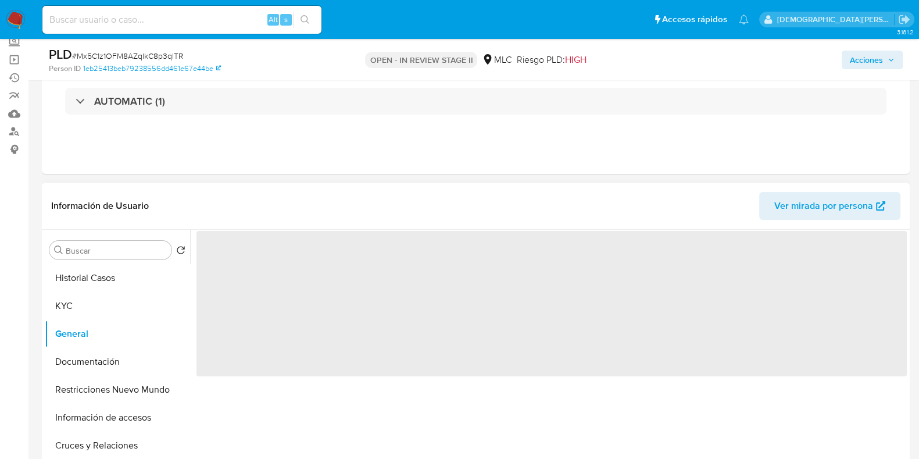
select select "10"
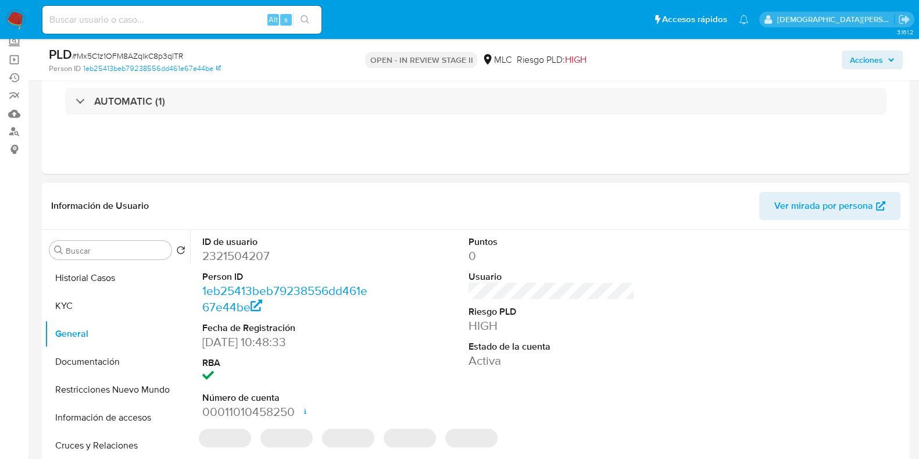
click at [247, 256] on dd "2321504207" at bounding box center [285, 256] width 166 height 16
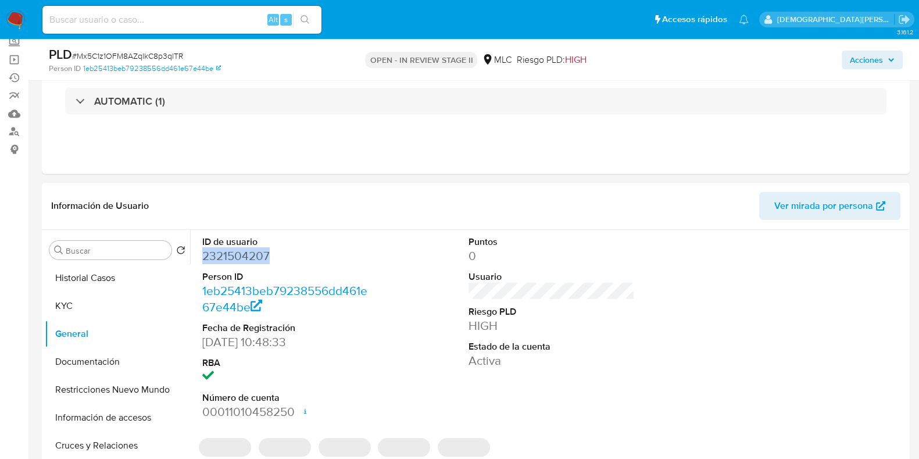
copy dd "2321504207"
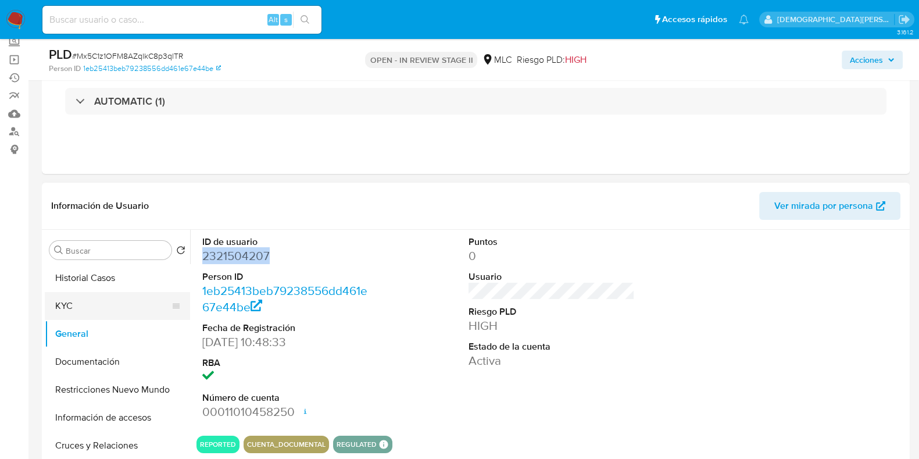
click at [120, 313] on button "KYC" at bounding box center [113, 306] width 136 height 28
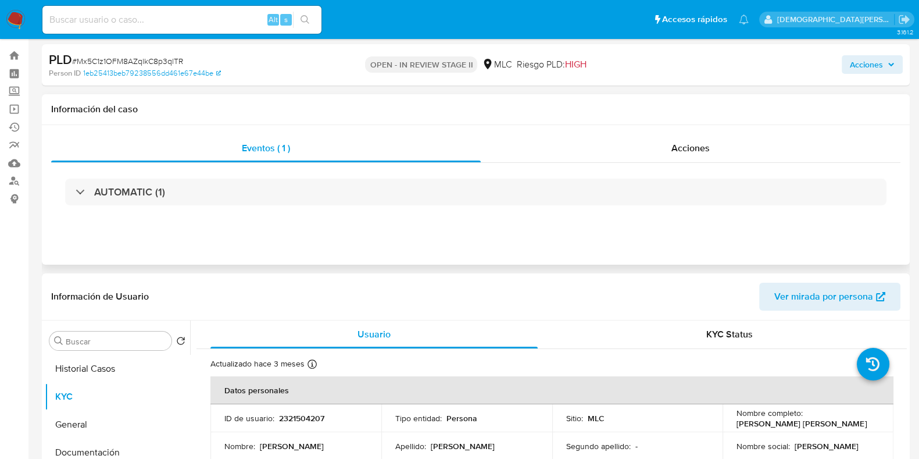
scroll to position [0, 0]
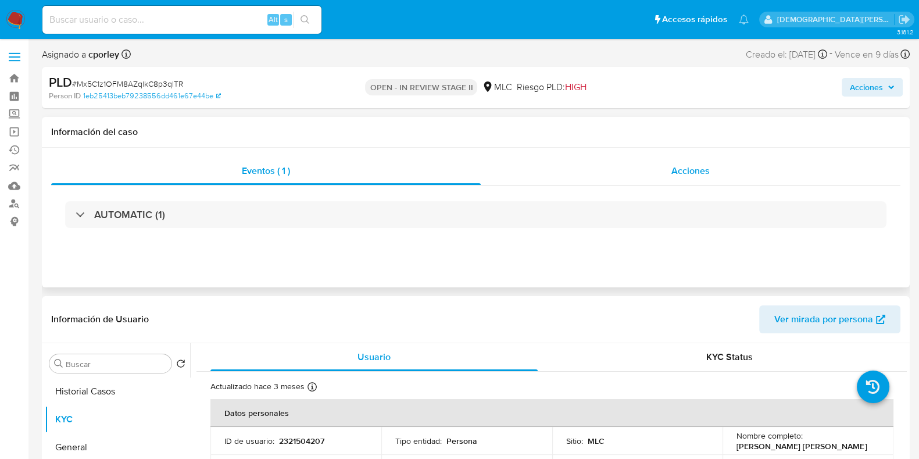
click at [685, 170] on span "Acciones" at bounding box center [691, 170] width 38 height 13
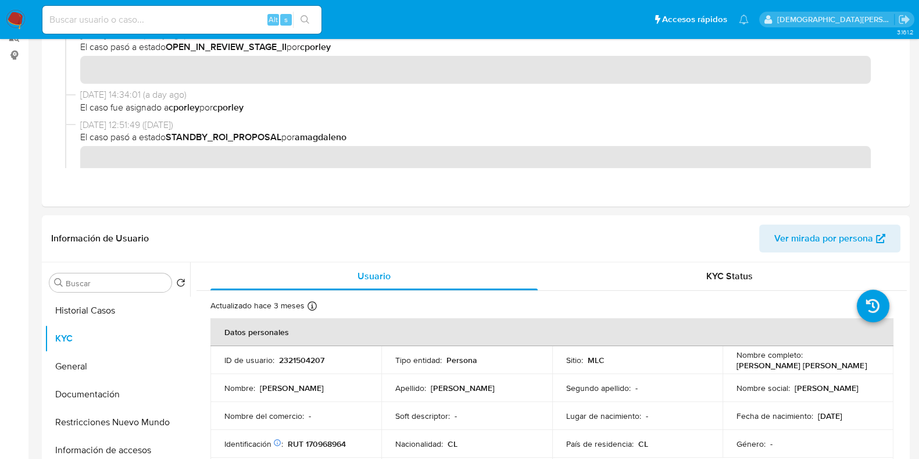
scroll to position [218, 0]
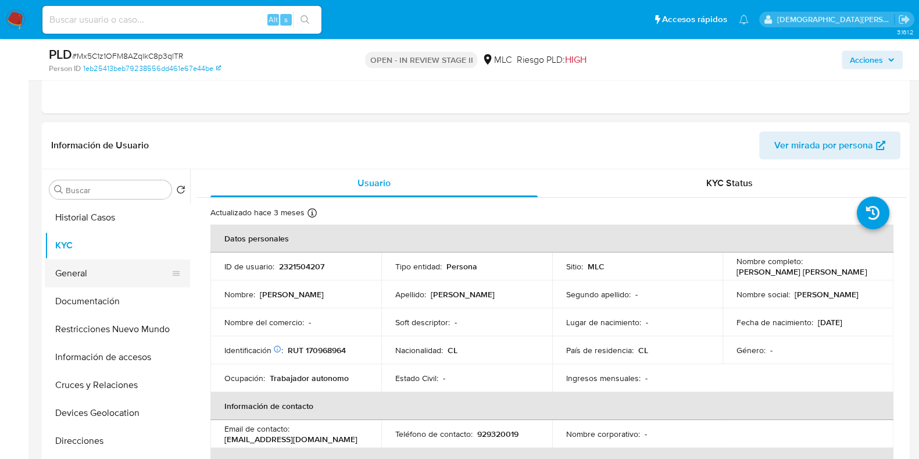
click at [85, 273] on button "General" at bounding box center [113, 273] width 136 height 28
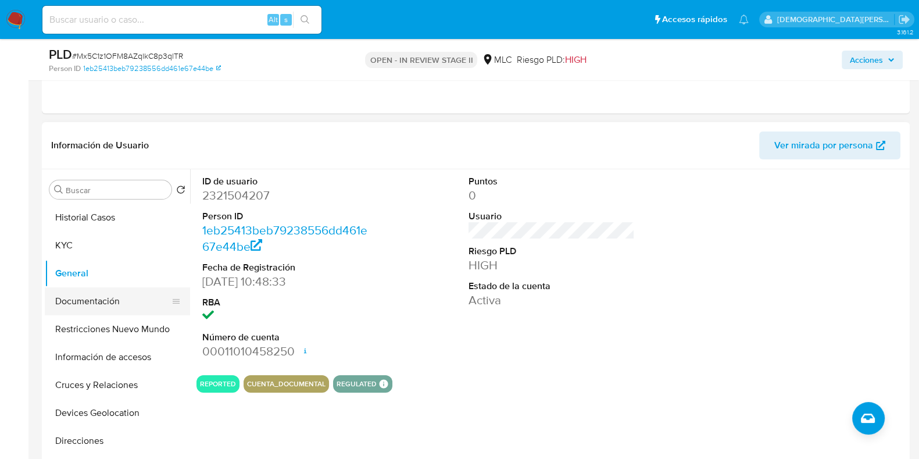
click at [76, 301] on button "Documentación" at bounding box center [113, 301] width 136 height 28
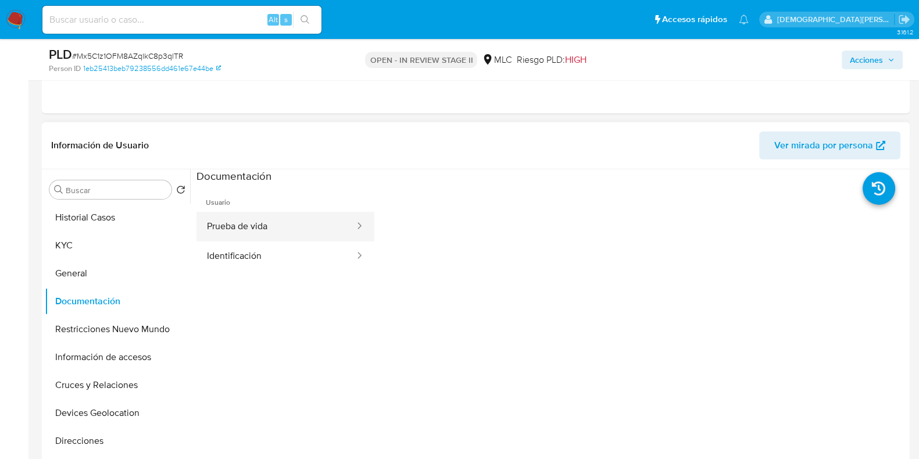
click at [286, 227] on button "Prueba de vida" at bounding box center [276, 227] width 159 height 30
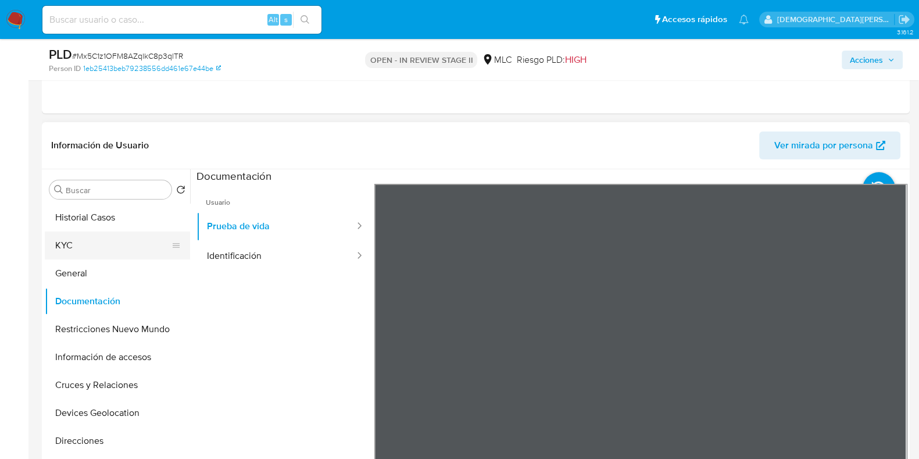
click at [102, 248] on button "KYC" at bounding box center [113, 245] width 136 height 28
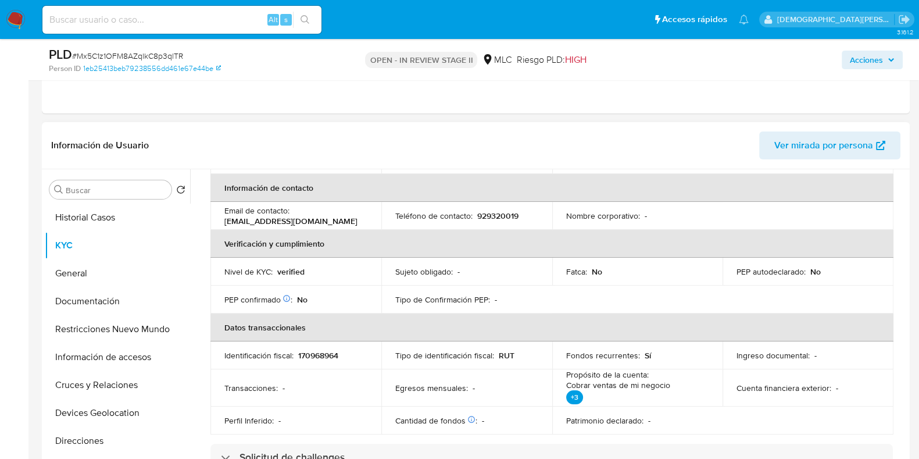
scroll to position [363, 0]
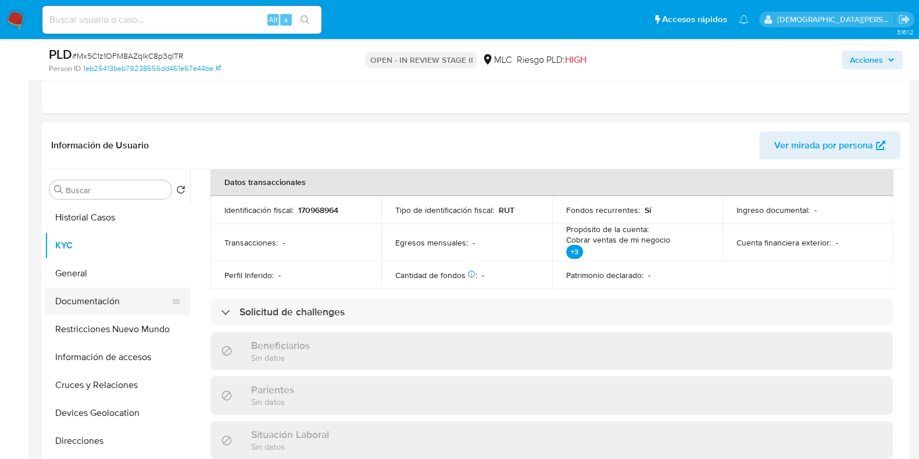
click at [108, 305] on button "Documentación" at bounding box center [113, 301] width 136 height 28
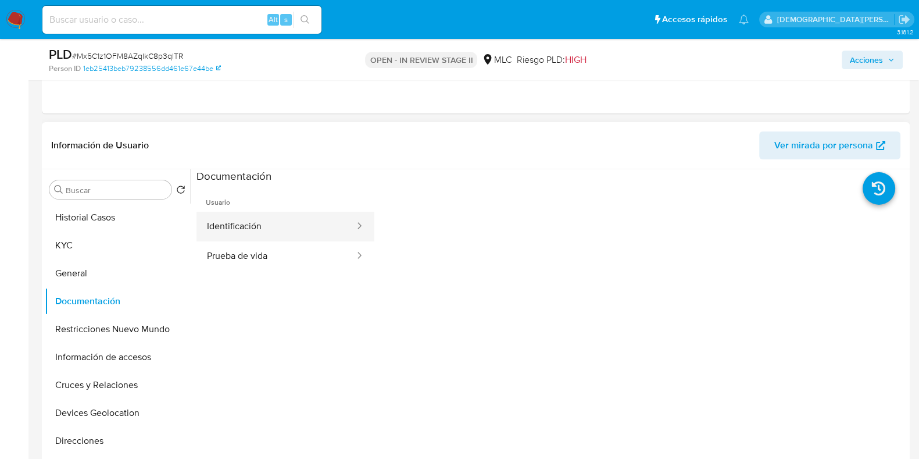
click at [290, 233] on button "Identificación" at bounding box center [276, 227] width 159 height 30
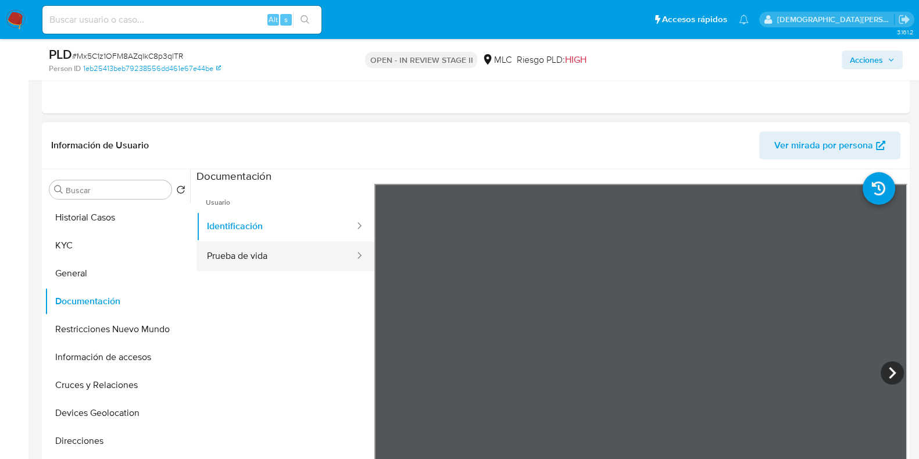
click at [265, 263] on button "Prueba de vida" at bounding box center [276, 256] width 159 height 30
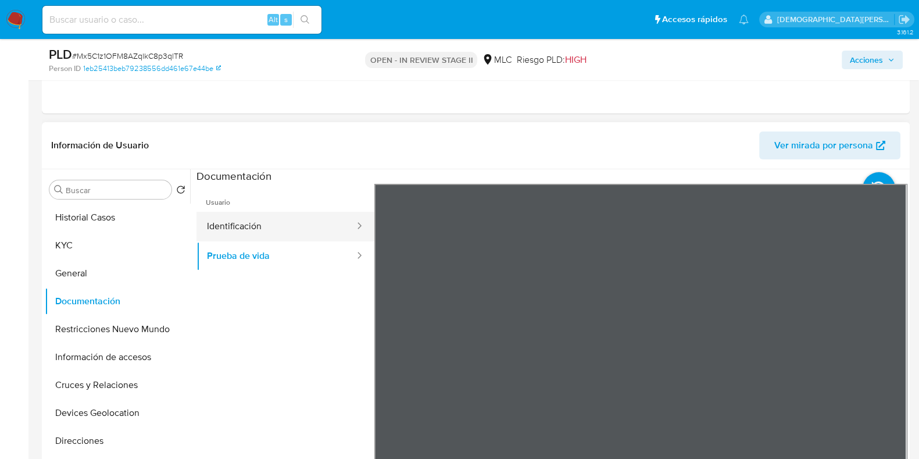
click at [263, 236] on button "Identificación" at bounding box center [276, 227] width 159 height 30
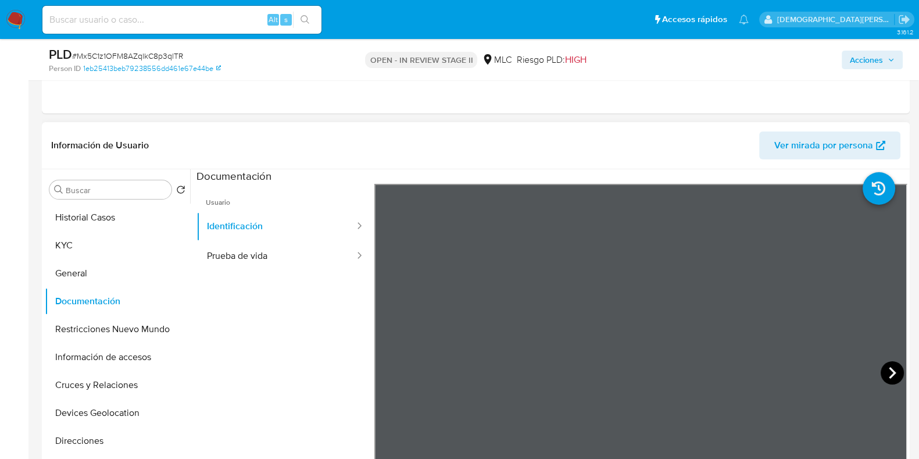
click at [885, 376] on icon at bounding box center [892, 372] width 23 height 23
click at [84, 331] on button "Restricciones Nuevo Mundo" at bounding box center [113, 329] width 136 height 28
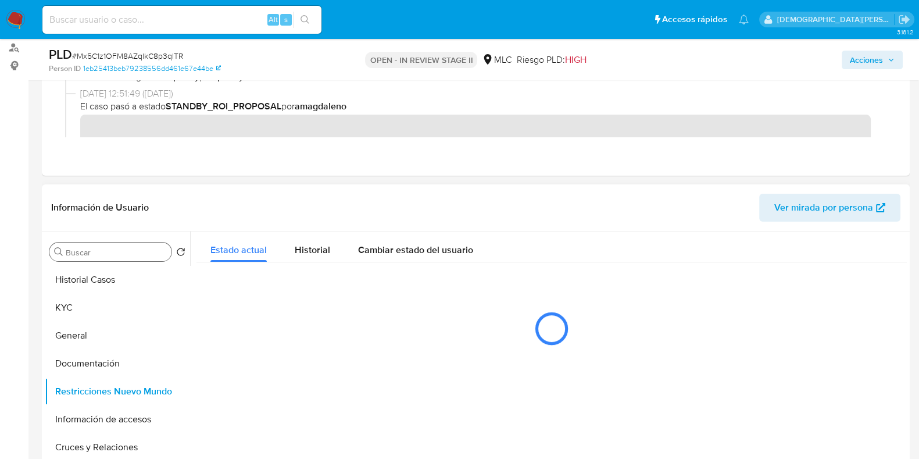
scroll to position [218, 0]
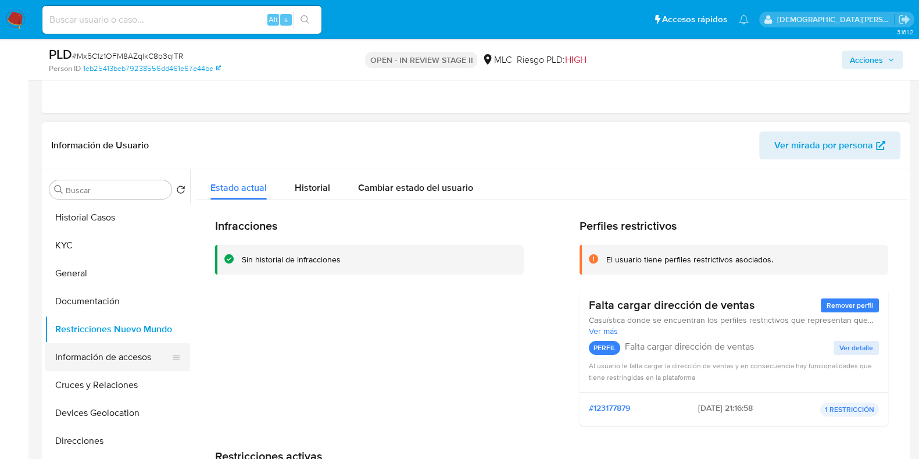
click at [130, 350] on button "Información de accesos" at bounding box center [113, 357] width 136 height 28
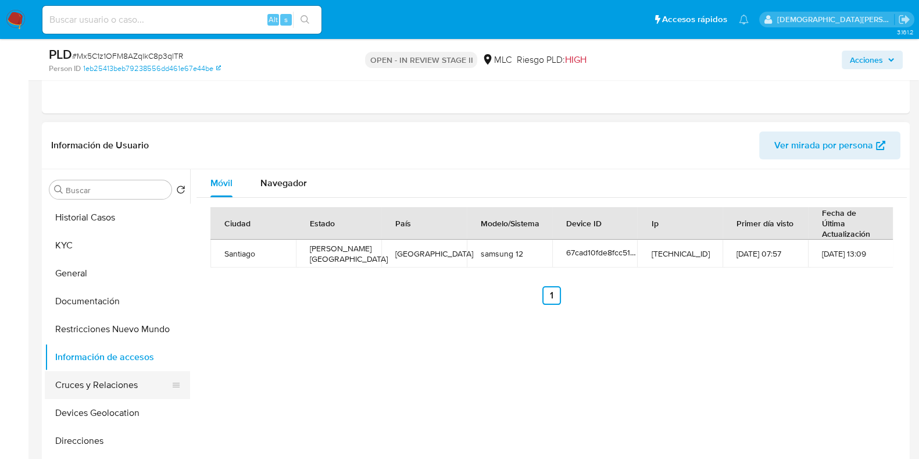
click at [104, 383] on button "Cruces y Relaciones" at bounding box center [113, 385] width 136 height 28
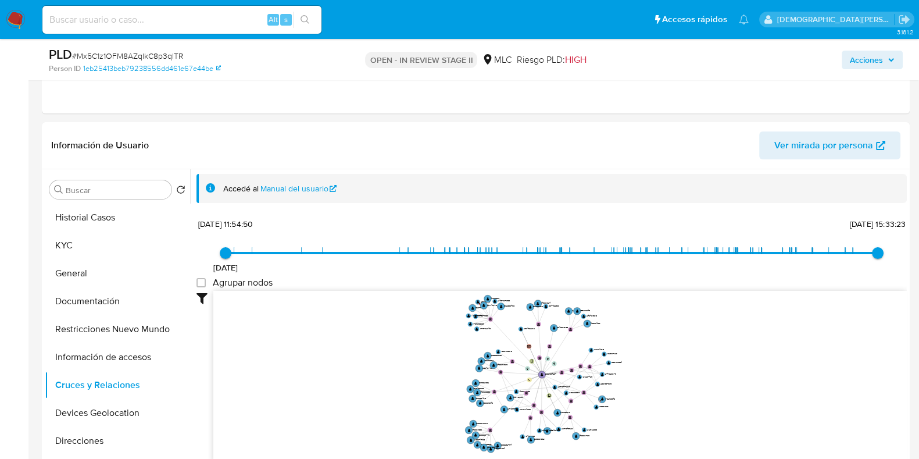
drag, startPoint x: 334, startPoint y: 353, endPoint x: 282, endPoint y: 356, distance: 52.4
click at [282, 356] on icon "user-2321504207  2321504207 device-684438ba8a6e939eeaff3d01  user-2169088191 …" at bounding box center [560, 375] width 694 height 169
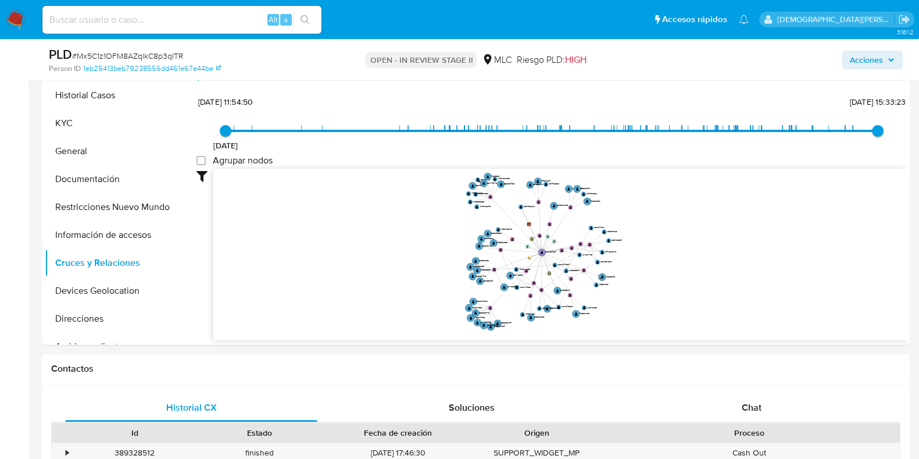
scroll to position [363, 0]
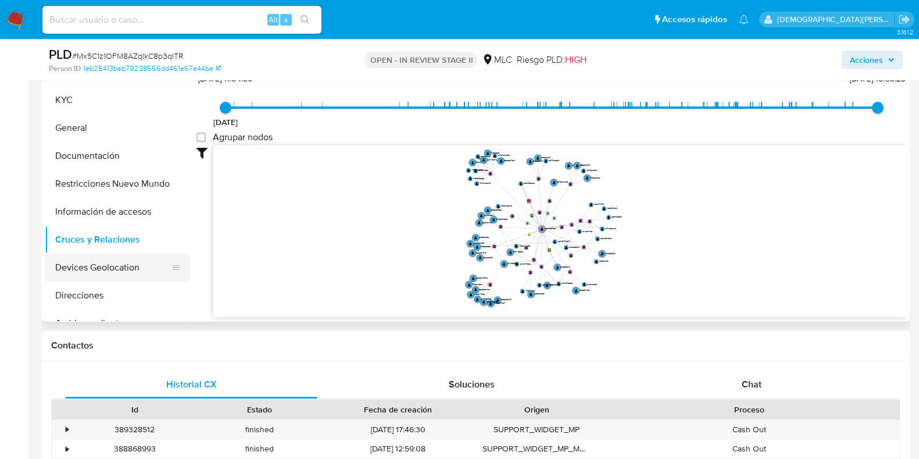
click at [106, 272] on button "Devices Geolocation" at bounding box center [113, 268] width 136 height 28
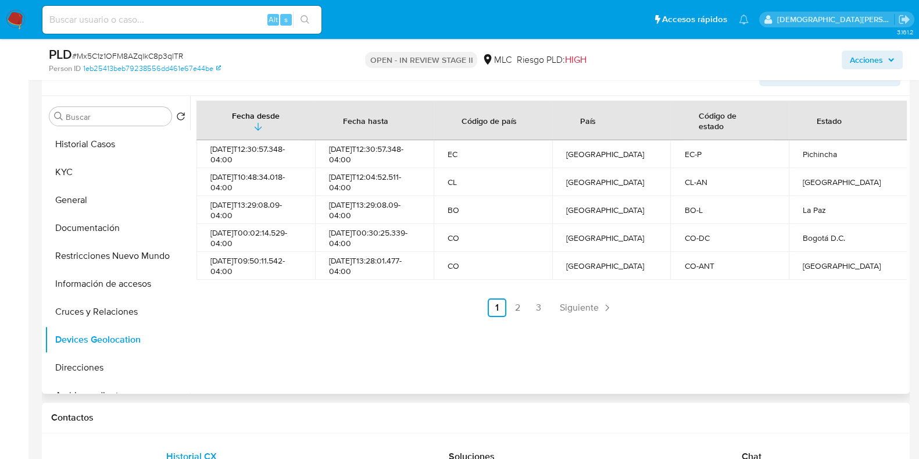
scroll to position [290, 0]
click at [516, 307] on link "2" at bounding box center [518, 309] width 19 height 19
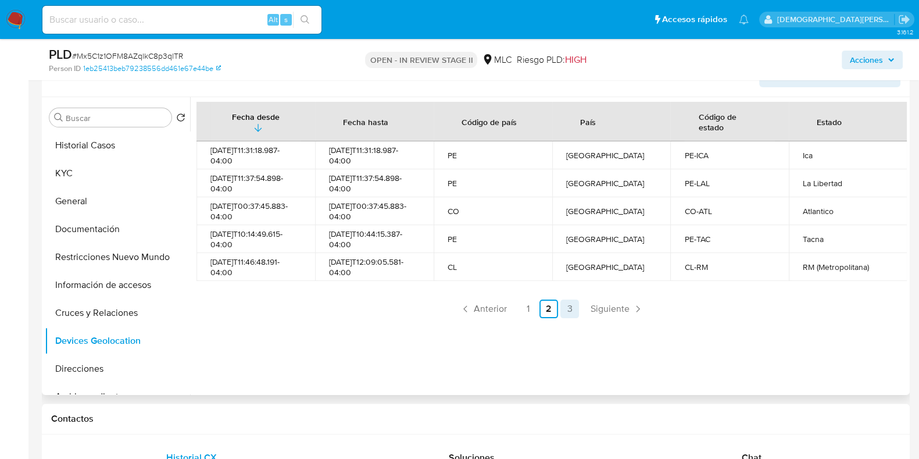
click at [565, 311] on link "3" at bounding box center [570, 309] width 19 height 19
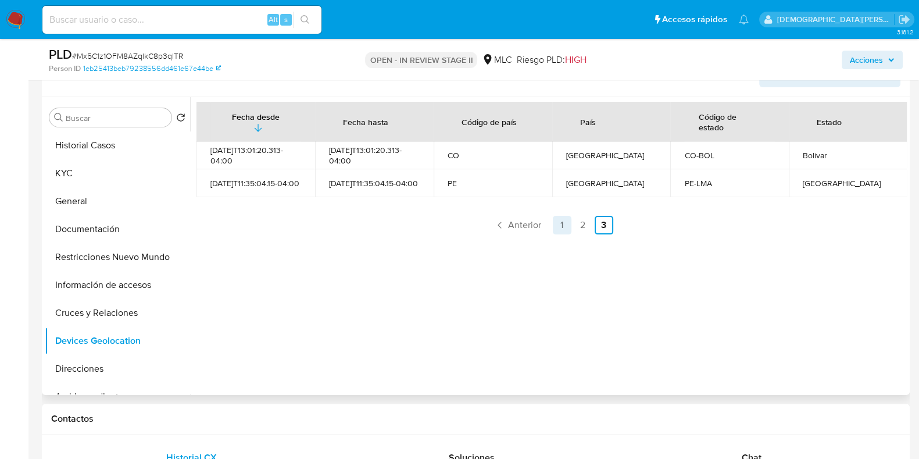
click at [561, 228] on link "1" at bounding box center [562, 225] width 19 height 19
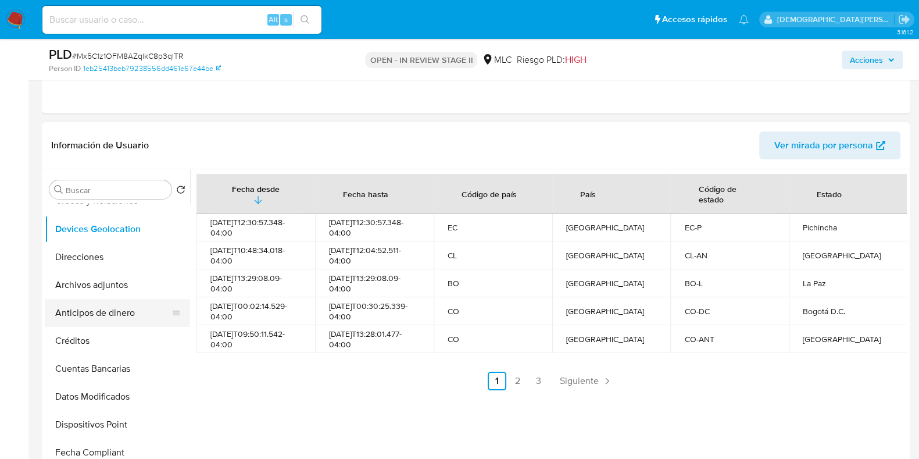
scroll to position [0, 0]
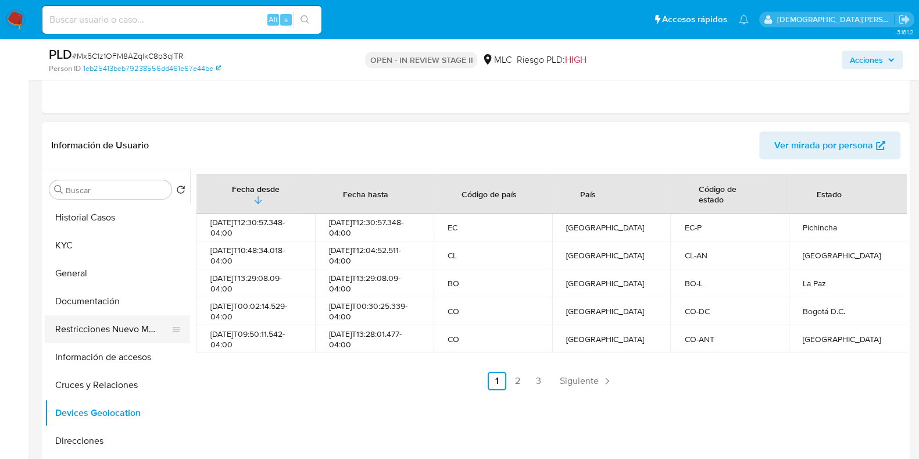
click at [110, 324] on button "Restricciones Nuevo Mundo" at bounding box center [113, 329] width 136 height 28
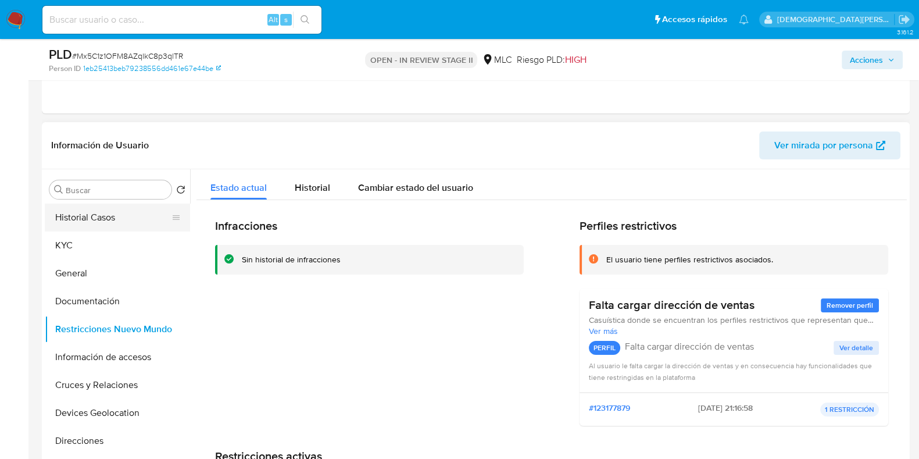
click at [116, 225] on button "Historial Casos" at bounding box center [113, 218] width 136 height 28
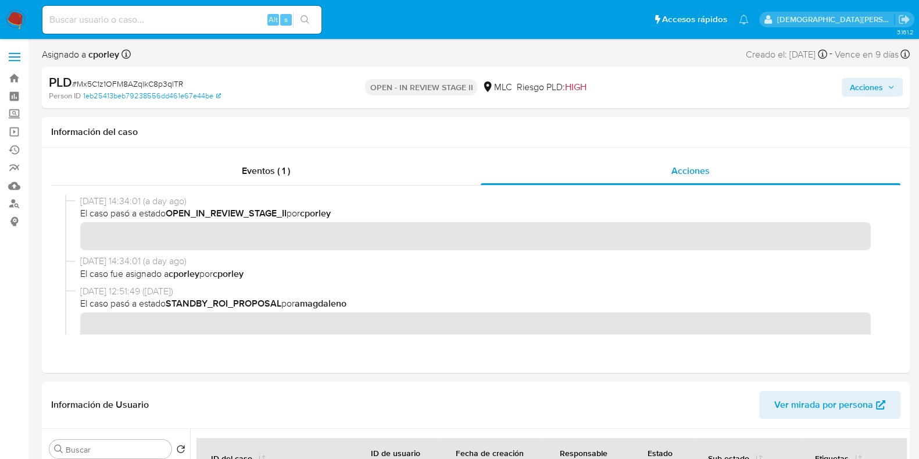
click at [858, 88] on span "Acciones" at bounding box center [866, 87] width 33 height 19
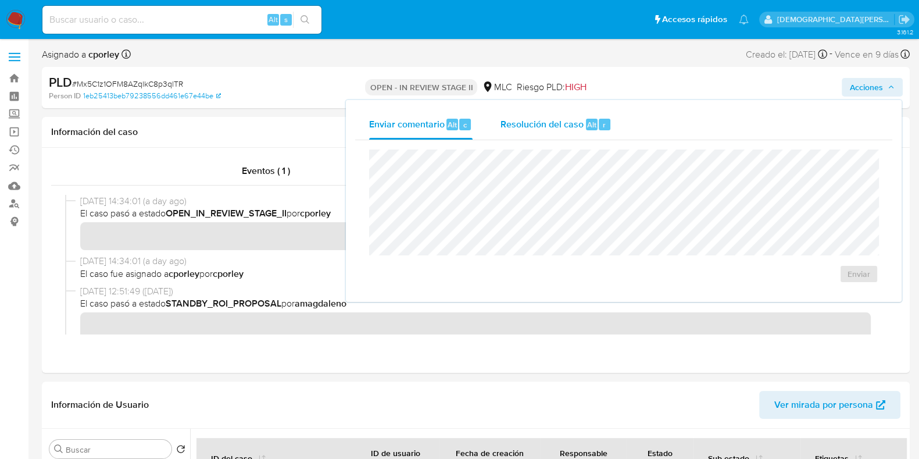
click at [524, 120] on span "Resolución del caso" at bounding box center [542, 123] width 83 height 13
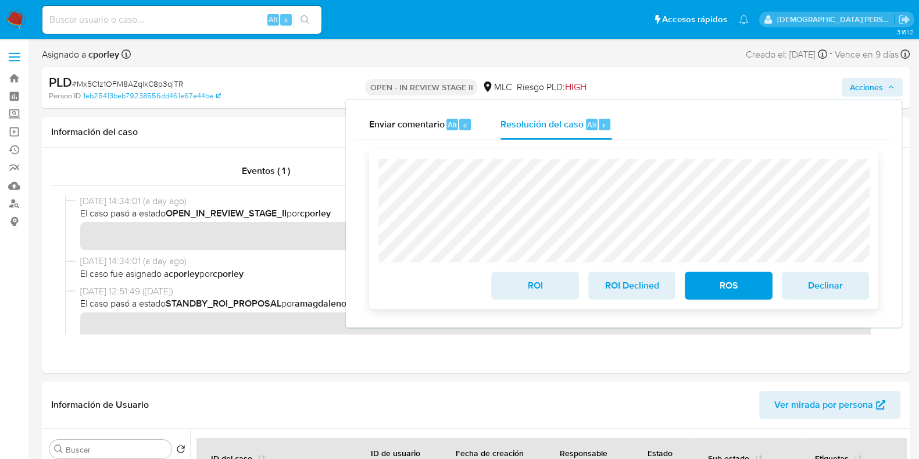
click at [704, 285] on span "ROS" at bounding box center [728, 286] width 57 height 26
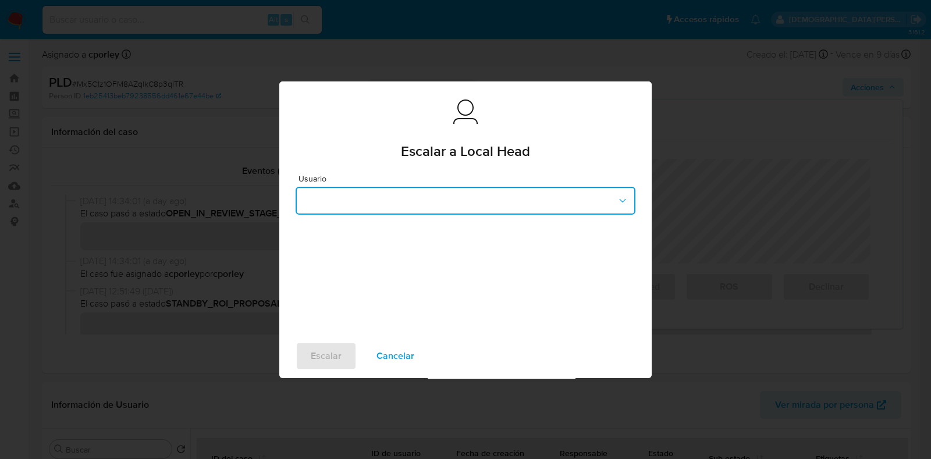
click at [426, 206] on button "button" at bounding box center [465, 201] width 340 height 28
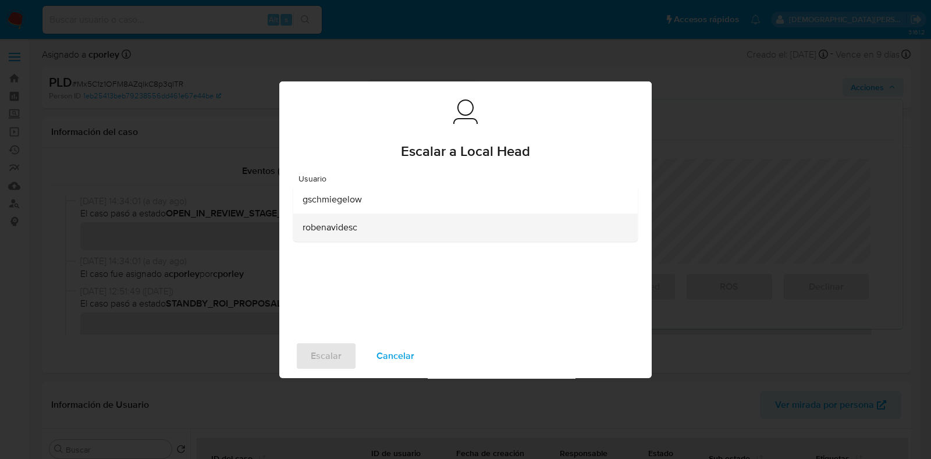
click at [398, 227] on div "robenavidesc" at bounding box center [461, 227] width 319 height 28
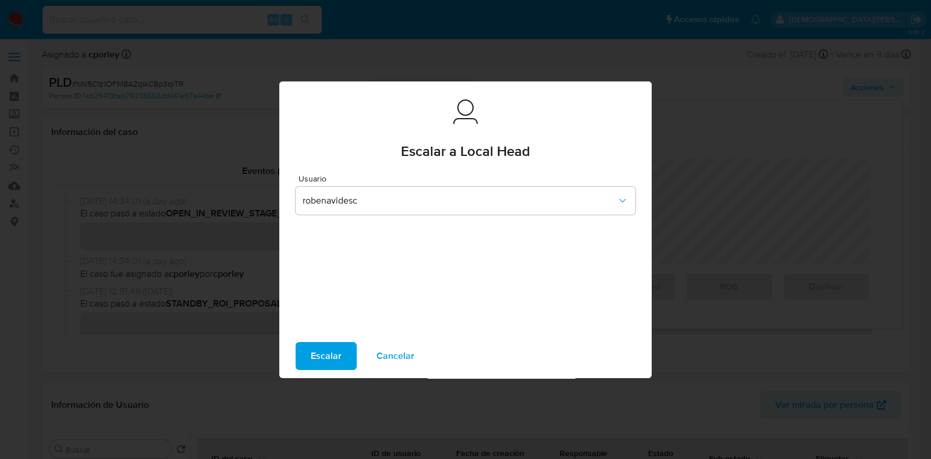
click at [325, 348] on span "Escalar" at bounding box center [326, 356] width 31 height 26
